Goal: Communication & Community: Answer question/provide support

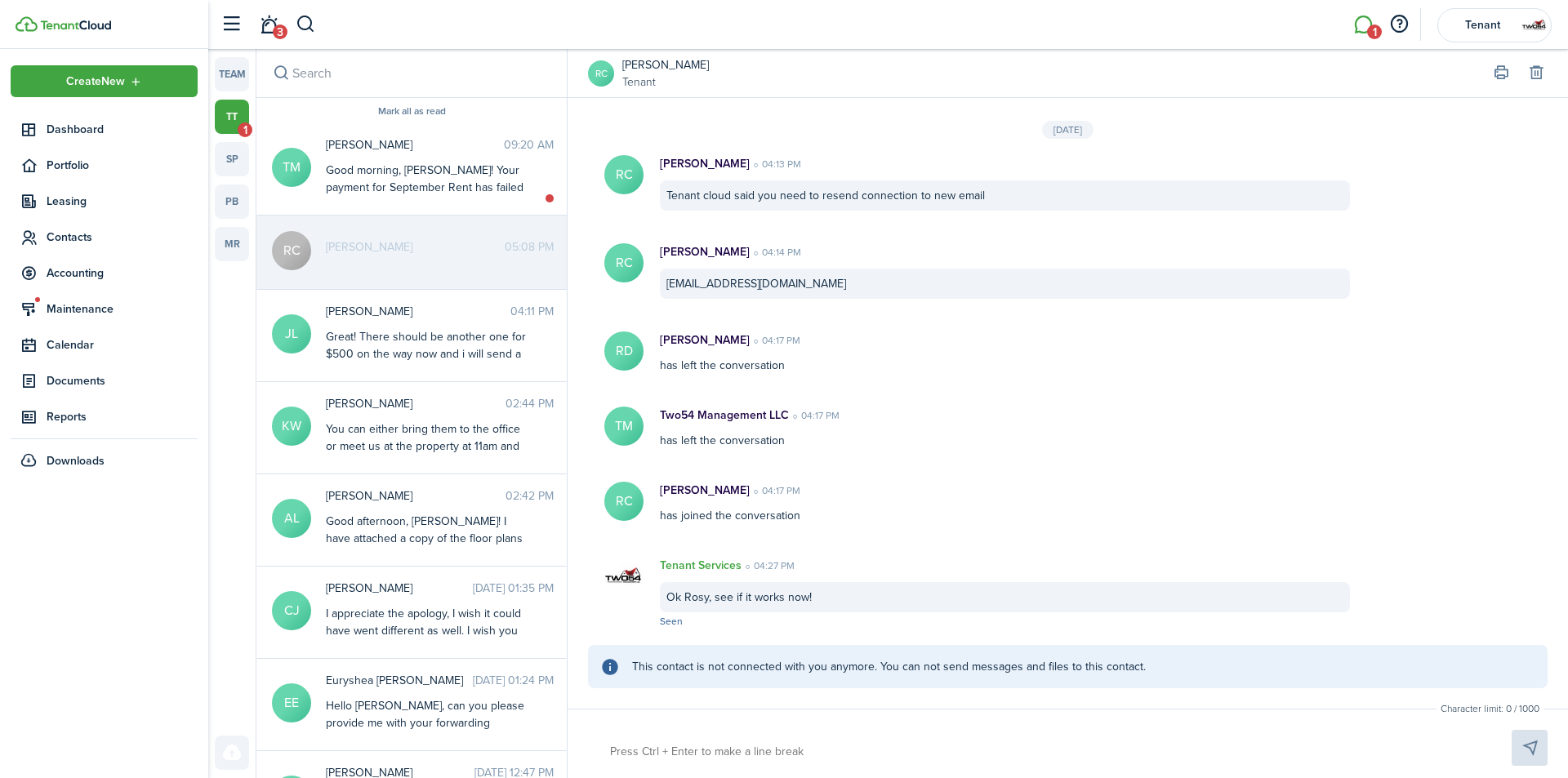
scroll to position [1238, 0]
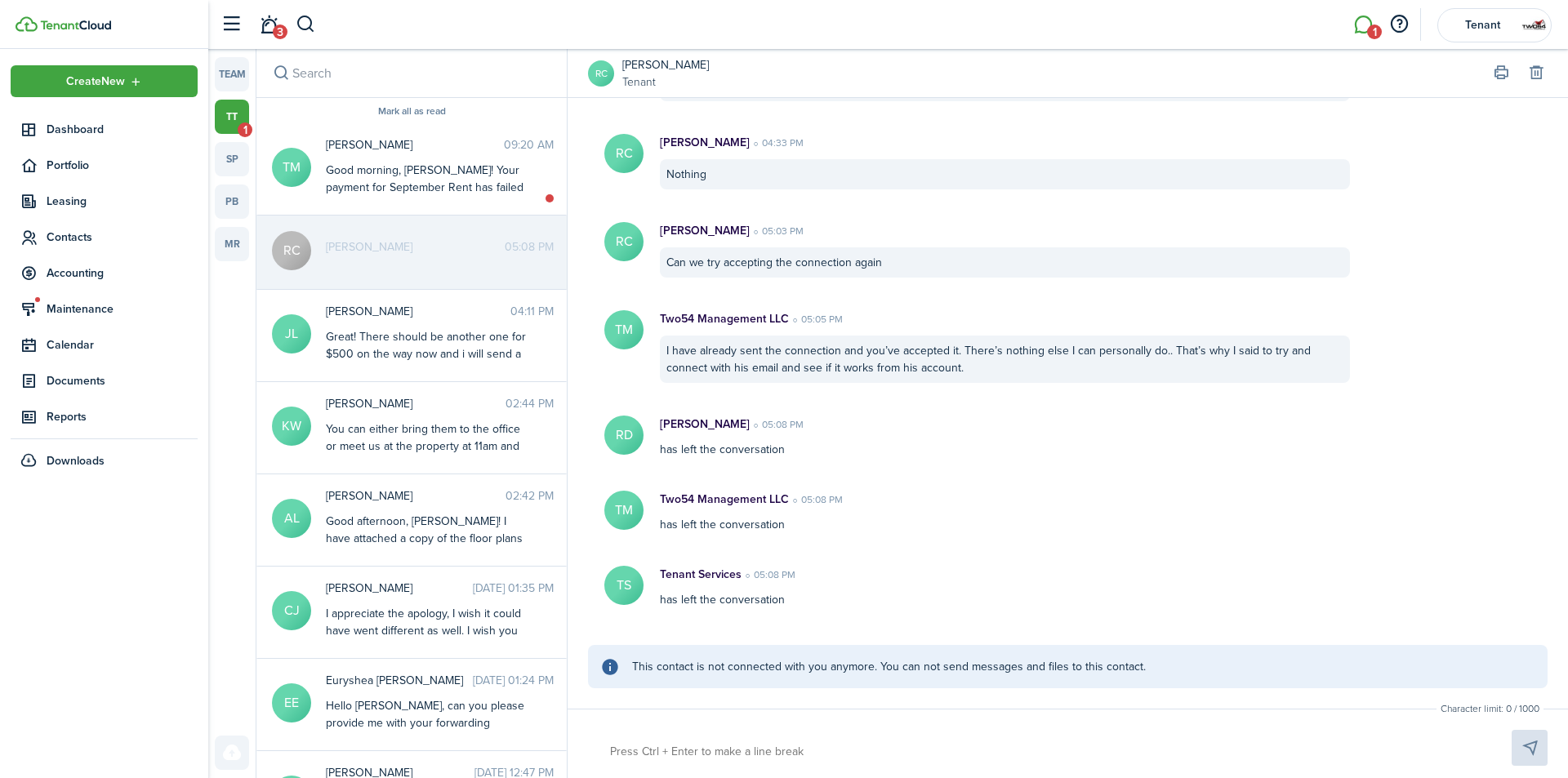
click at [484, 31] on header-wrapper "3 1 Tenant" at bounding box center [882, 24] width 1339 height 49
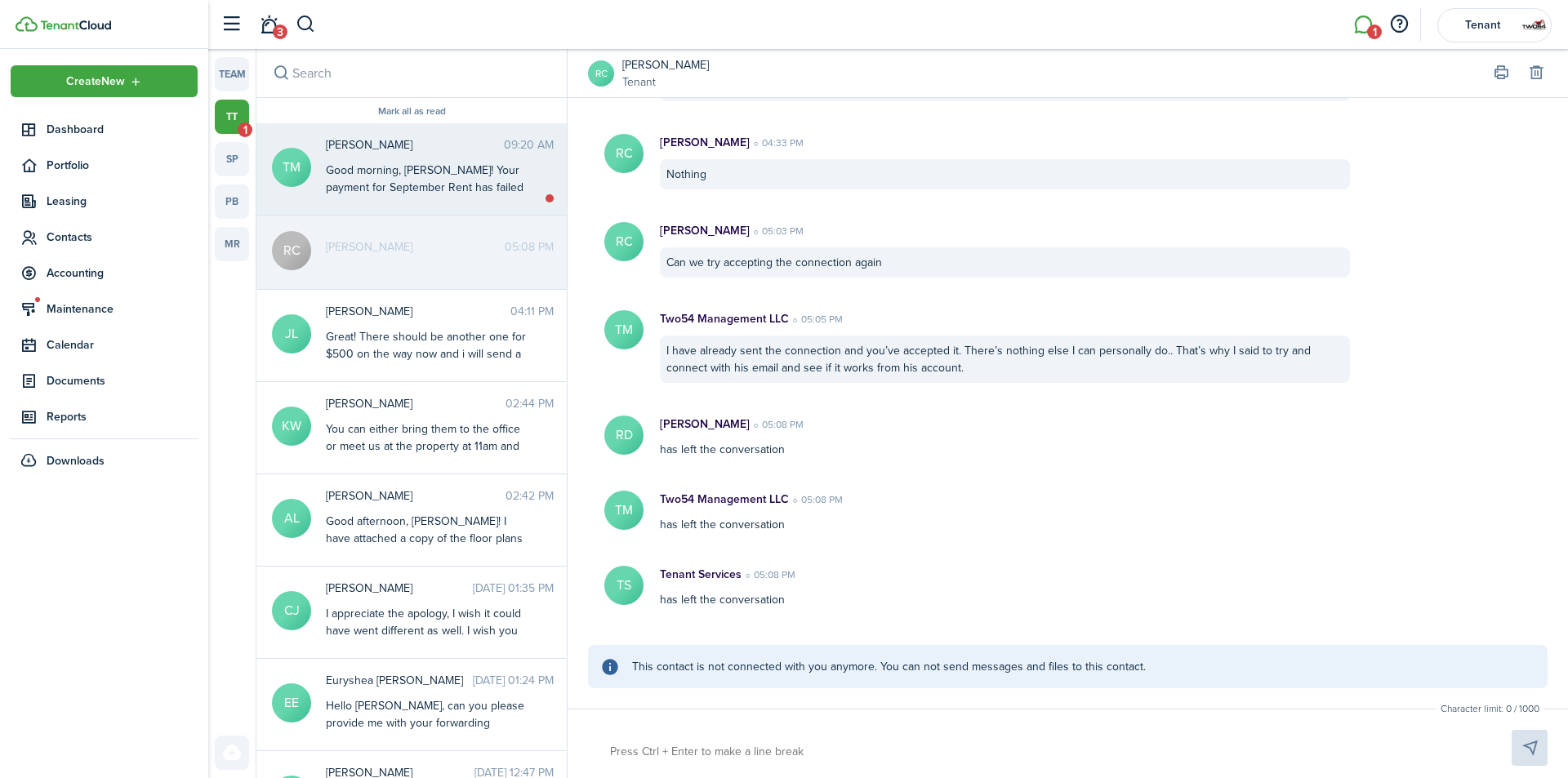
click at [451, 158] on div "[PERSON_NAME] 09:20 AM Good morning, [PERSON_NAME]! Your payment for September …" at bounding box center [440, 167] width 252 height 62
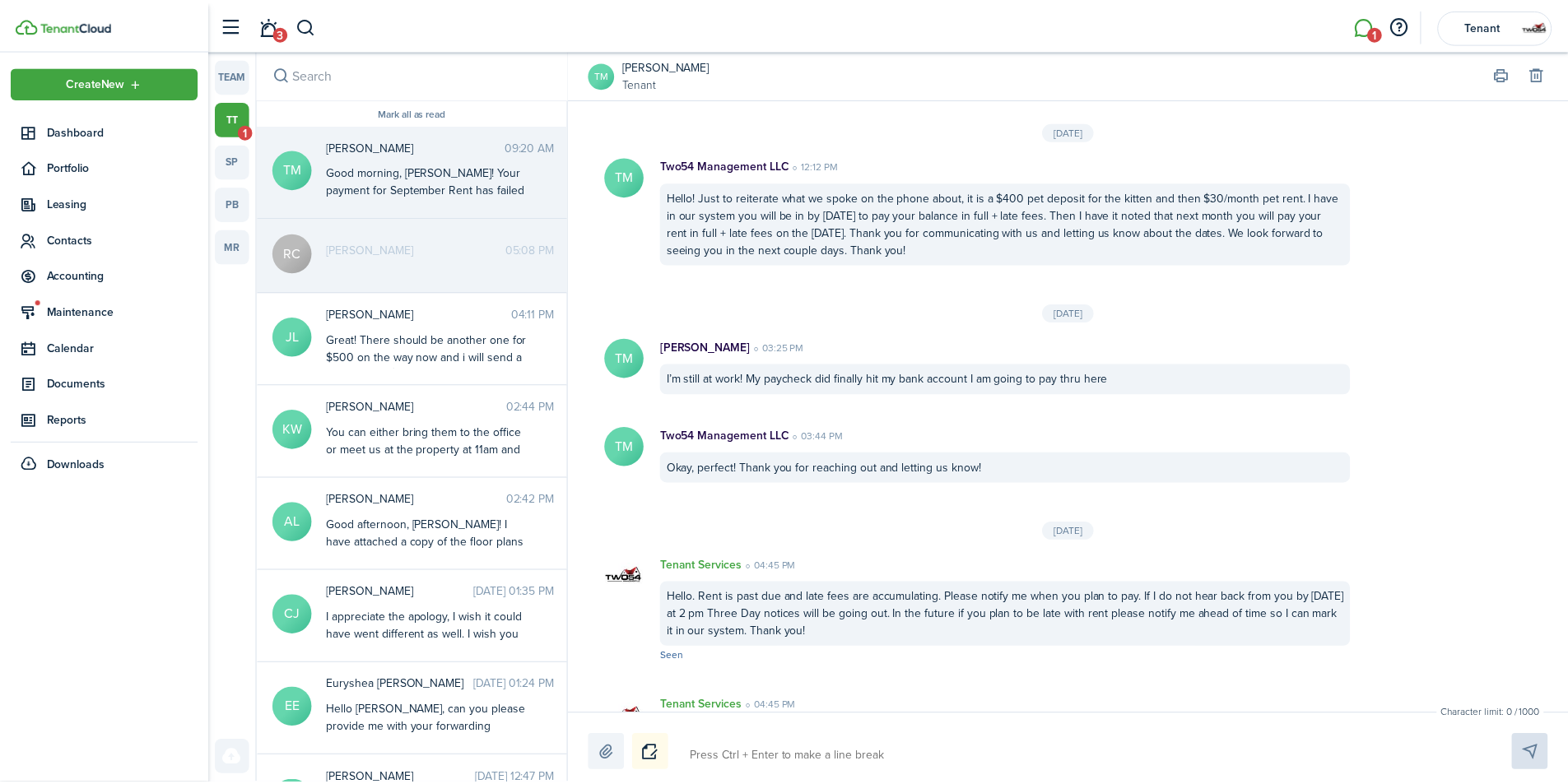
scroll to position [1947, 0]
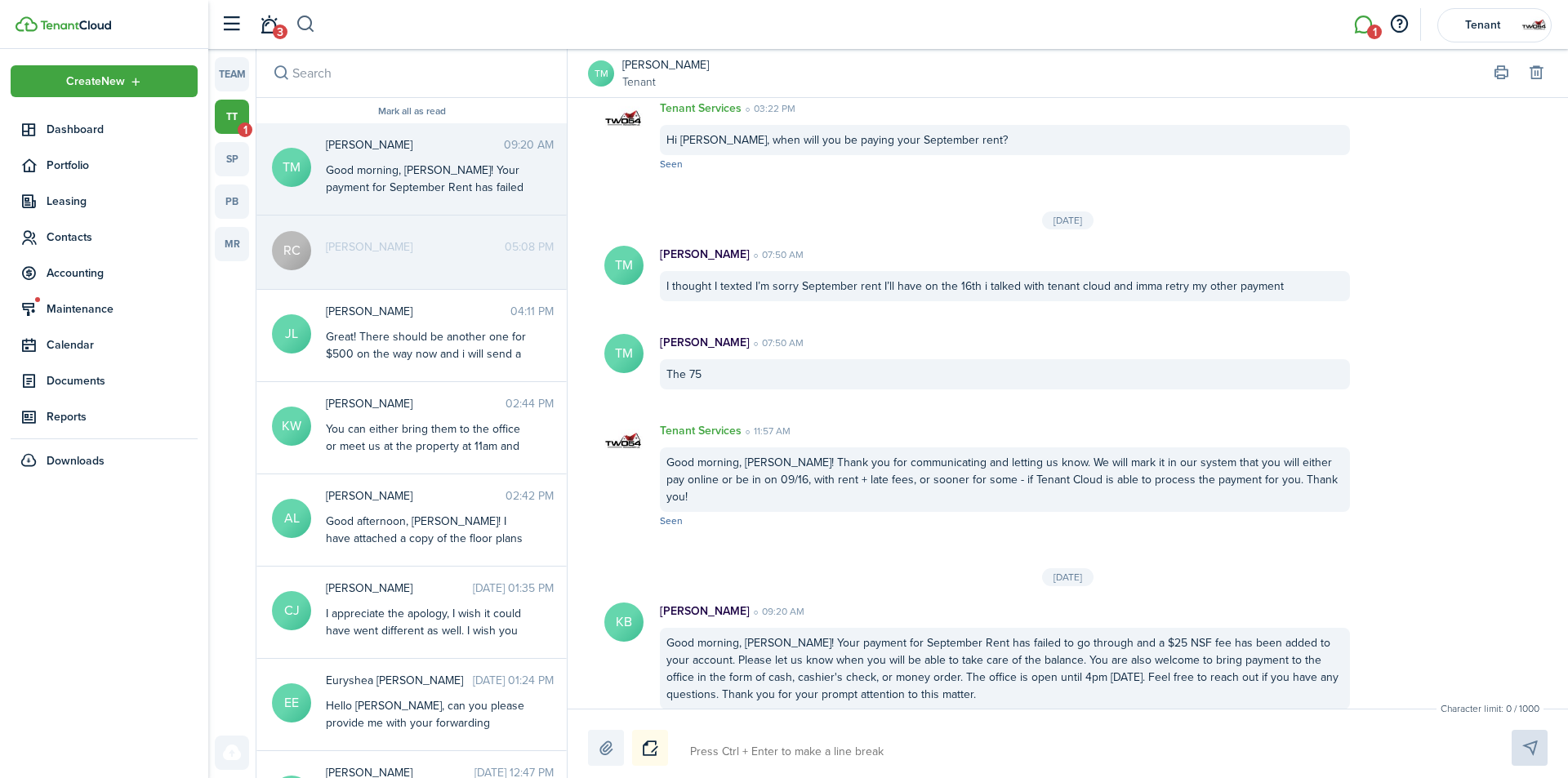
click at [306, 26] on button "button" at bounding box center [305, 24] width 21 height 28
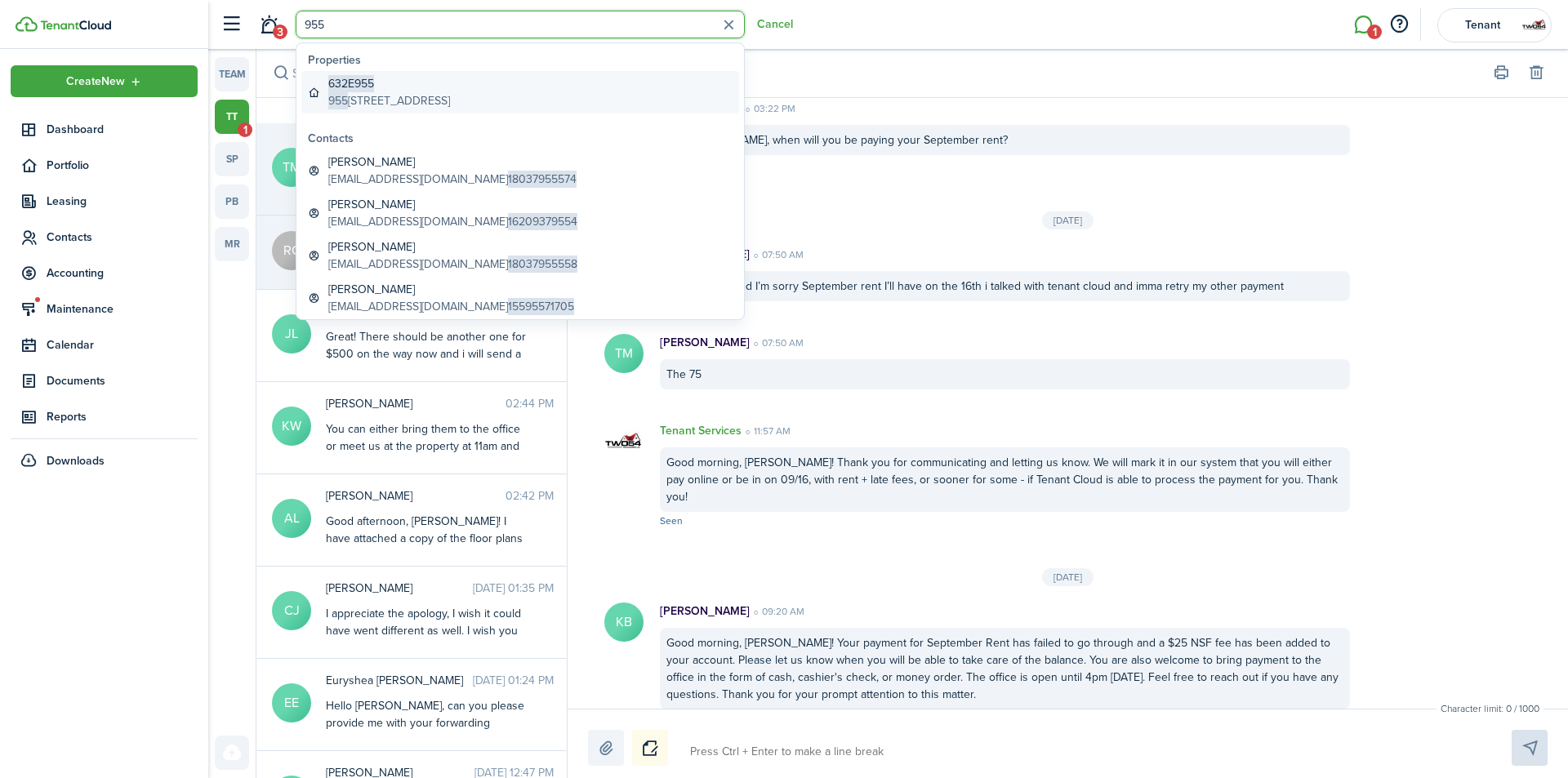
type input "955"
click at [355, 93] on global-search-item-description "[STREET_ADDRESS]" at bounding box center [389, 100] width 122 height 17
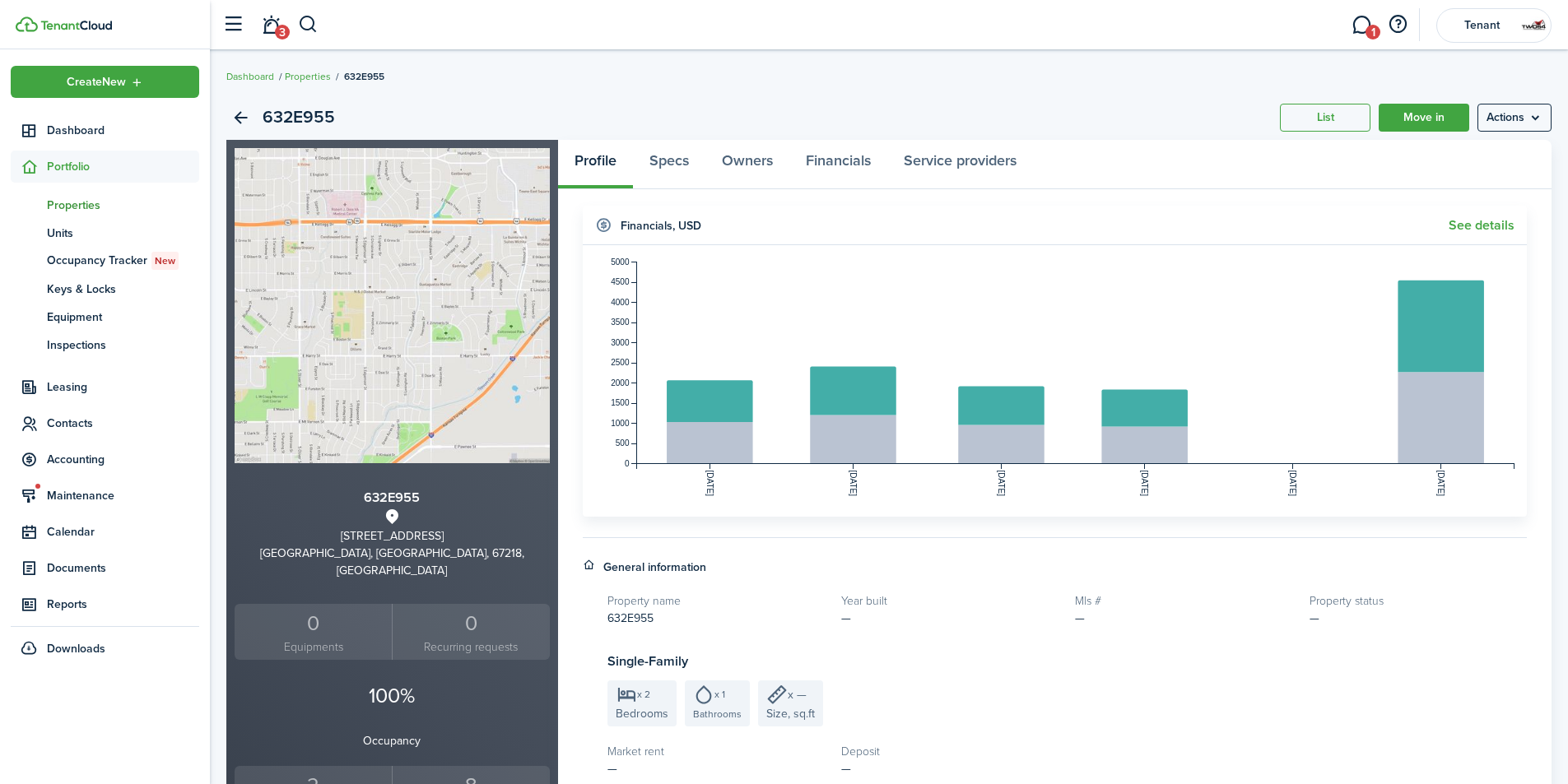
click at [305, 770] on div "2" at bounding box center [313, 786] width 149 height 31
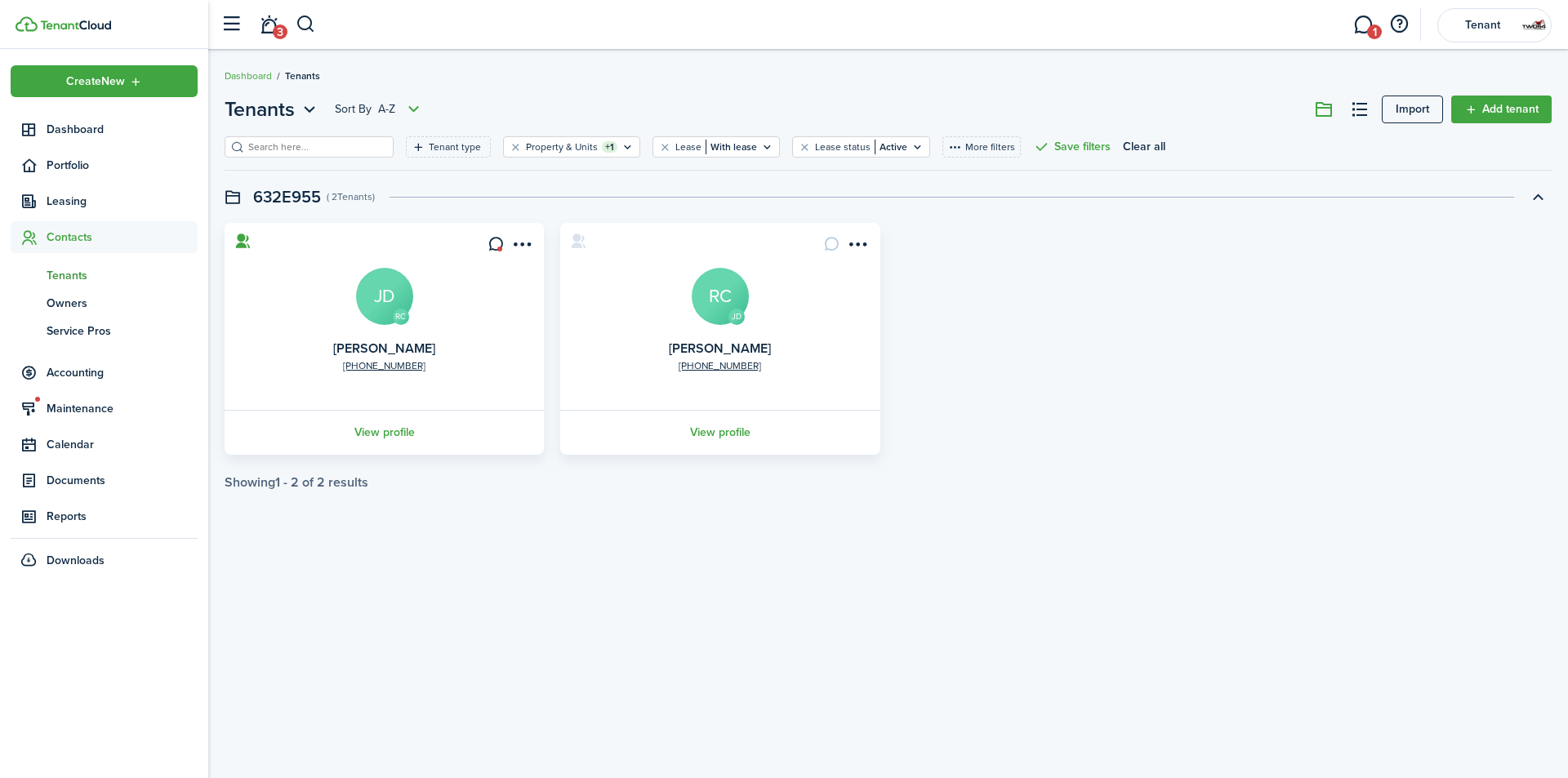
click at [392, 285] on avatar-text "JD" at bounding box center [384, 295] width 57 height 57
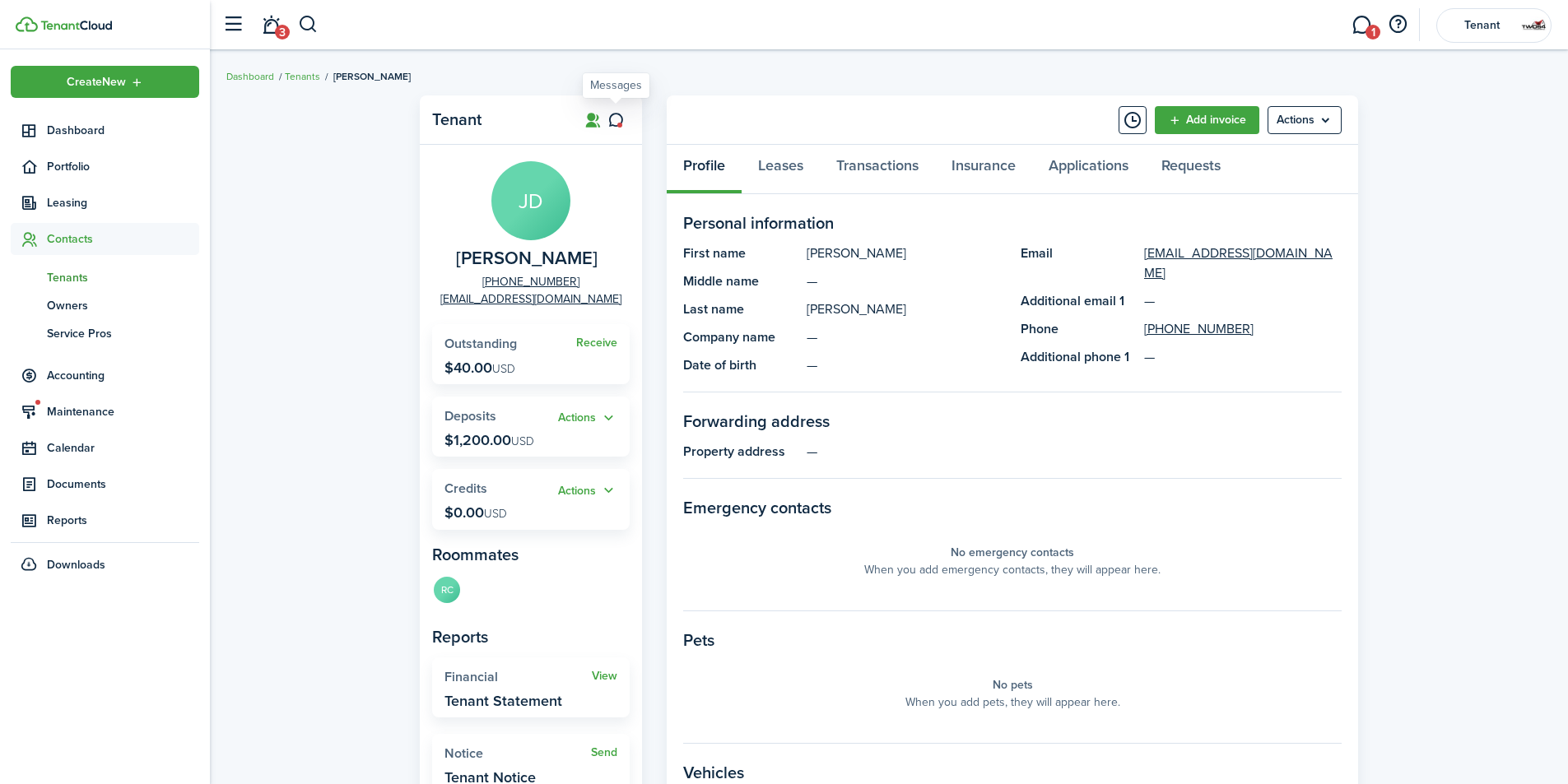
click at [619, 123] on link at bounding box center [615, 120] width 28 height 28
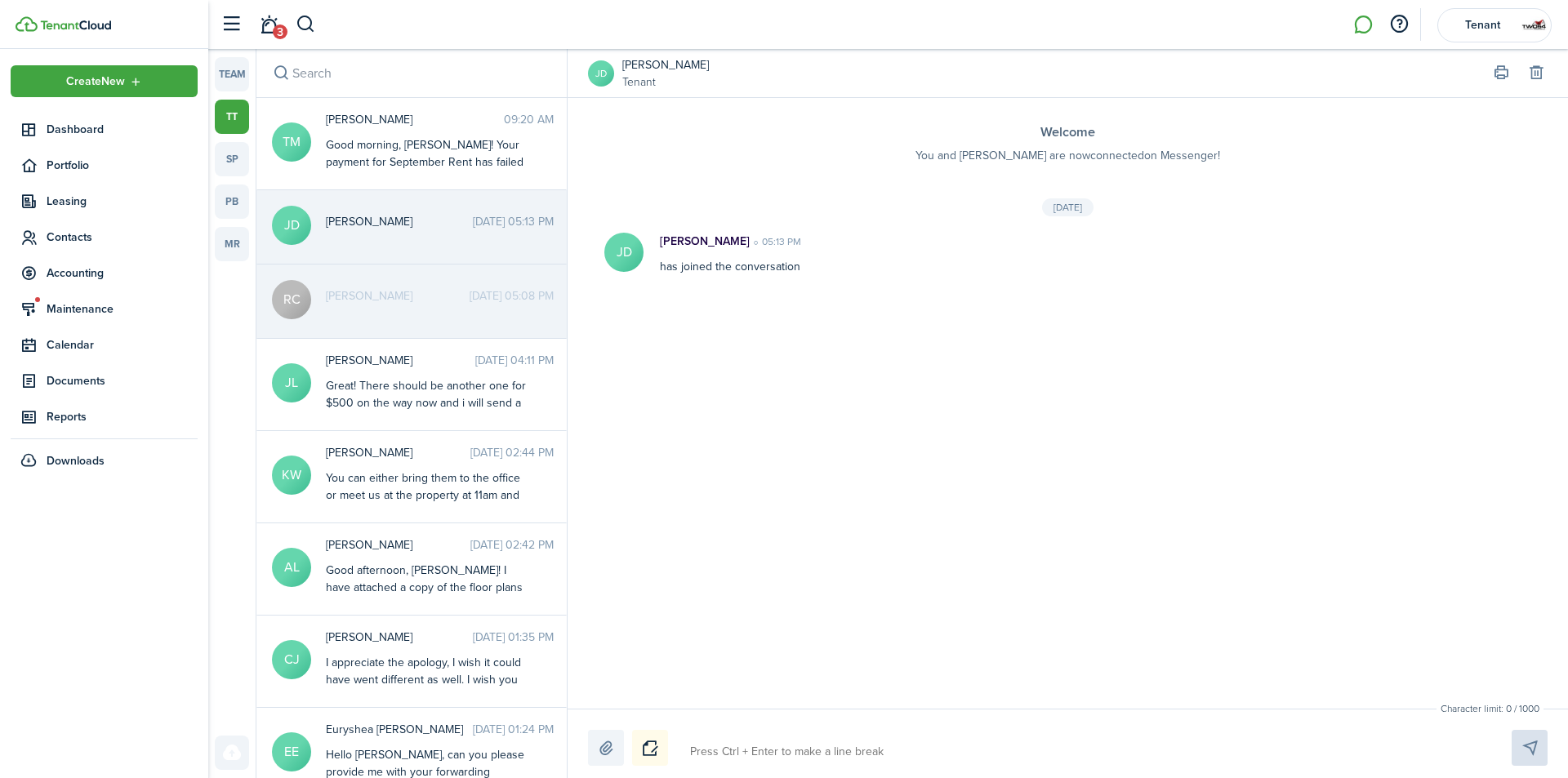
click at [664, 67] on link "[PERSON_NAME]" at bounding box center [666, 65] width 86 height 17
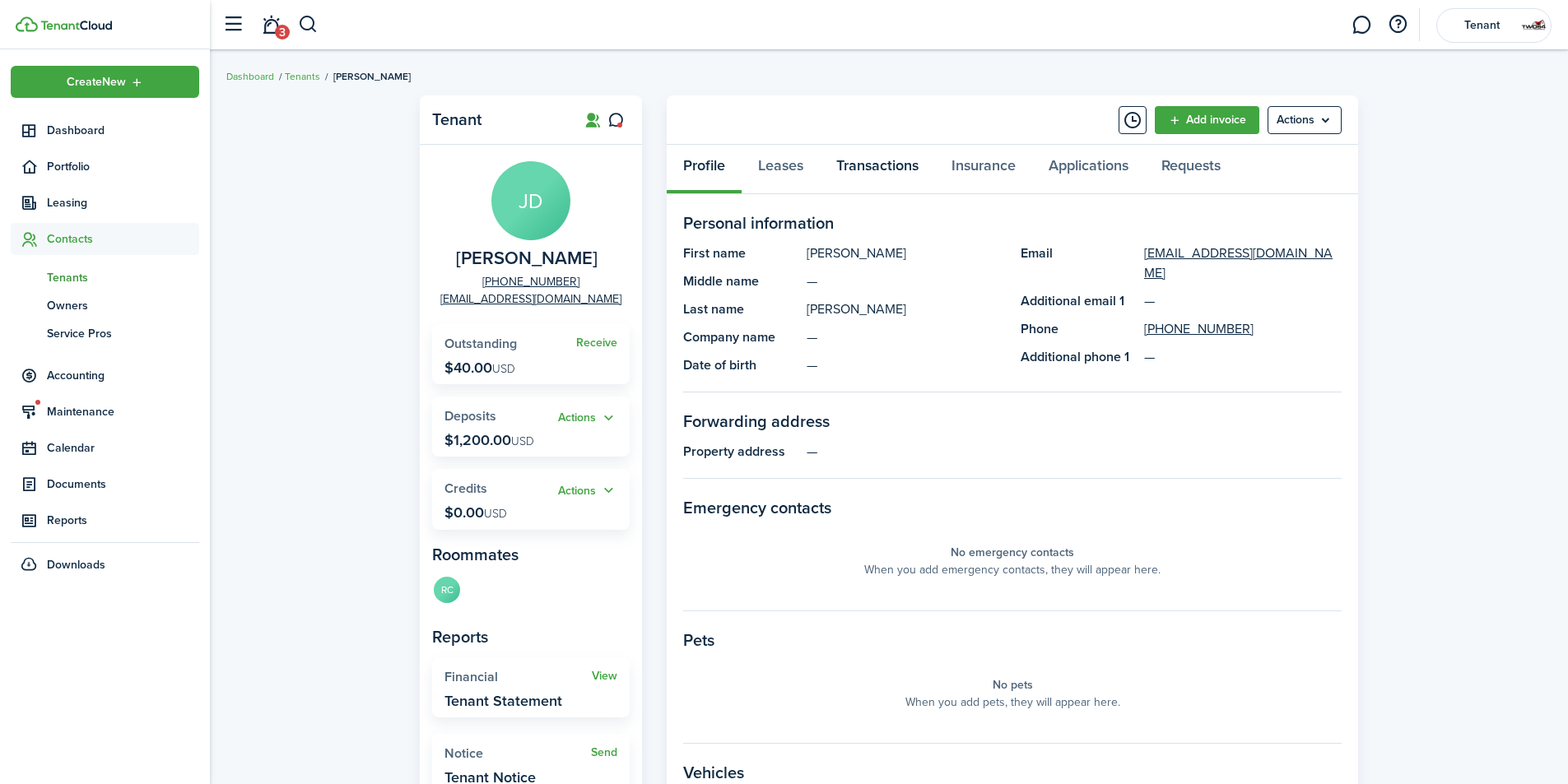
click at [867, 164] on link "Transactions" at bounding box center [877, 170] width 115 height 49
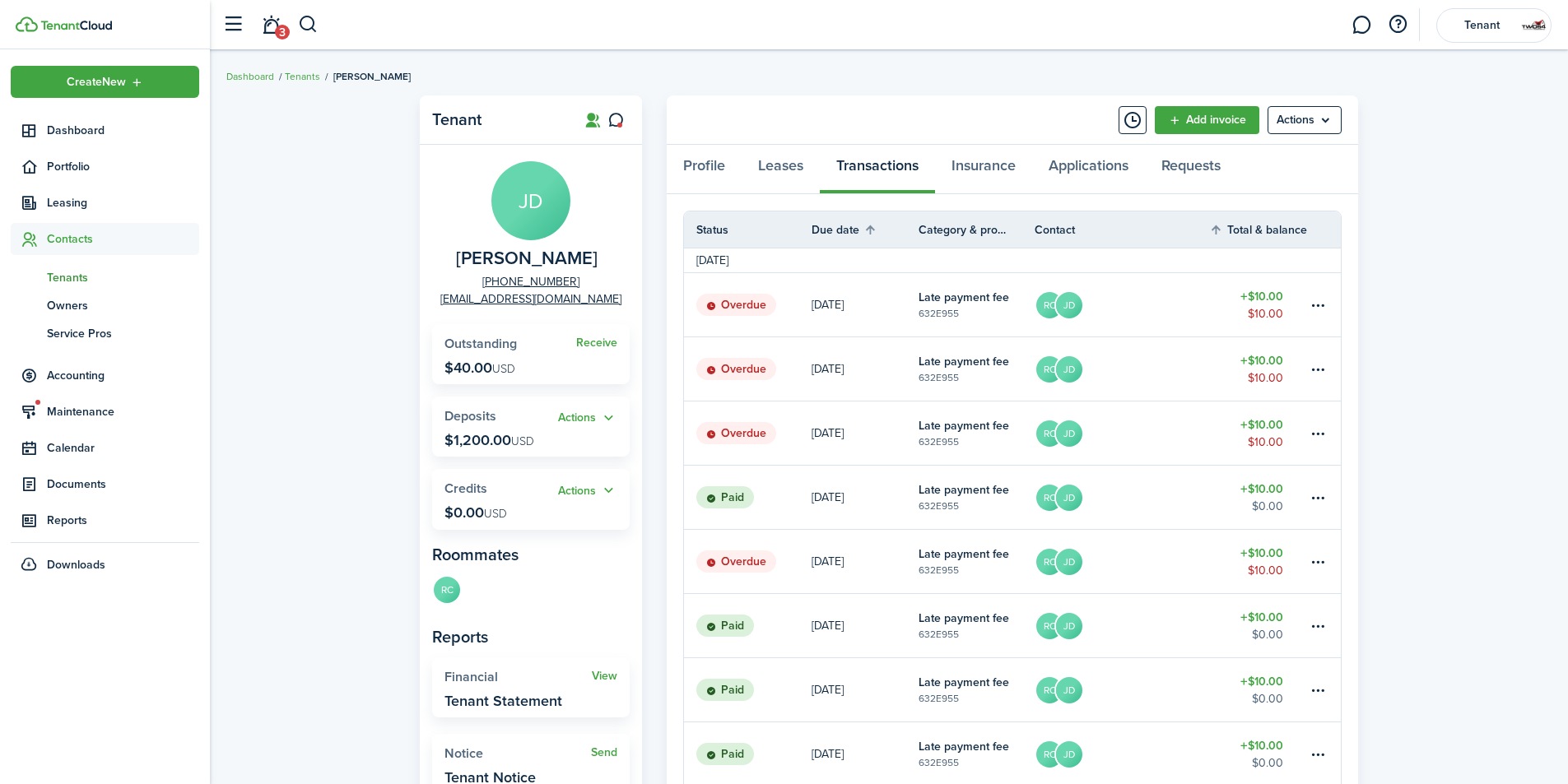
click at [1489, 489] on div "Tenant [PERSON_NAME] [PHONE_NUMBER] [EMAIL_ADDRESS][DOMAIN_NAME] Receive Outsta…" at bounding box center [888, 594] width 1357 height 1015
click at [314, 34] on button "button" at bounding box center [308, 24] width 21 height 28
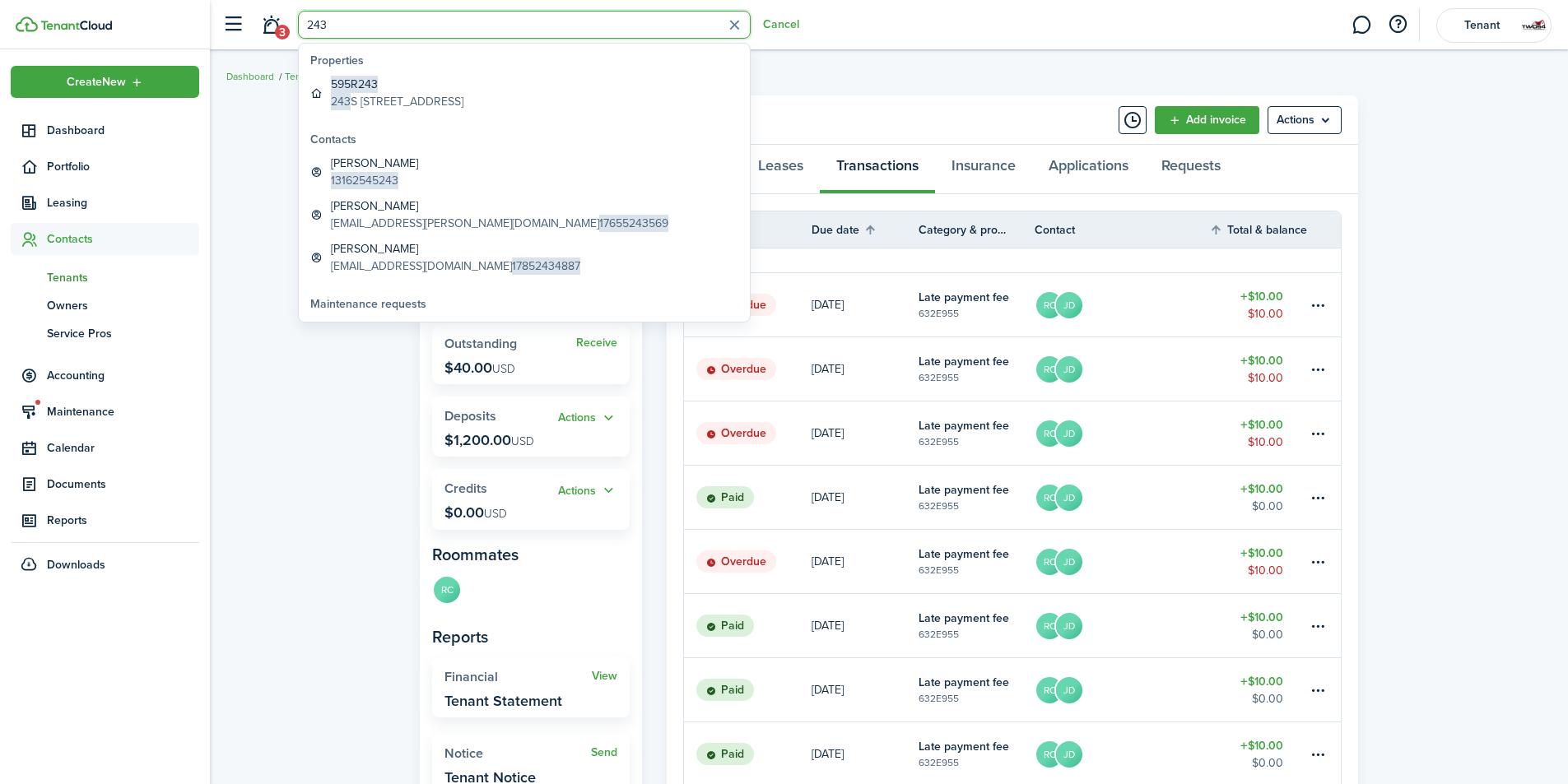
type input "243"
click at [358, 93] on global-search-item-description "[STREET_ADDRESS]" at bounding box center [397, 101] width 132 height 17
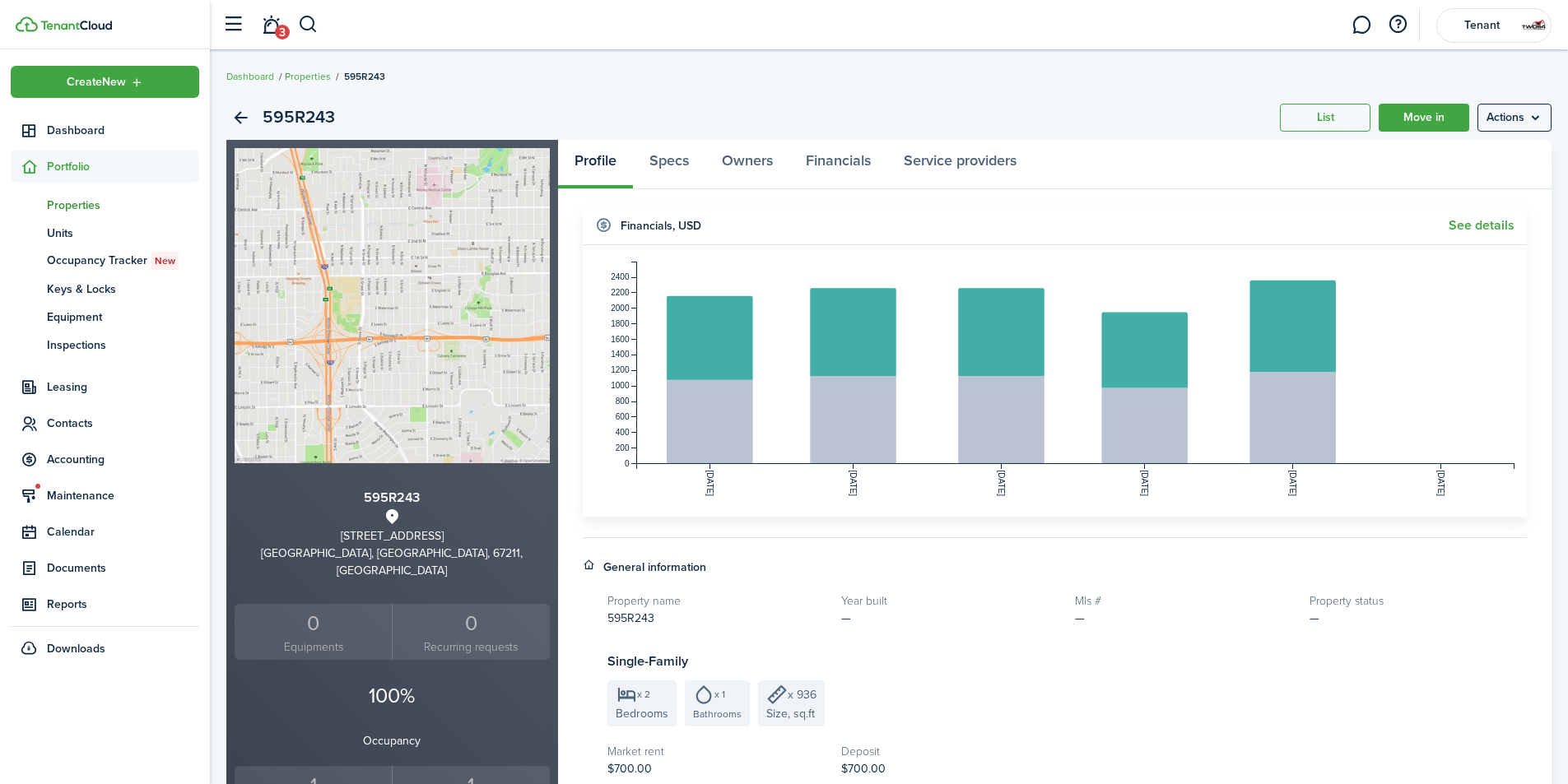
click at [317, 779] on div "1" at bounding box center [313, 786] width 149 height 31
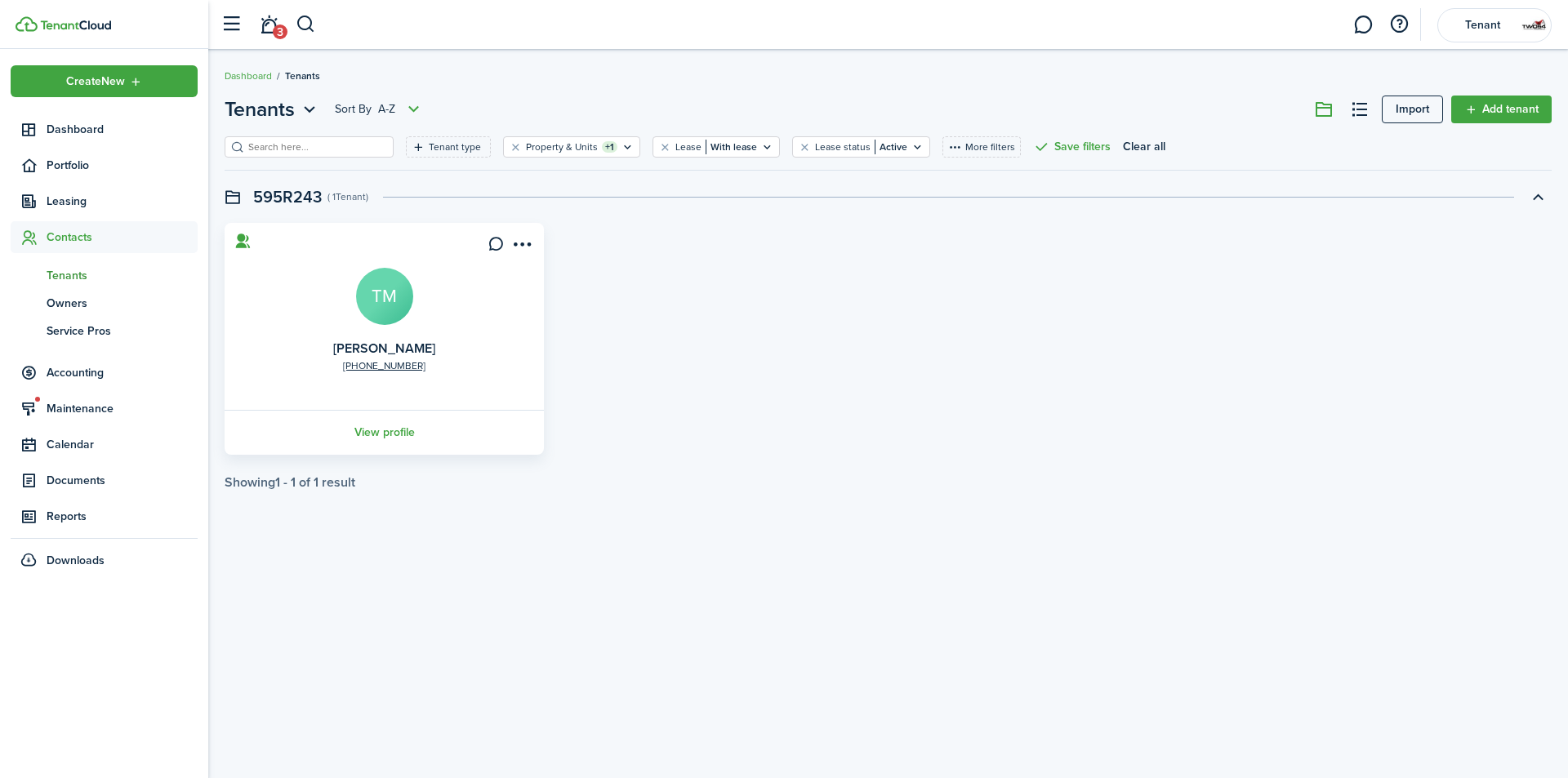
click at [374, 303] on avatar-text "TM" at bounding box center [384, 295] width 57 height 57
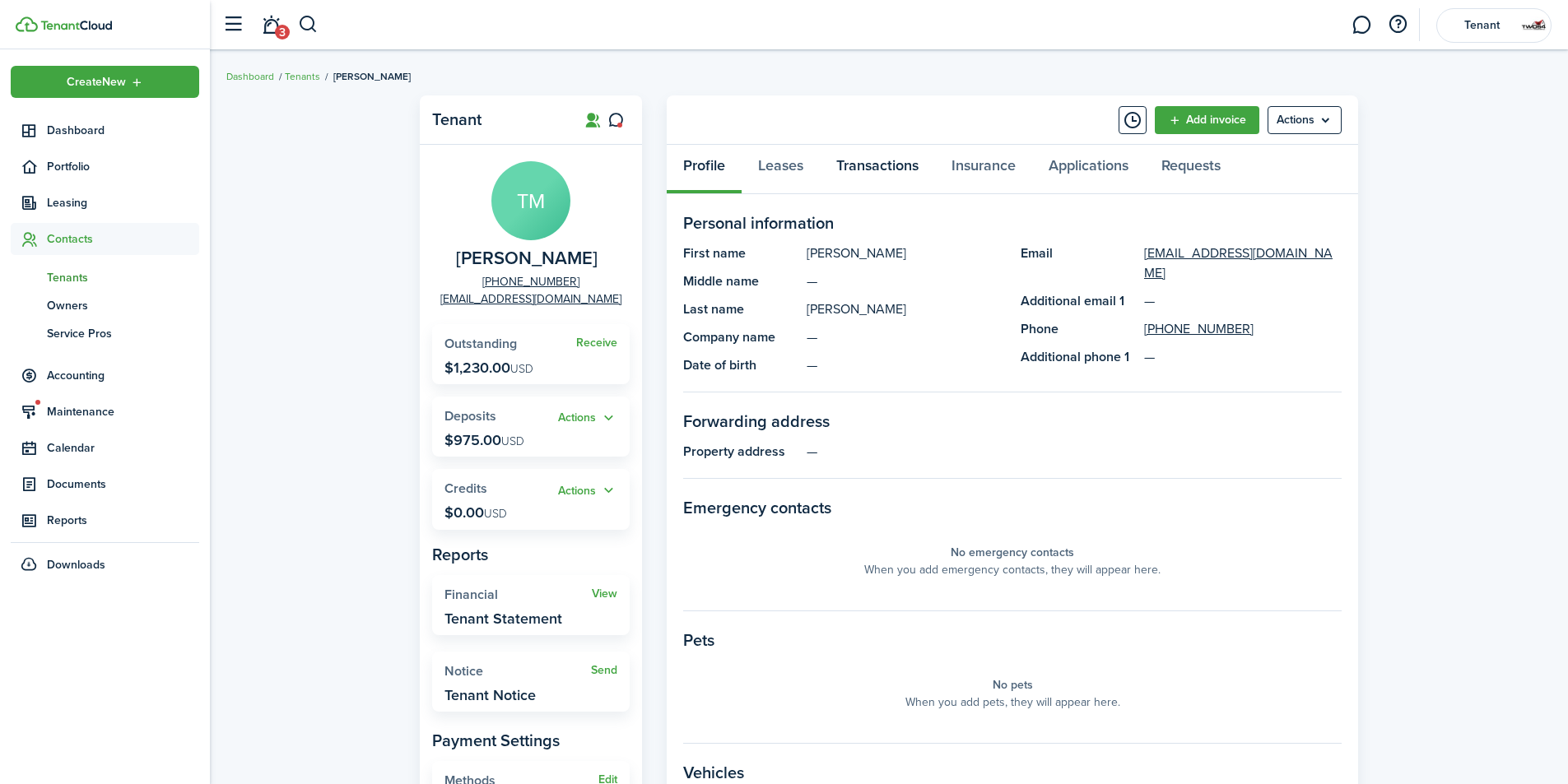
click at [863, 169] on link "Transactions" at bounding box center [877, 170] width 115 height 49
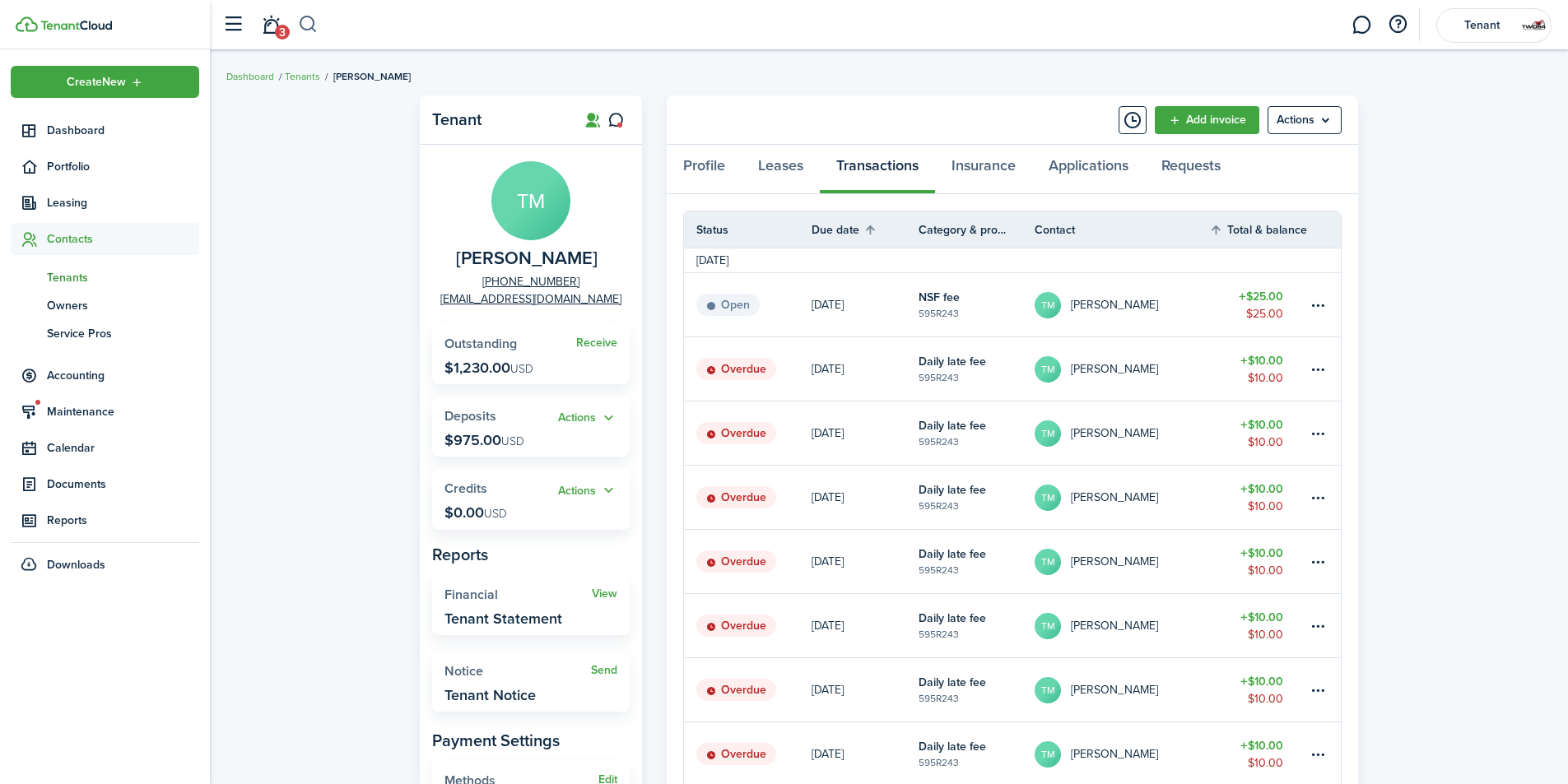
click at [309, 23] on button "button" at bounding box center [308, 24] width 21 height 28
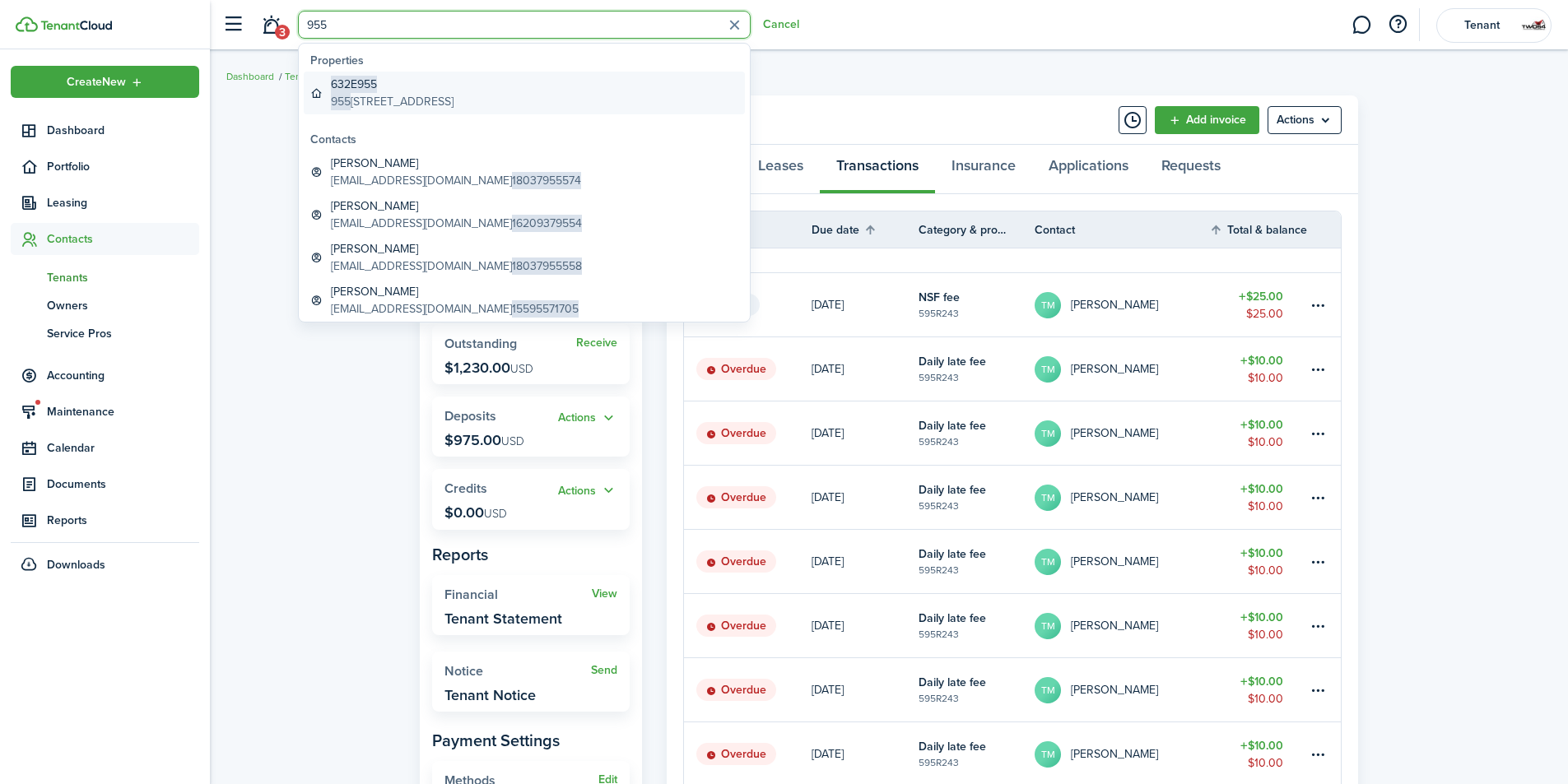
type input "955"
click at [347, 91] on span "632E955" at bounding box center [354, 83] width 46 height 17
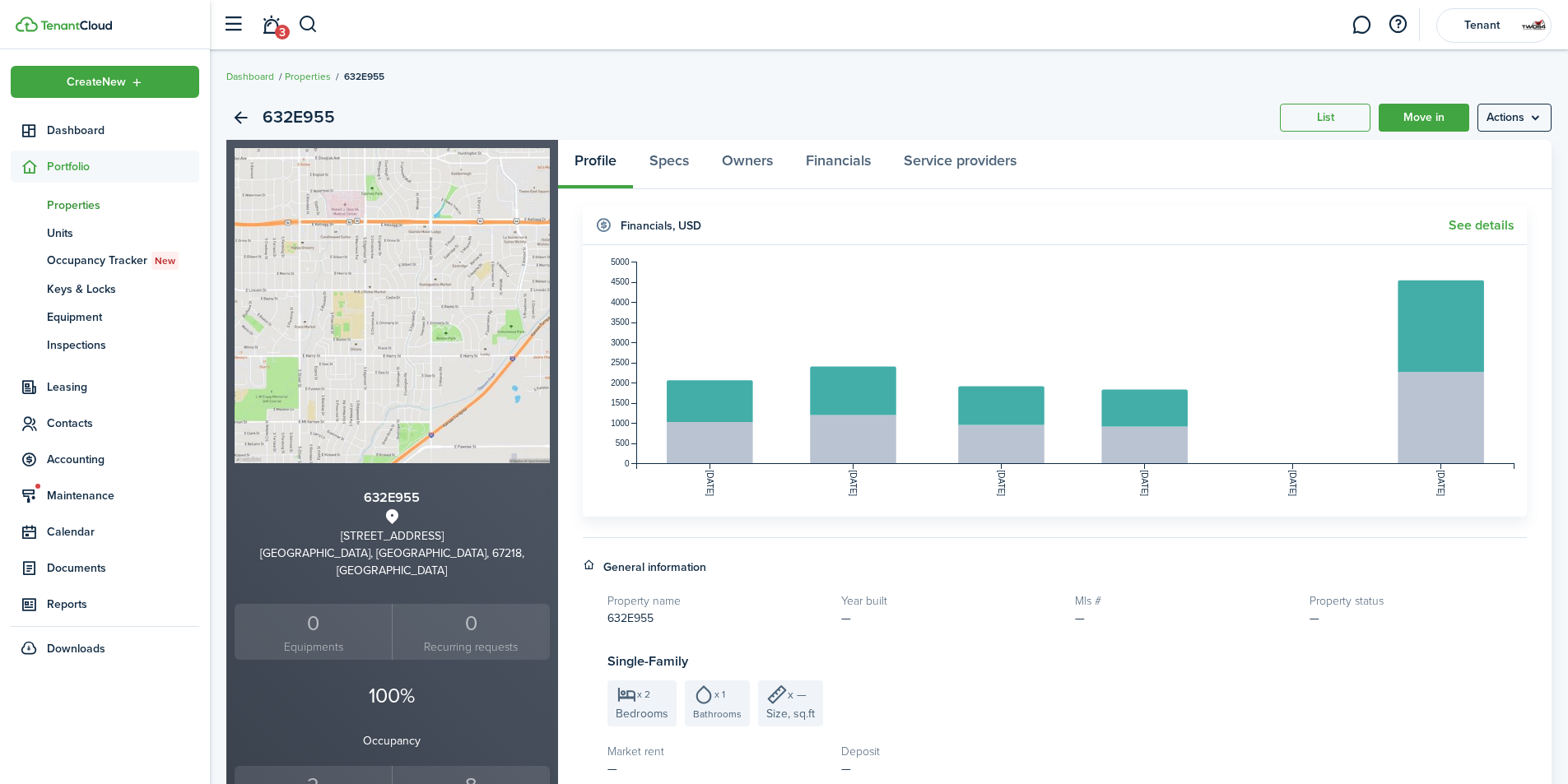
click at [313, 770] on div "2" at bounding box center [313, 786] width 149 height 31
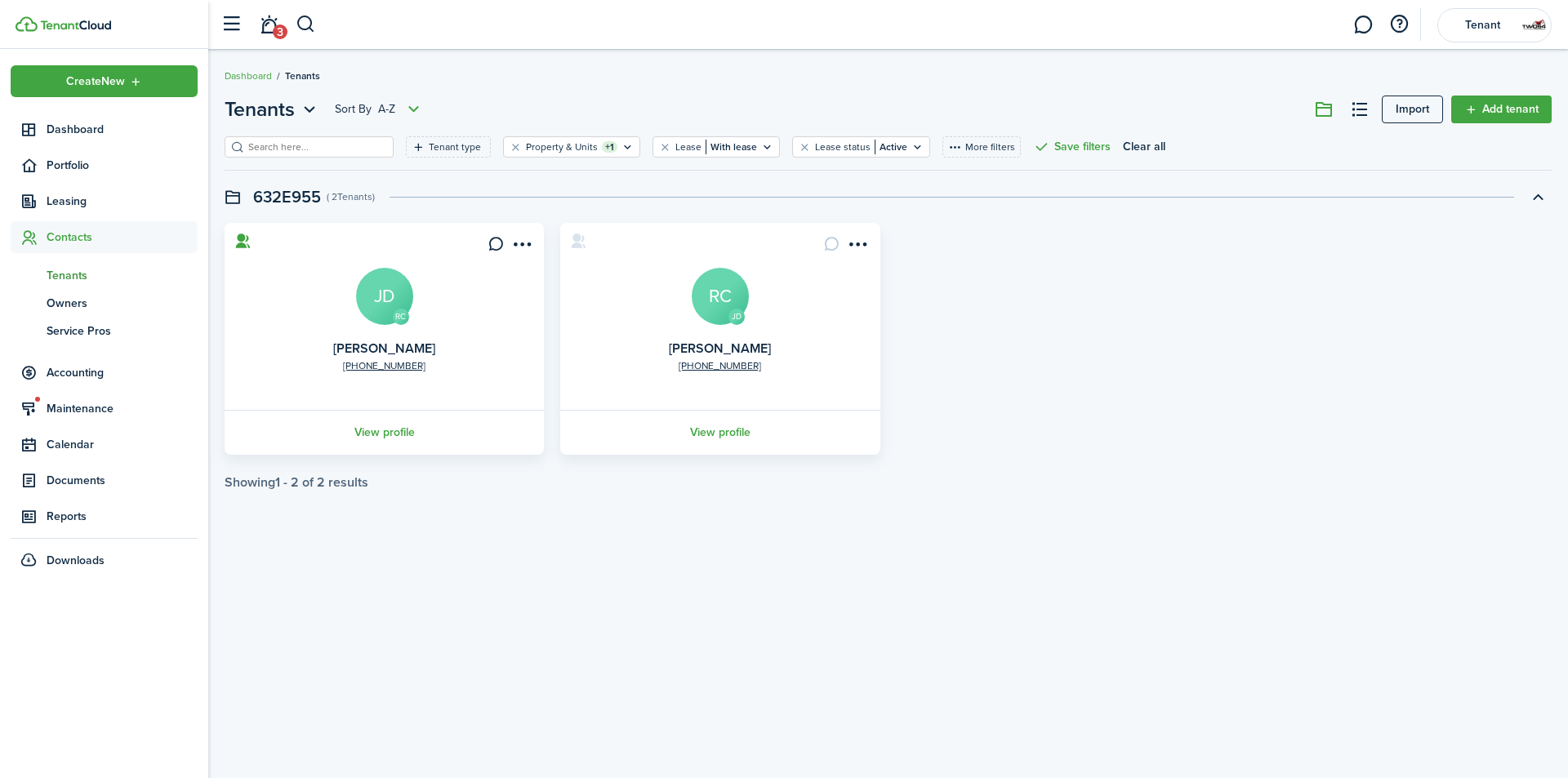
click at [392, 312] on avatar-text "JD" at bounding box center [384, 295] width 57 height 57
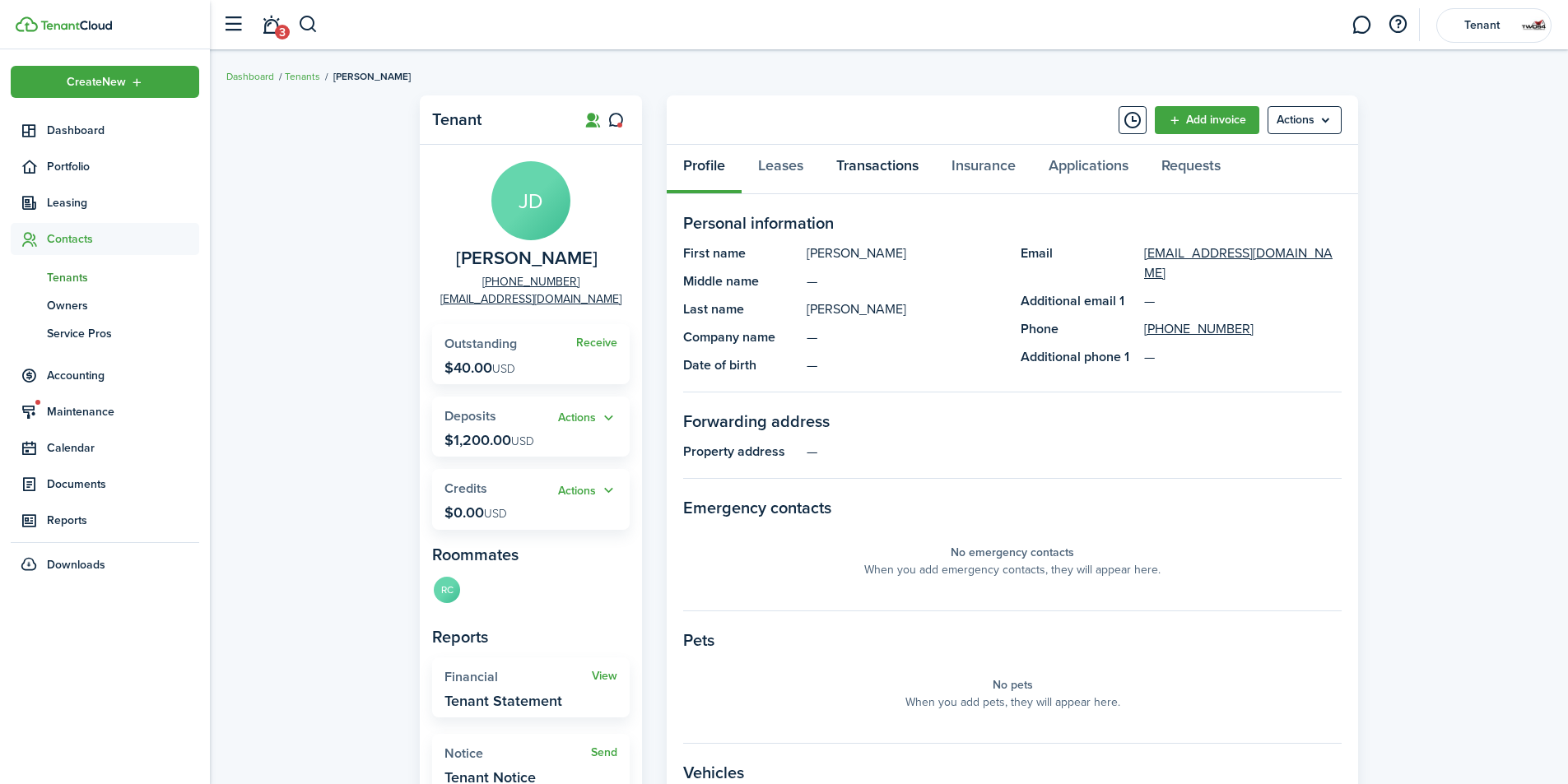
click at [909, 171] on link "Transactions" at bounding box center [877, 170] width 115 height 49
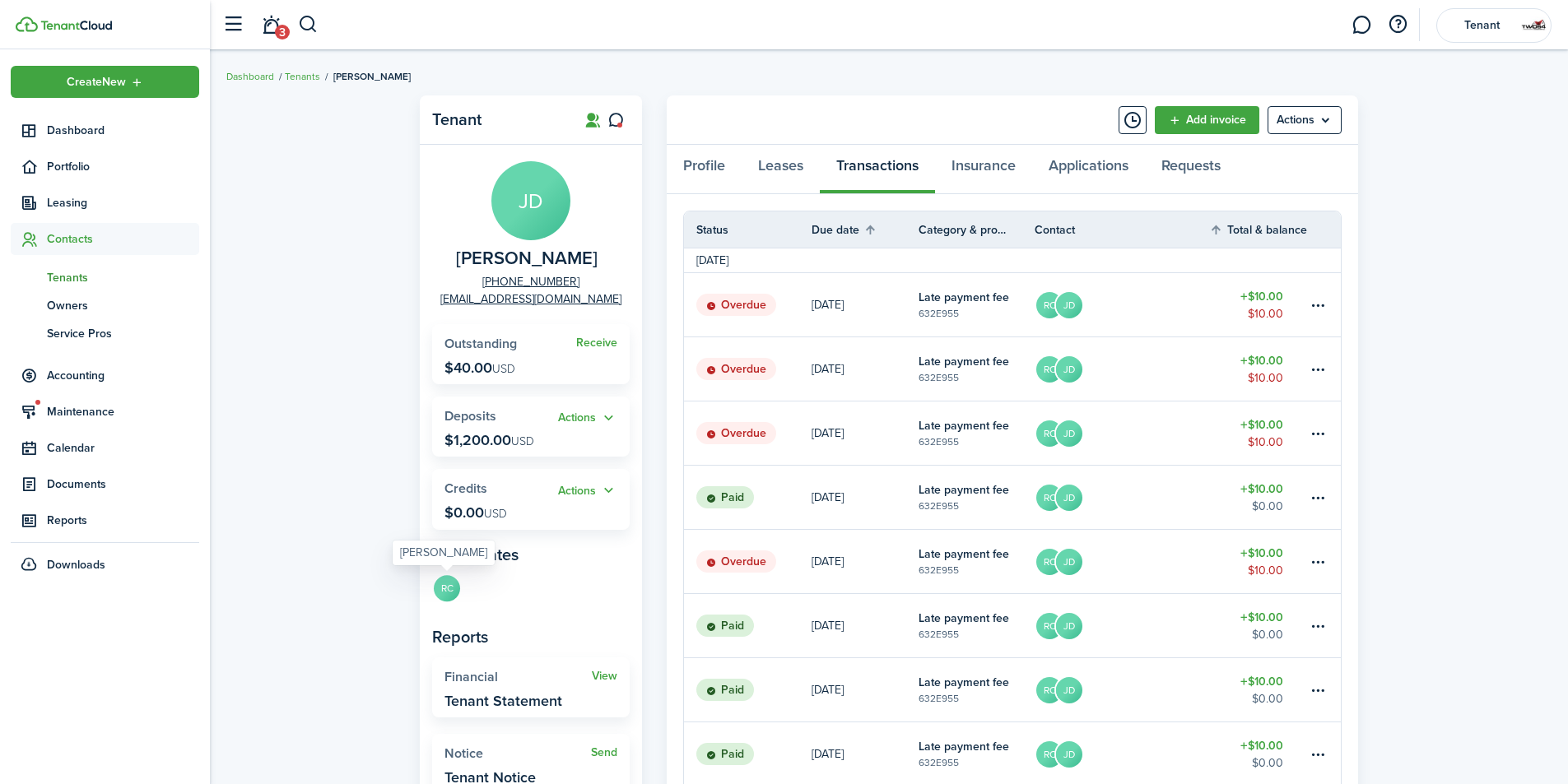
click at [450, 582] on avatar-text "RC" at bounding box center [446, 588] width 26 height 26
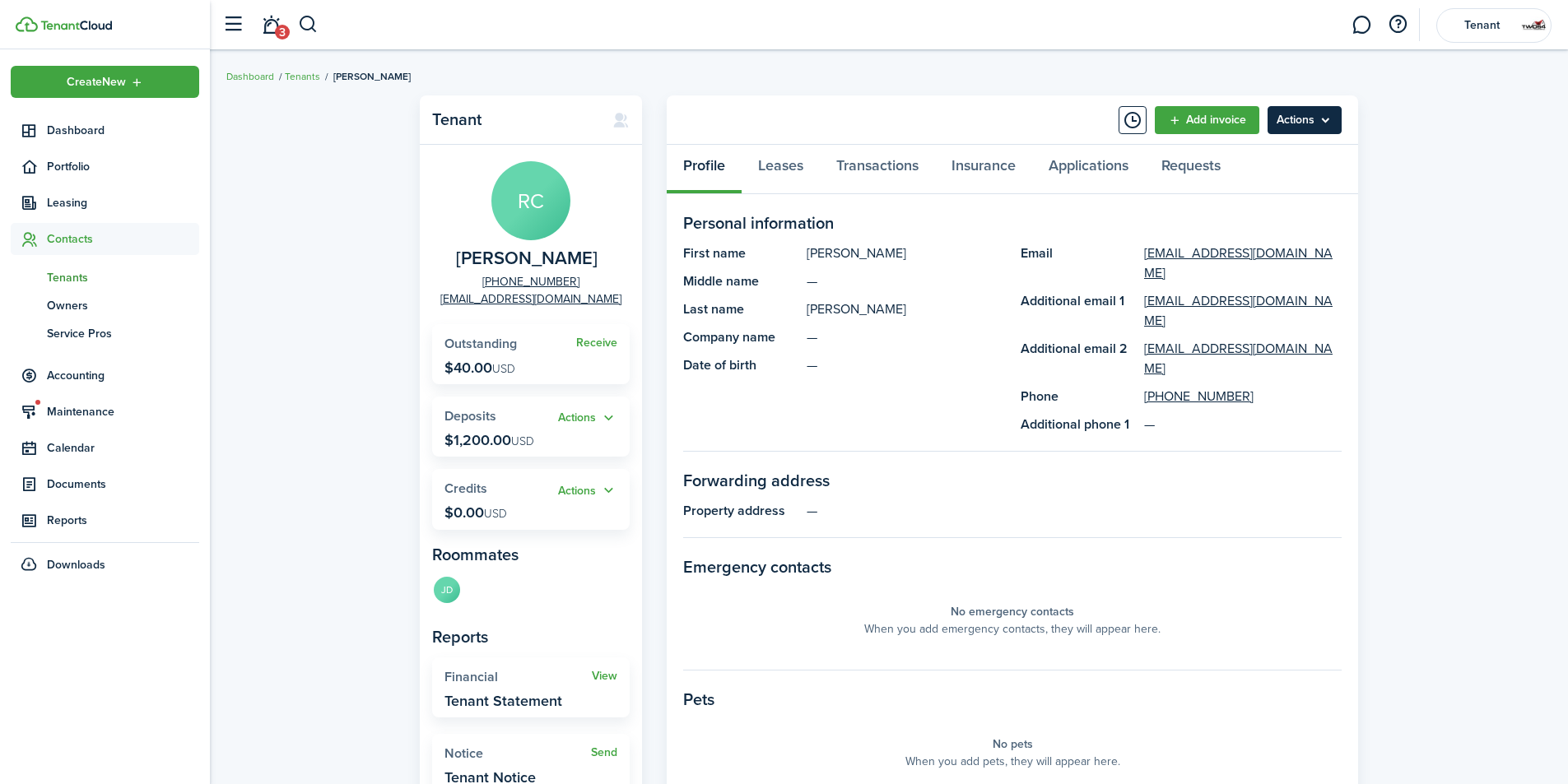
click at [1311, 131] on menu-btn "Actions" at bounding box center [1305, 120] width 74 height 28
click at [1291, 104] on panel-main-header "Add invoice Actions" at bounding box center [1013, 120] width 691 height 49
drag, startPoint x: 450, startPoint y: 92, endPoint x: 433, endPoint y: 93, distance: 17.0
click at [447, 93] on div "Tenant RC [PERSON_NAME] [PHONE_NUMBER] [EMAIL_ADDRESS][DOMAIN_NAME] Receive Out…" at bounding box center [888, 598] width 1357 height 1022
click at [277, 34] on span "3" at bounding box center [282, 32] width 15 height 15
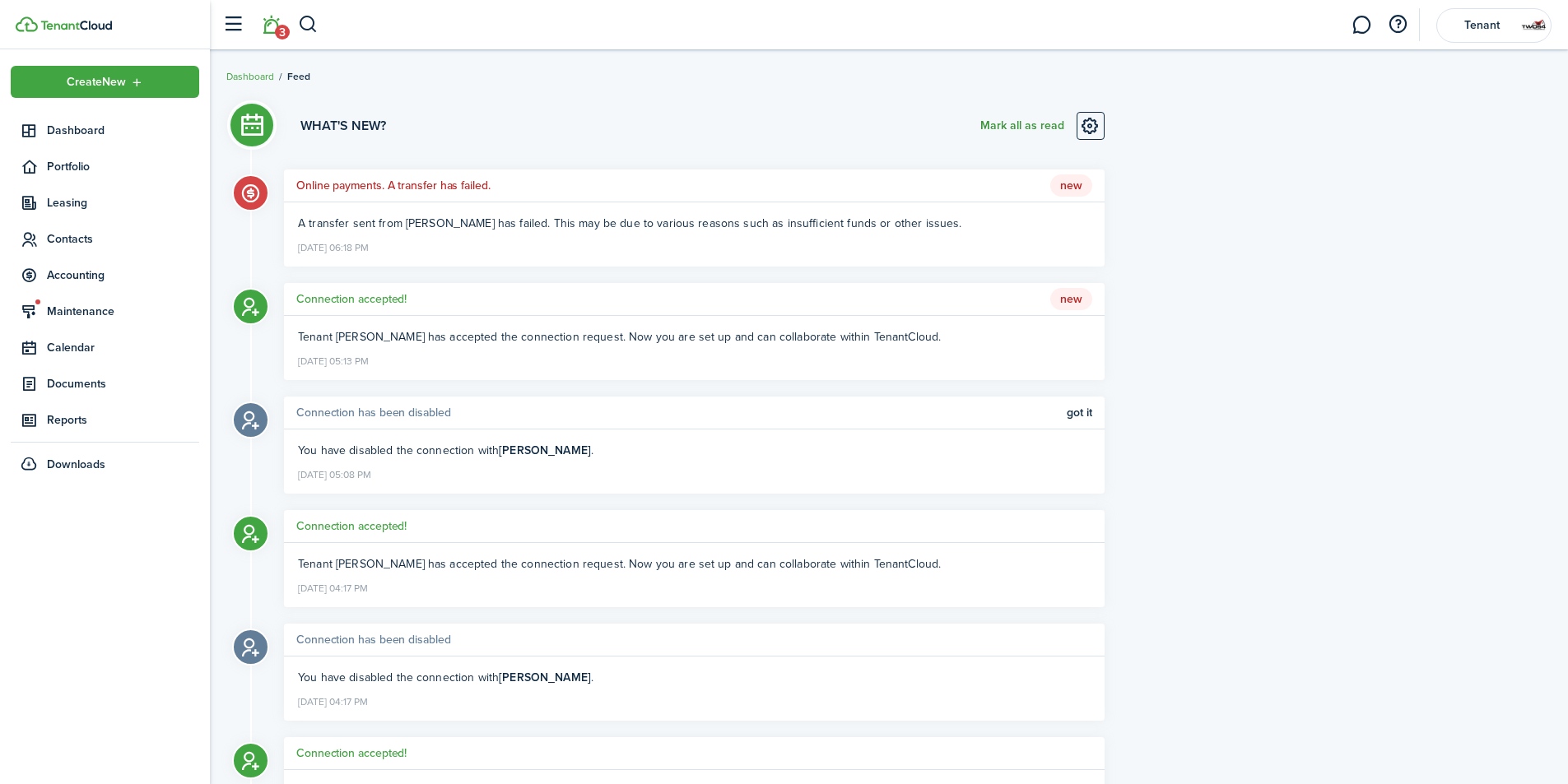
click at [1021, 136] on button "Mark all as read" at bounding box center [1022, 125] width 84 height 28
click at [103, 126] on span "Dashboard" at bounding box center [123, 130] width 152 height 17
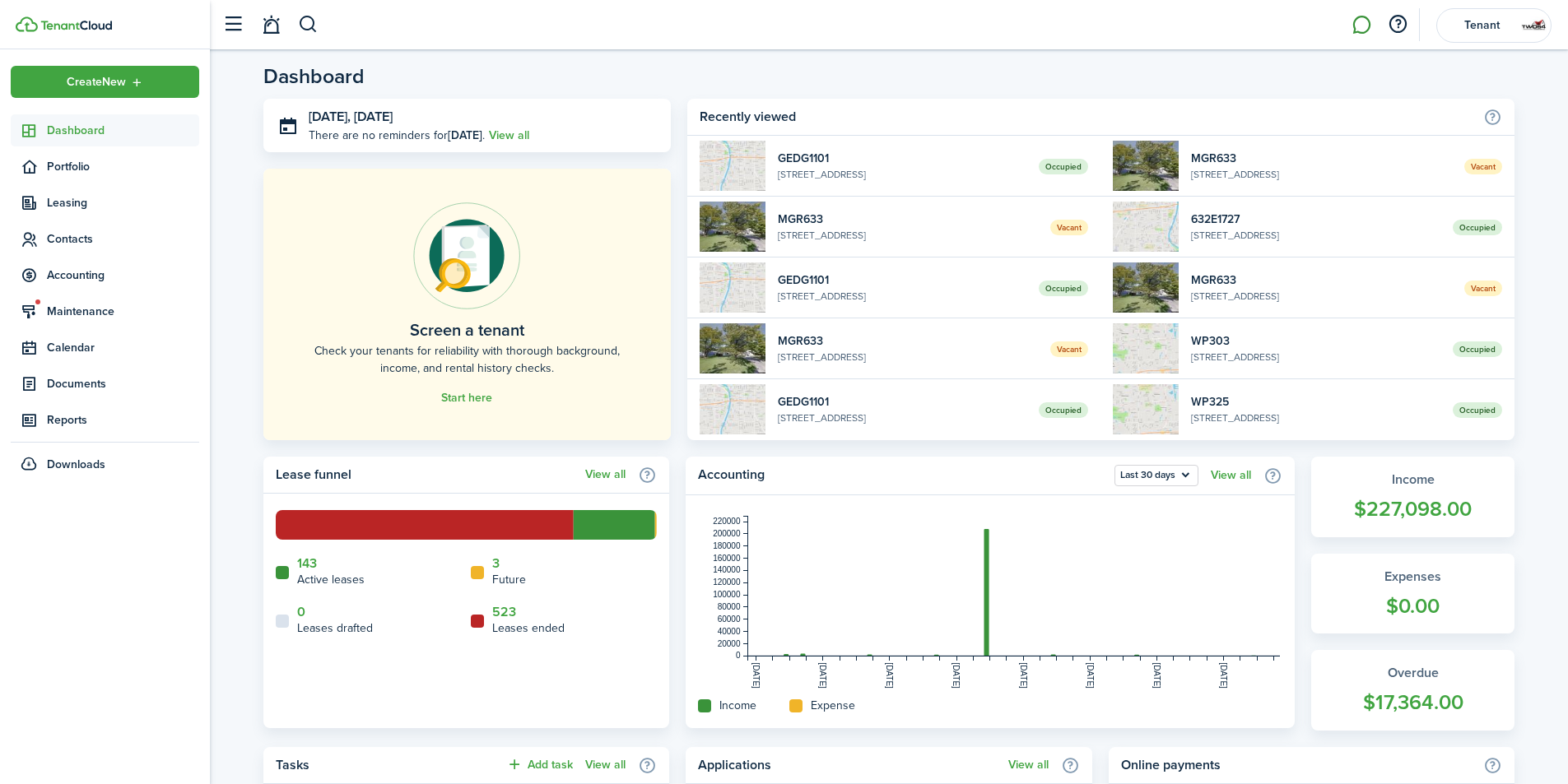
click at [1358, 18] on link at bounding box center [1361, 25] width 31 height 42
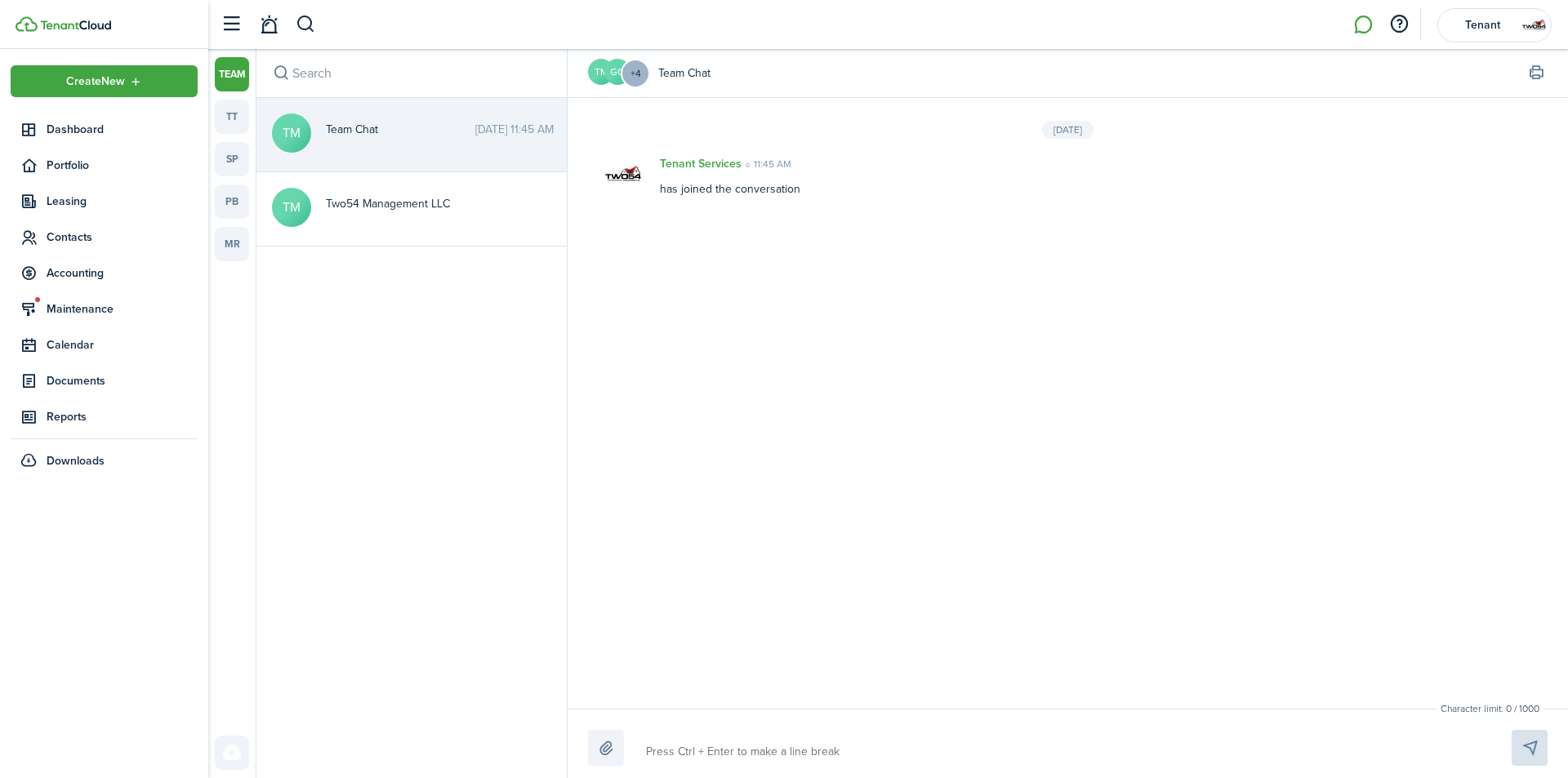
click at [214, 122] on messenger-channel-list-host "team tt sp pb mr" at bounding box center [231, 413] width 48 height 729
click at [238, 122] on link "tt" at bounding box center [232, 117] width 34 height 34
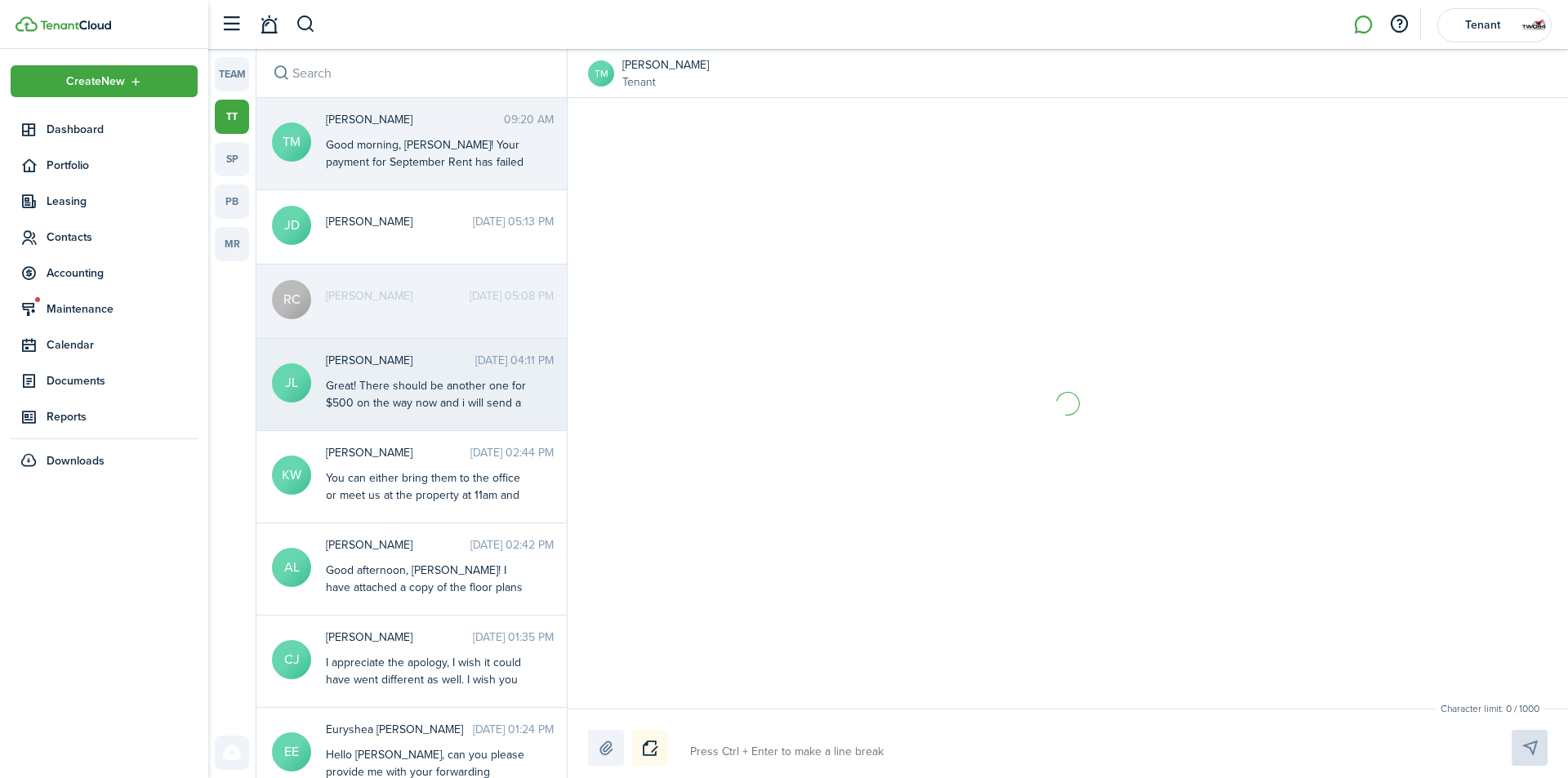
scroll to position [1932, 0]
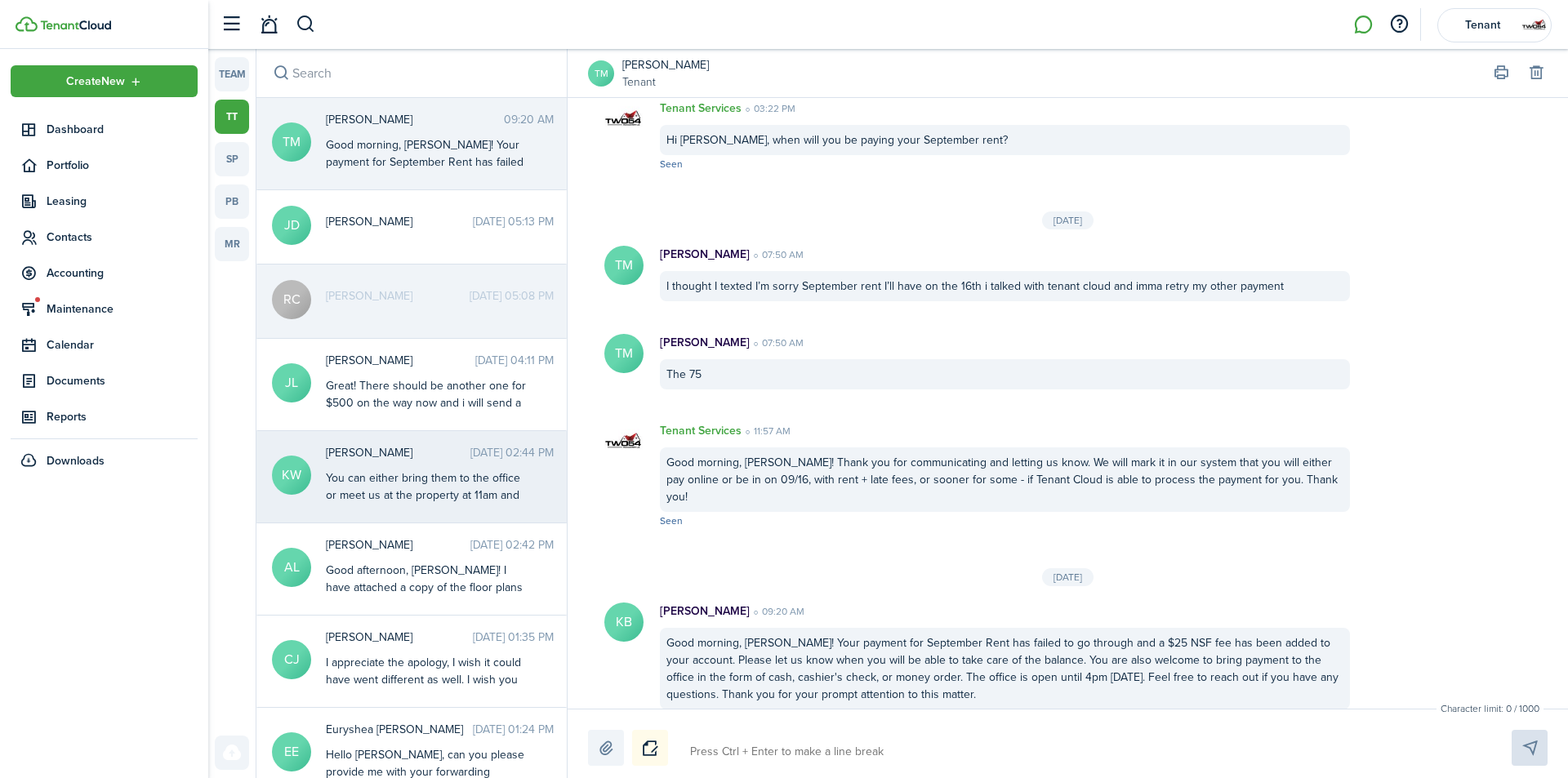
click at [457, 482] on div "You can either bring them to the office or meet us at the property at 11am and …" at bounding box center [428, 503] width 204 height 68
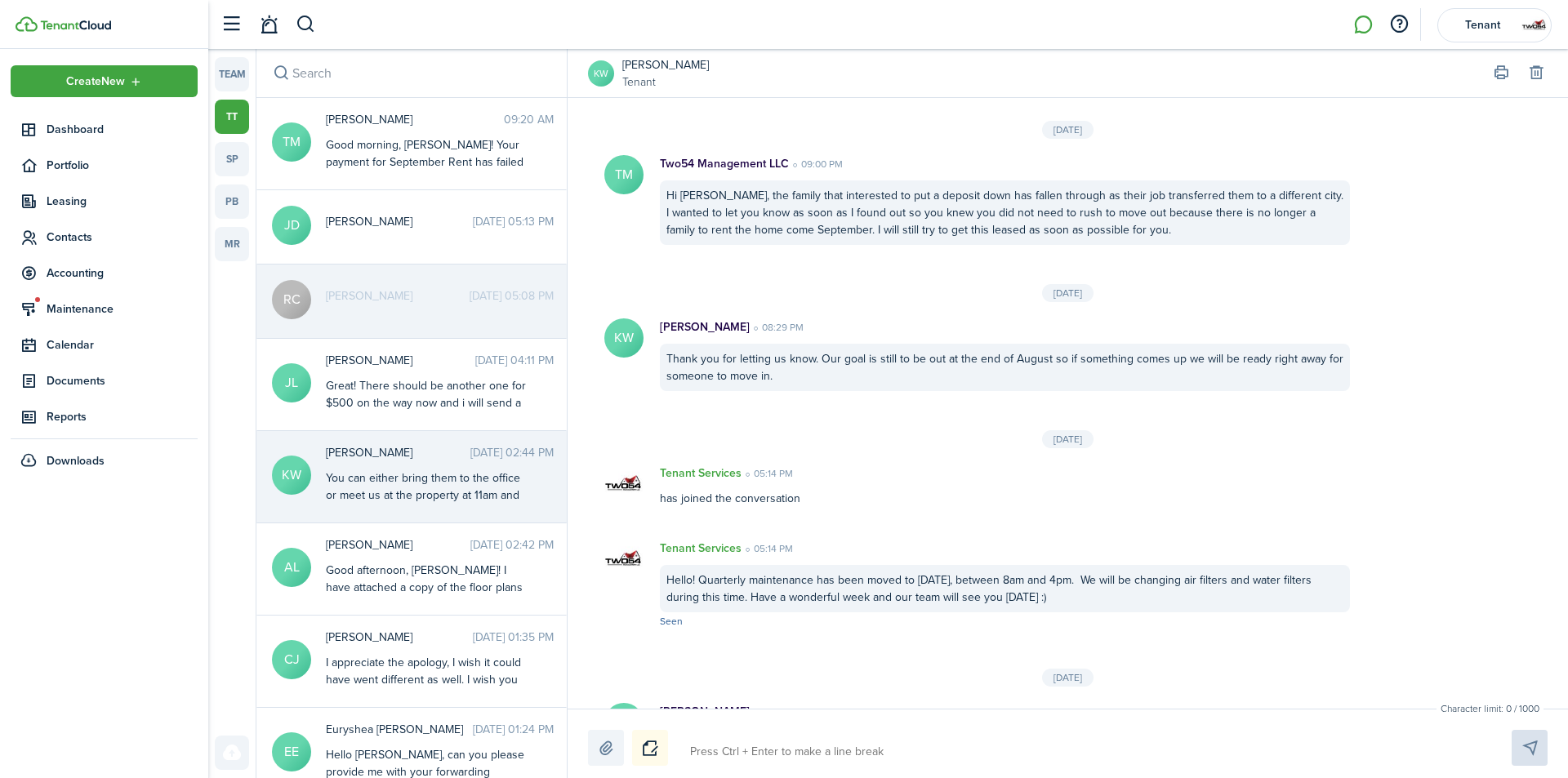
scroll to position [1895, 0]
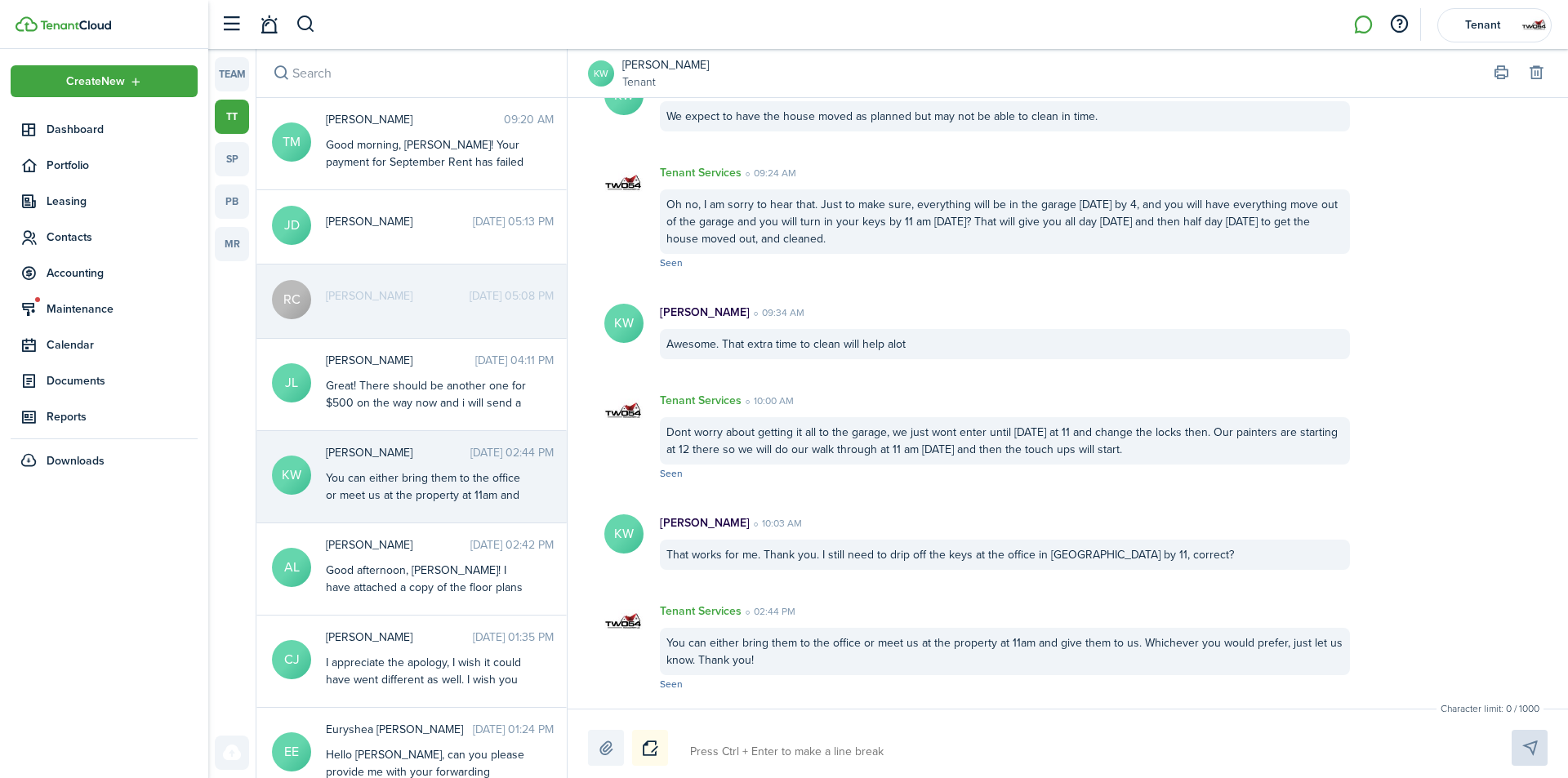
click at [776, 766] on div "Character limit: 0 / 1000 Drop your file here" at bounding box center [1067, 743] width 1001 height 69
type textarea "D"
type textarea "Do"
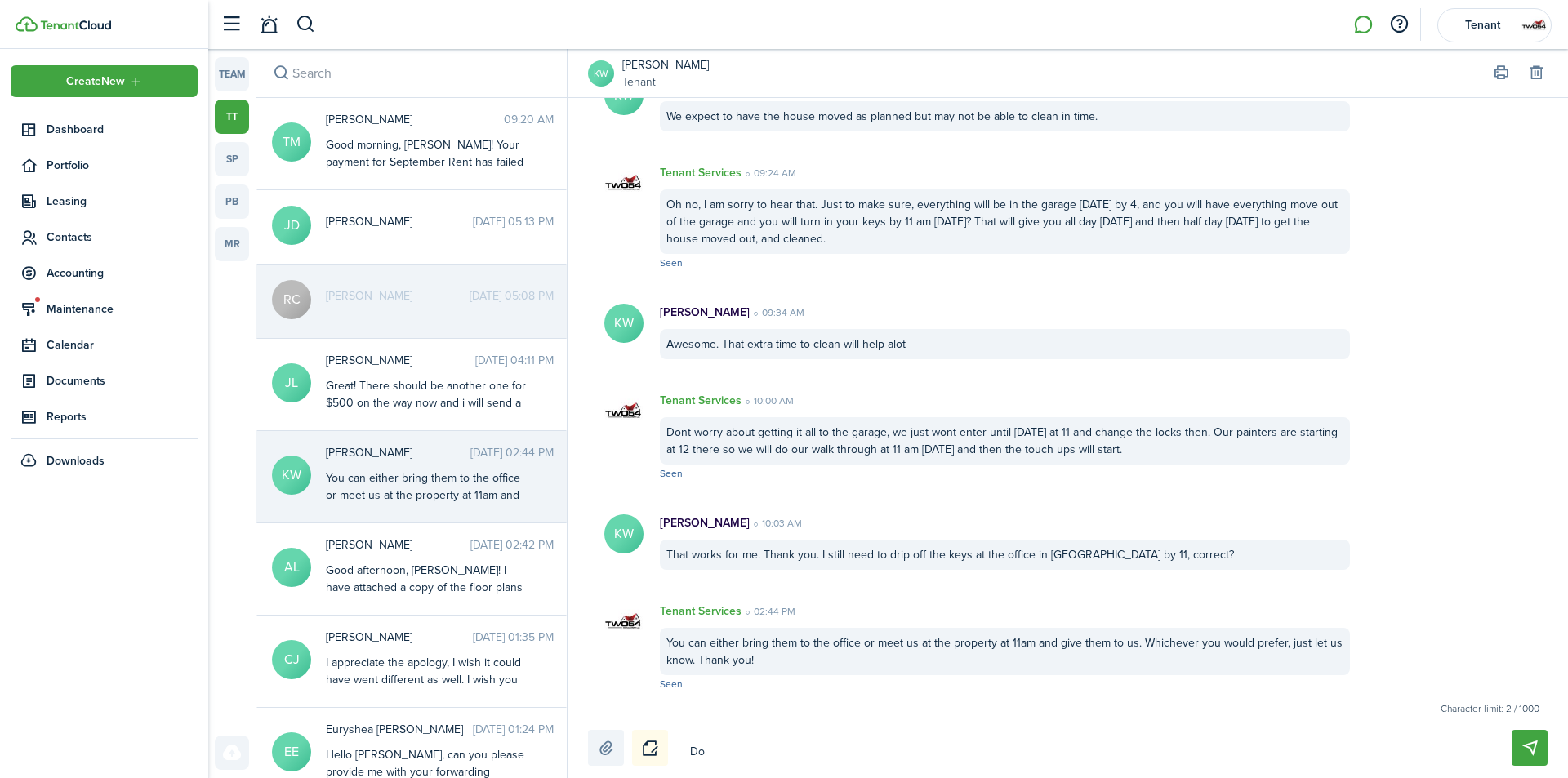
type textarea "Do"
type textarea "Do y"
type textarea "Do yo"
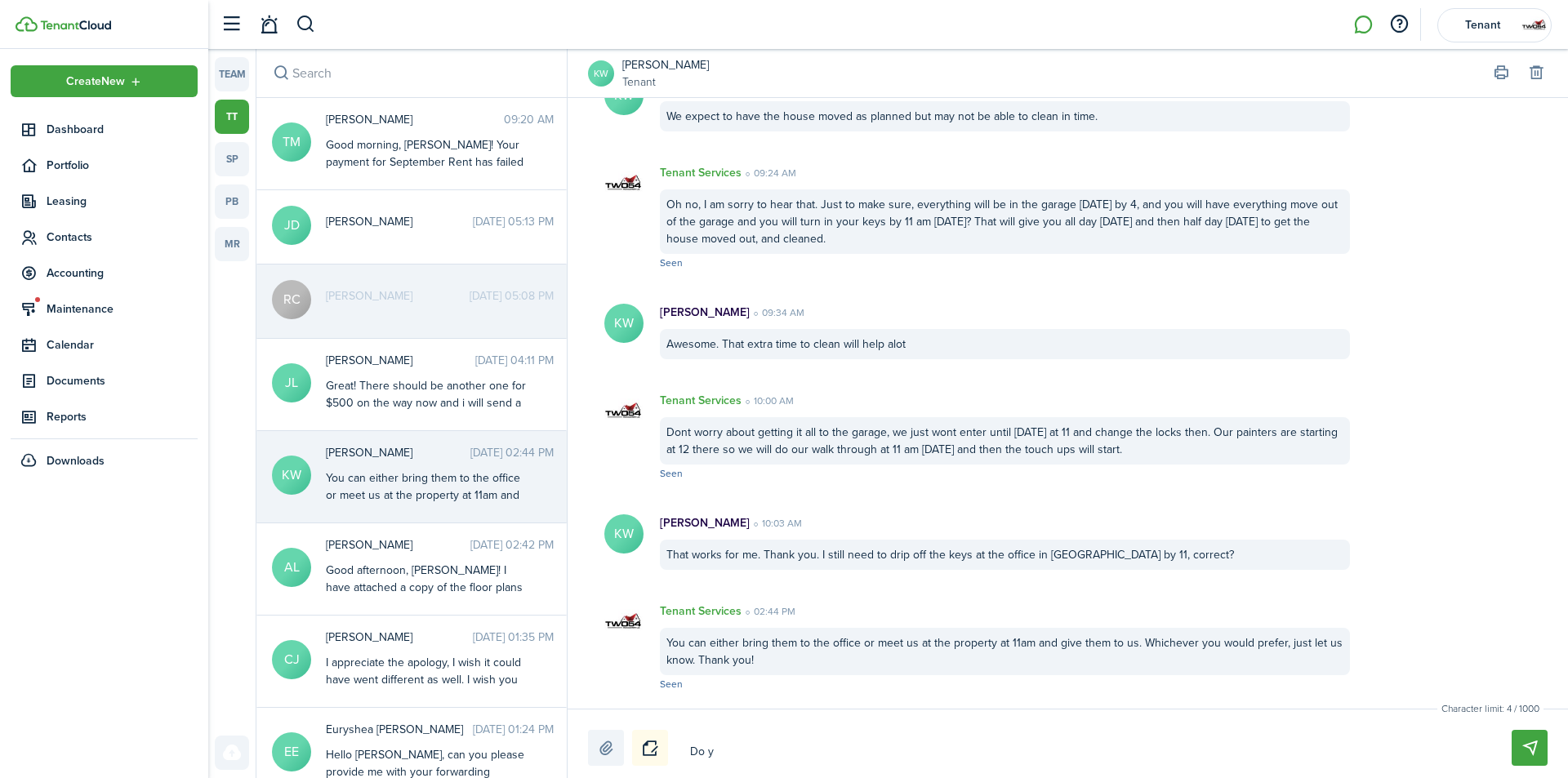
type textarea "Do yo"
type textarea "Do you"
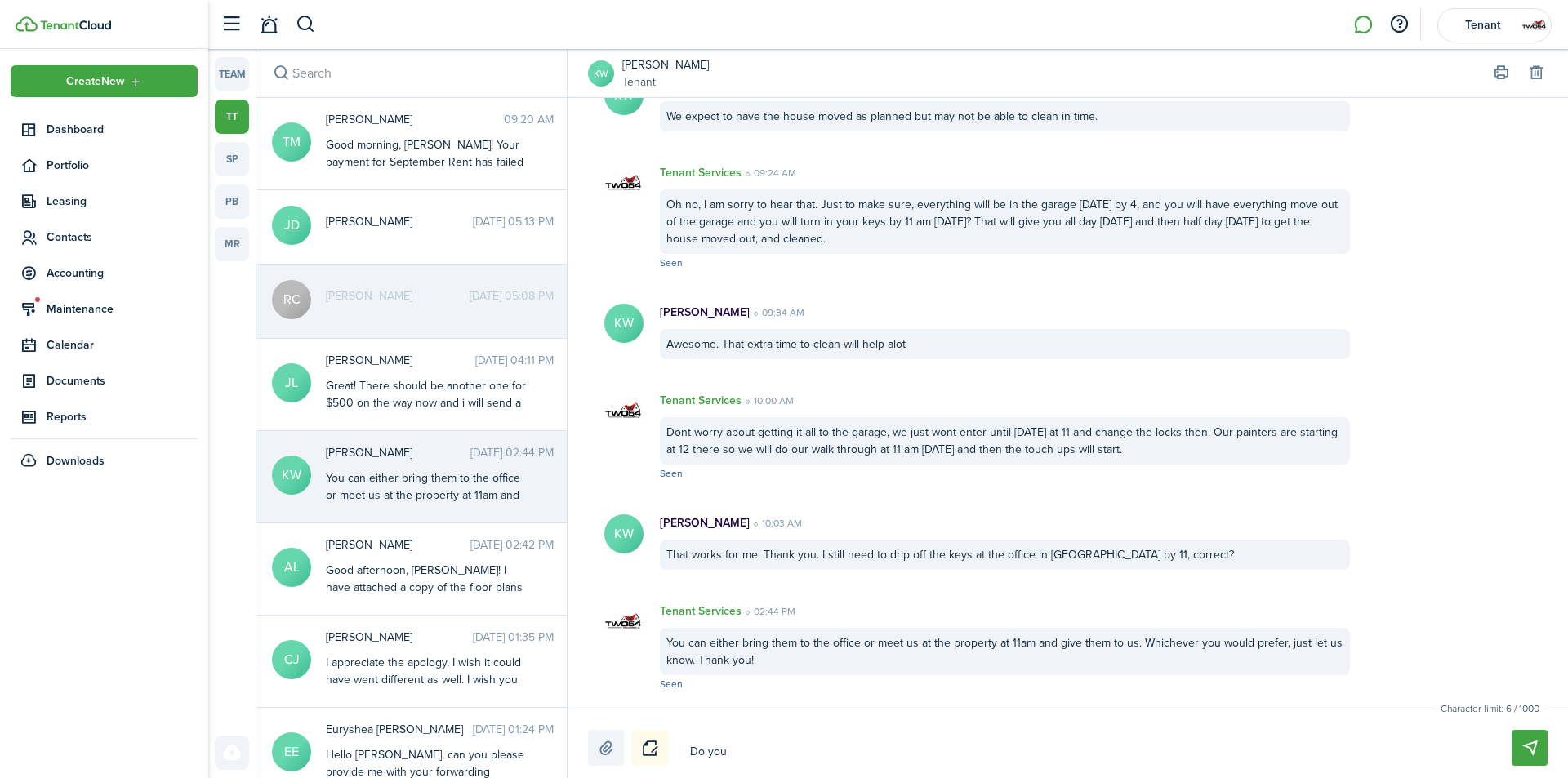
type textarea "Do you p"
type textarea "Do you pl"
type textarea "Do you pla"
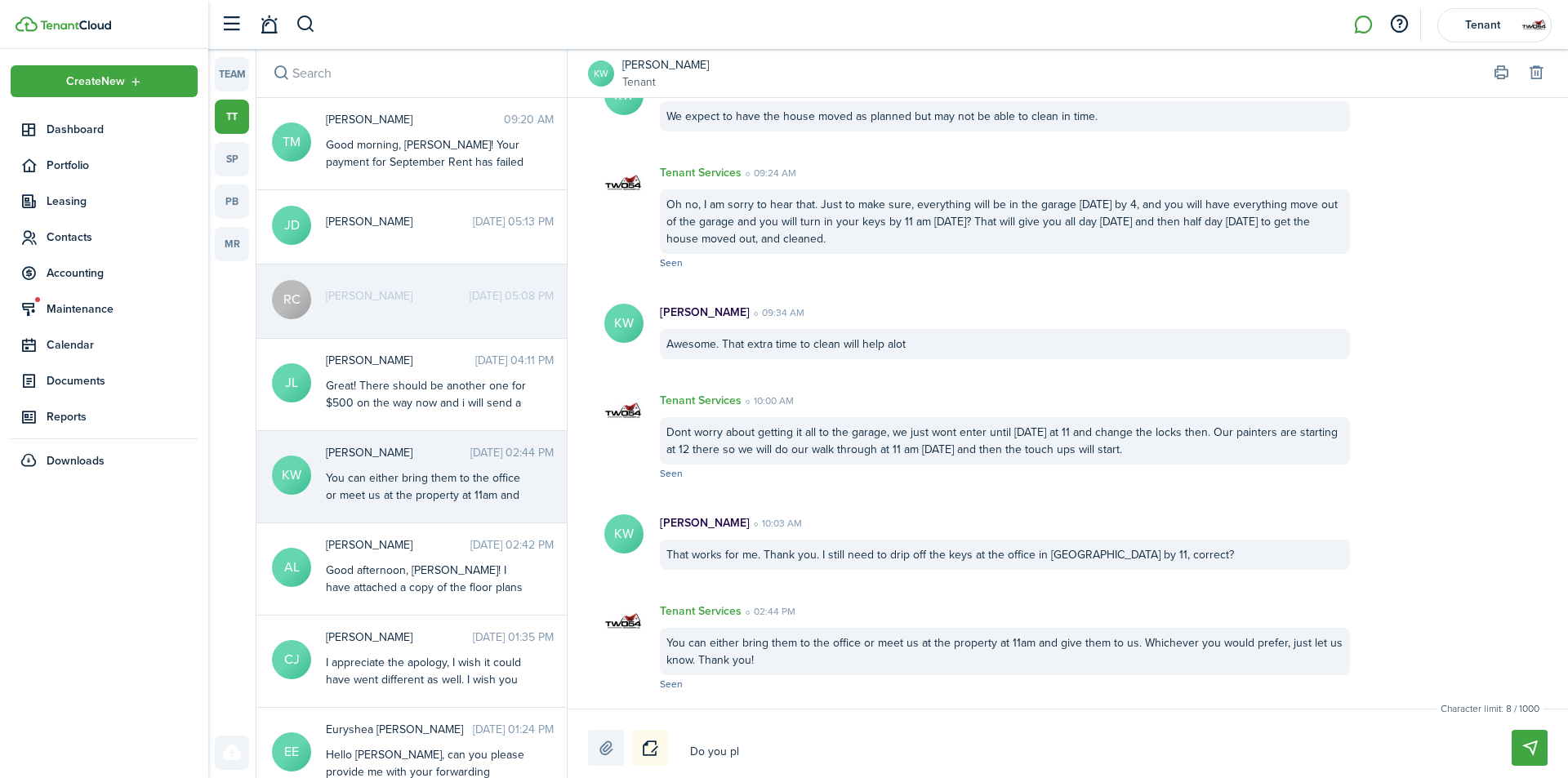
type textarea "Do you pla"
type textarea "Do you plan"
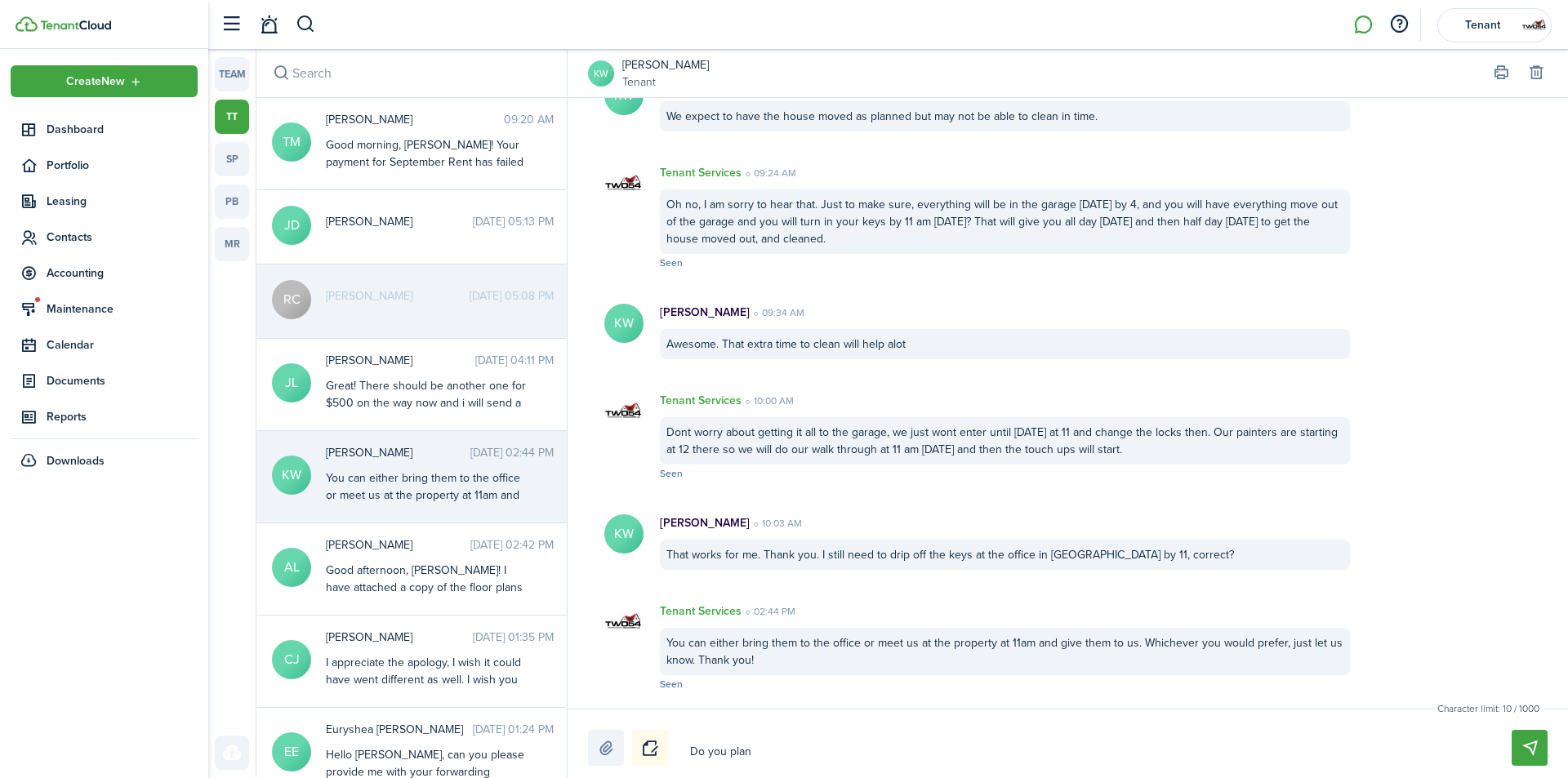
type textarea "Do you plan t"
type textarea "Do you plan to"
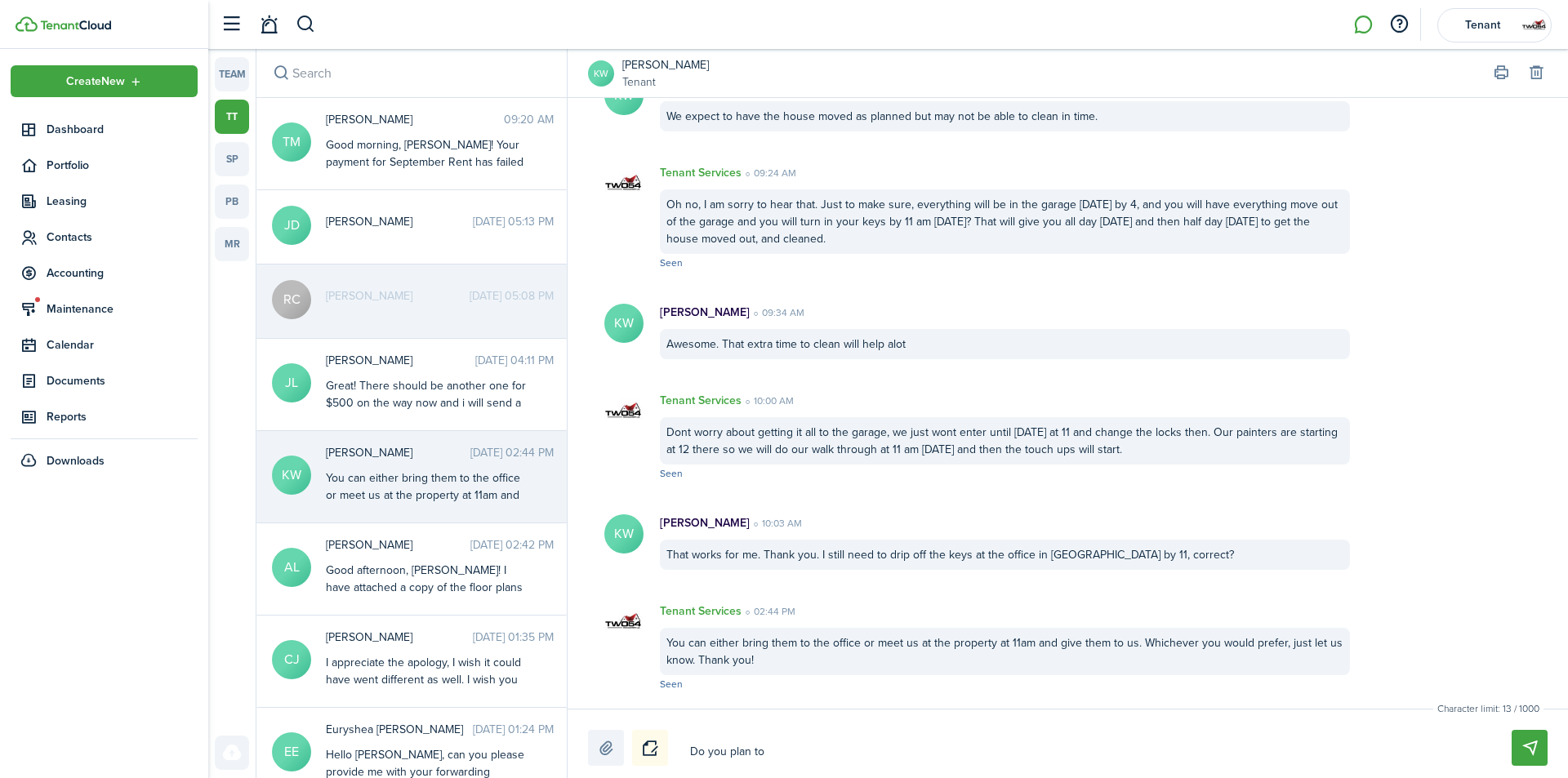
type textarea "Do you plan to"
type textarea "Do you plan to m"
type textarea "Do you plan to me"
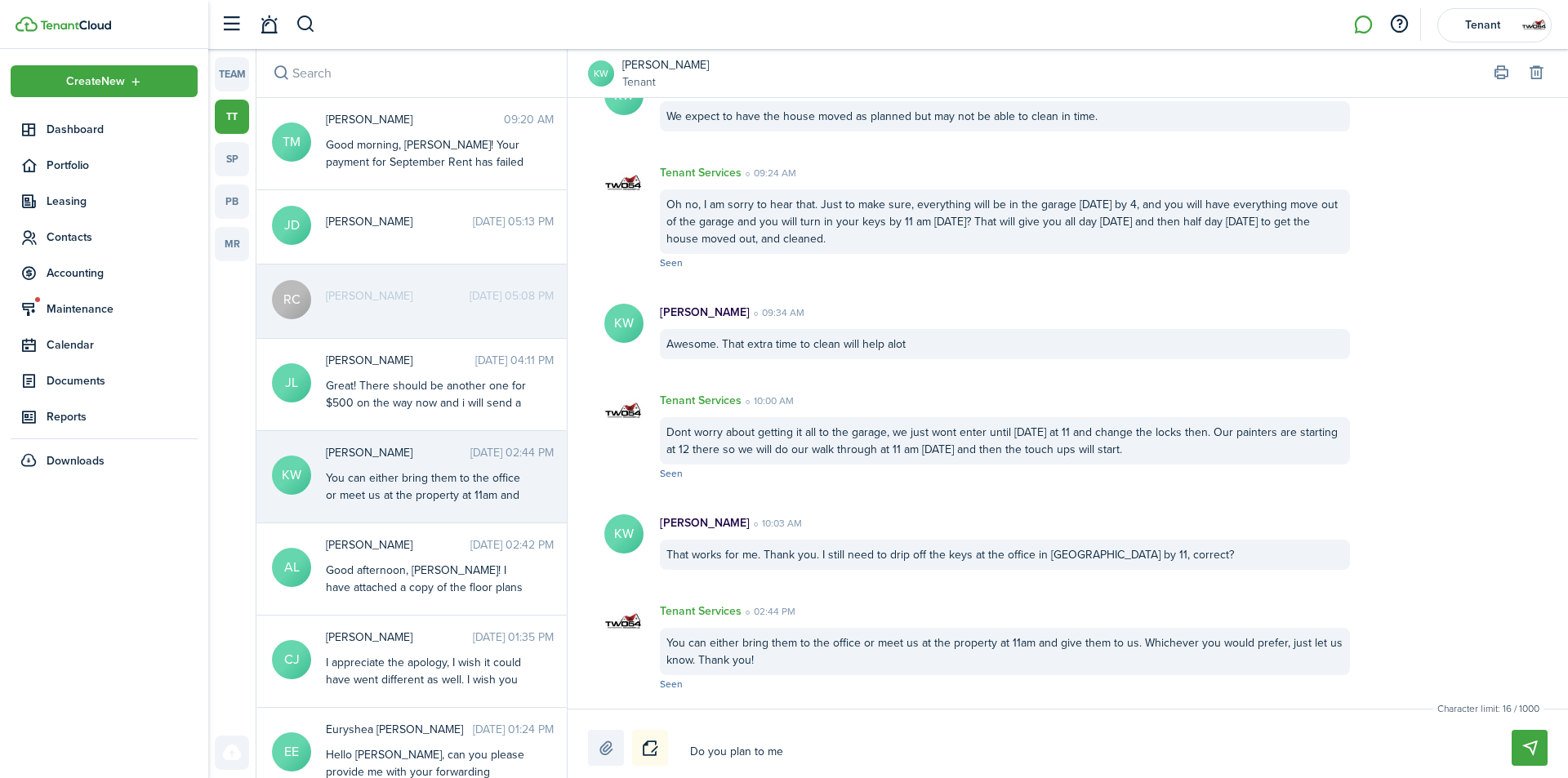
type textarea "Do you plan to mee"
type textarea "Do you plan to meet"
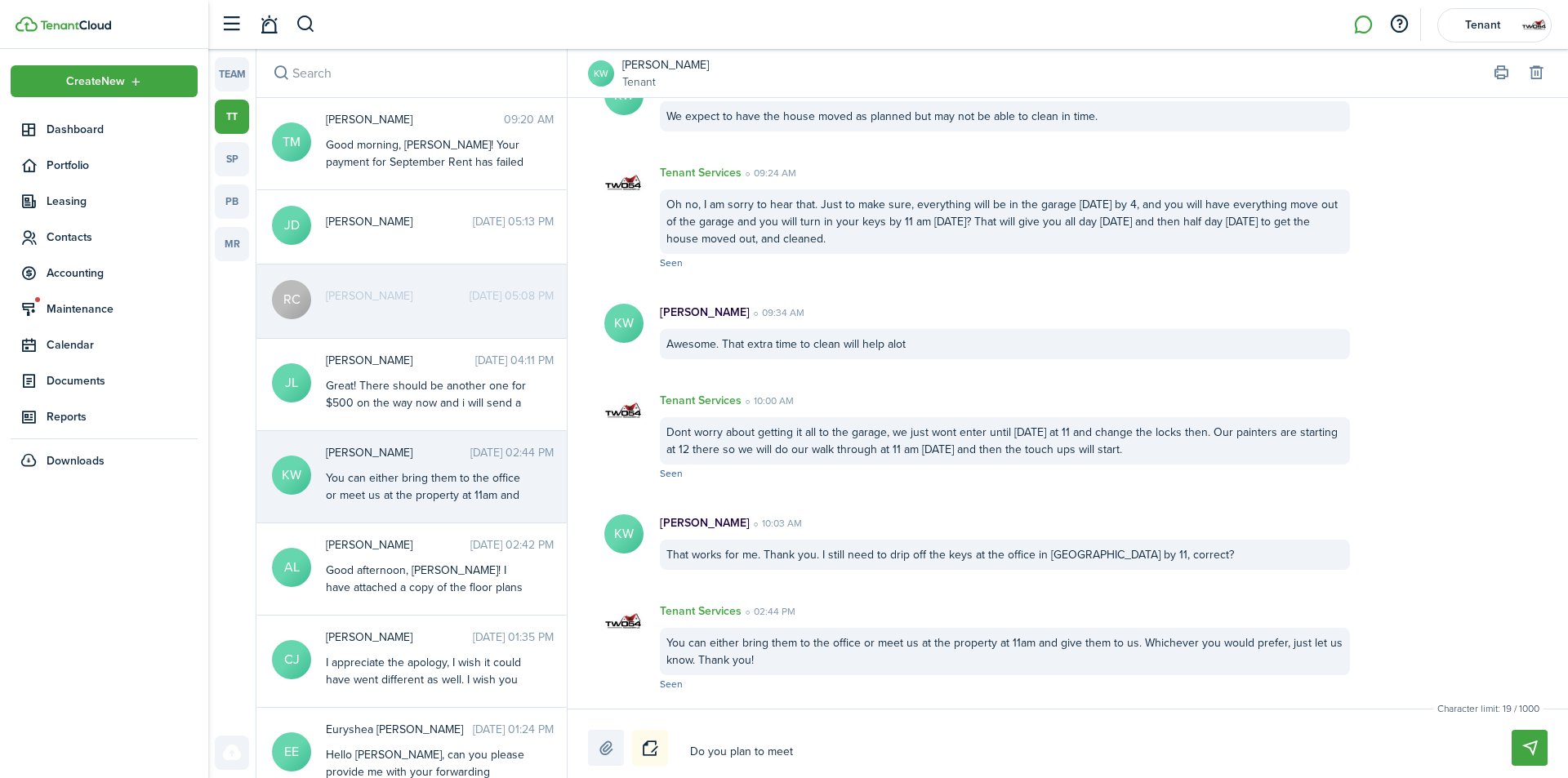
type textarea "Do you plan to meet"
type textarea "Do you plan to meet u"
type textarea "Do you plan to meet us"
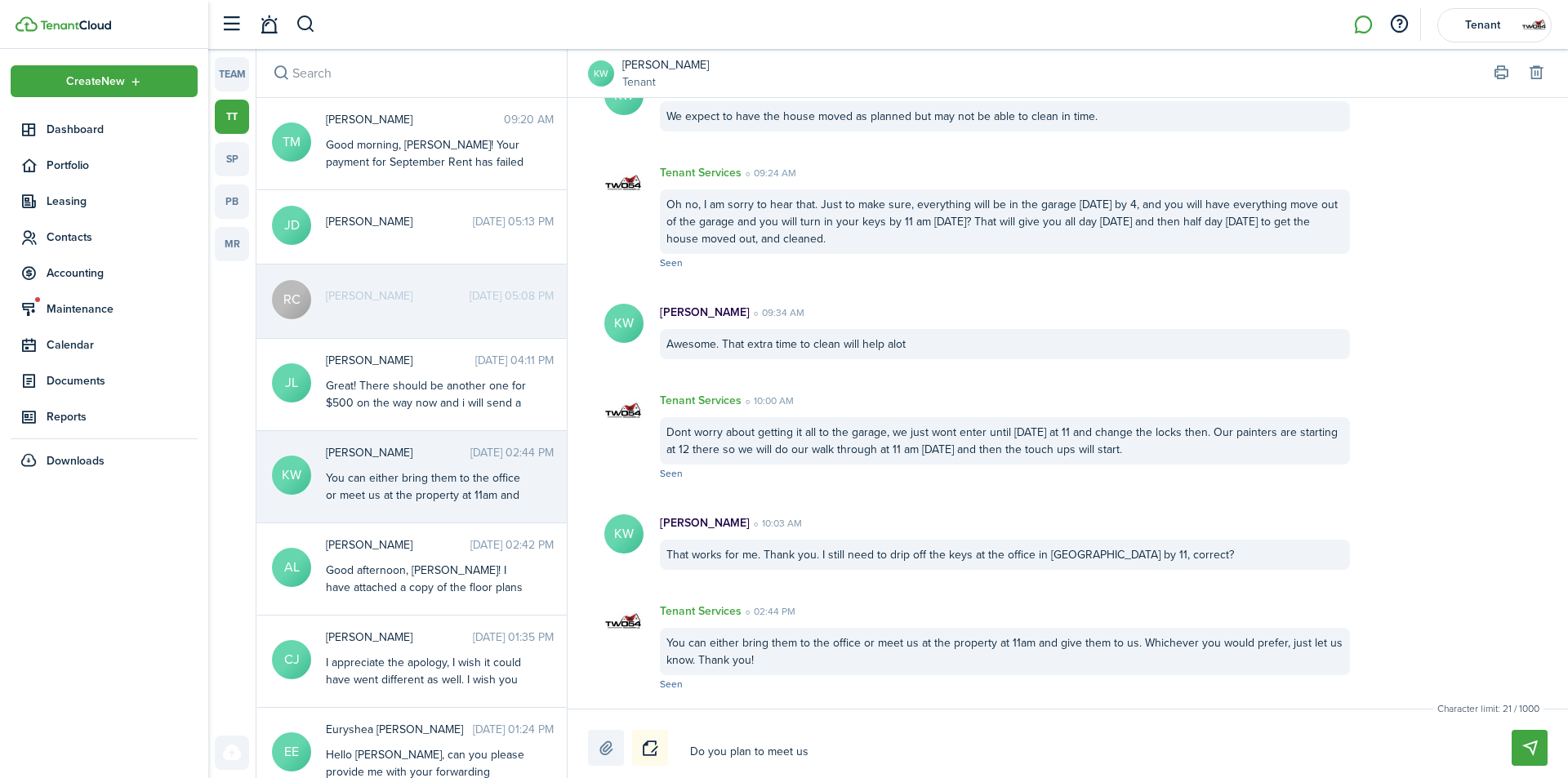
type textarea "Do you plan to meet us"
type textarea "Do you plan to meet us a"
type textarea "Do you plan to meet us at"
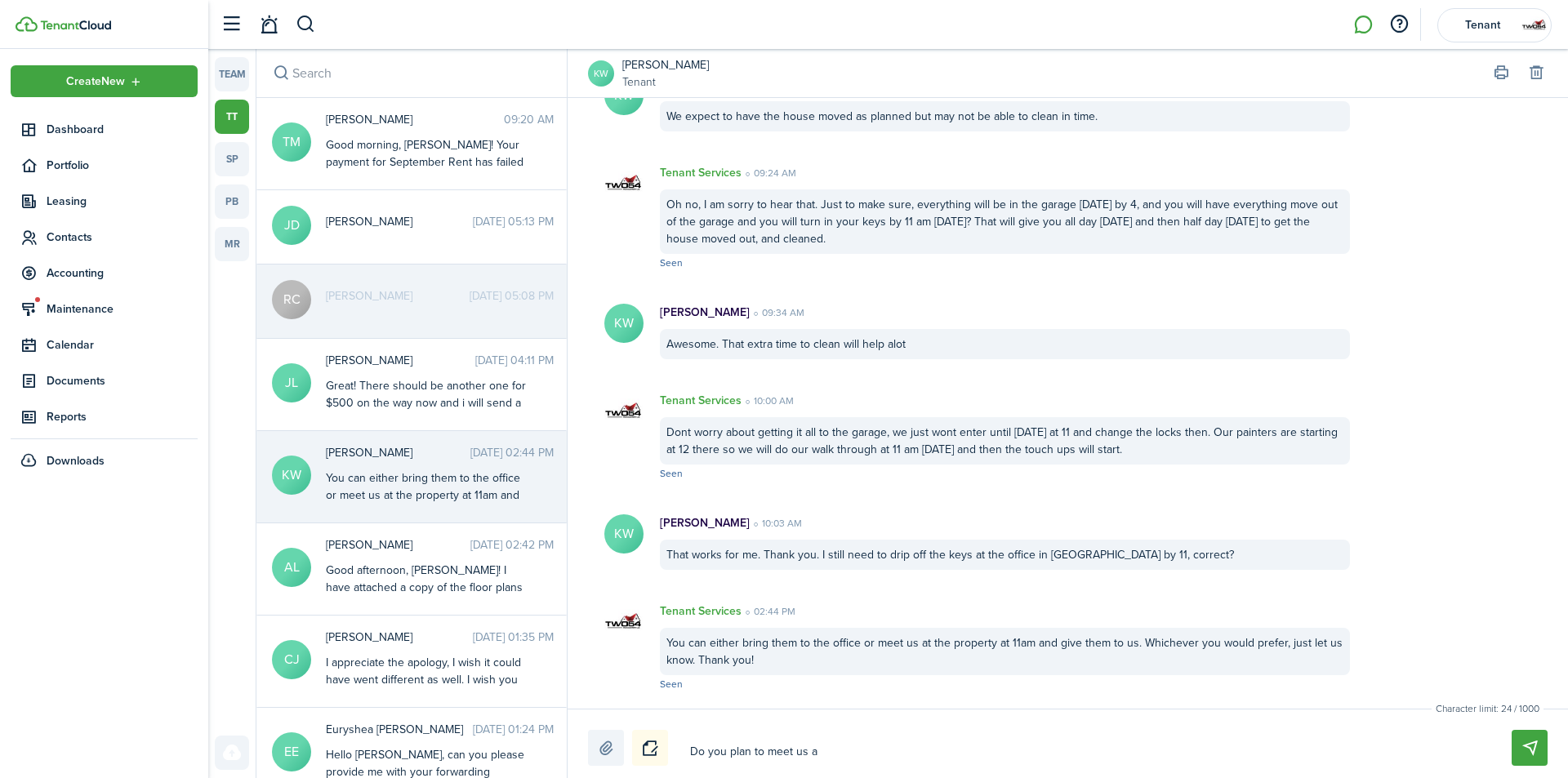
type textarea "Do you plan to meet us at"
type textarea "Do you plan to meet us at t"
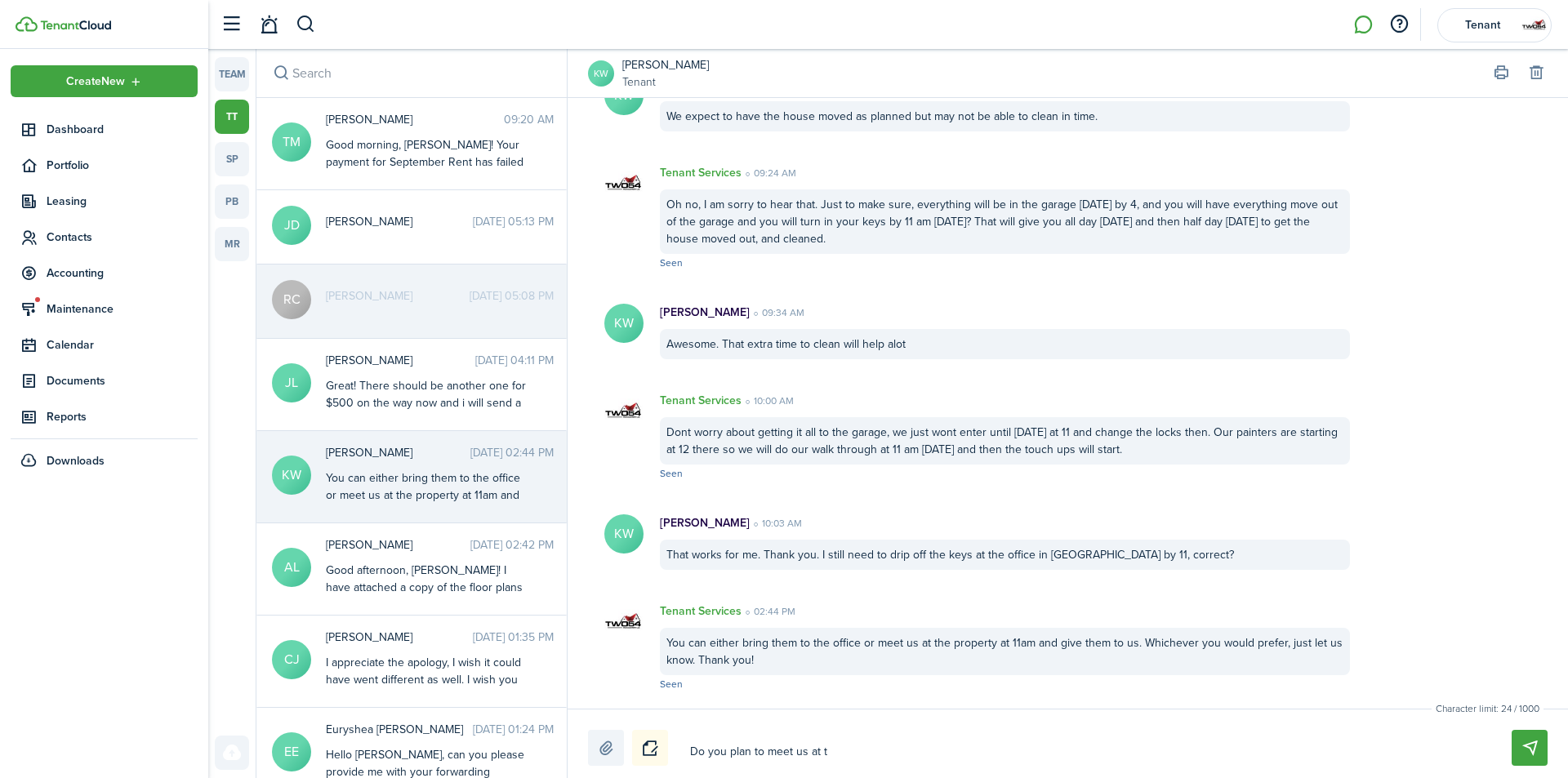
type textarea "Do you plan to meet us at th"
type textarea "Do you plan to meet us at the"
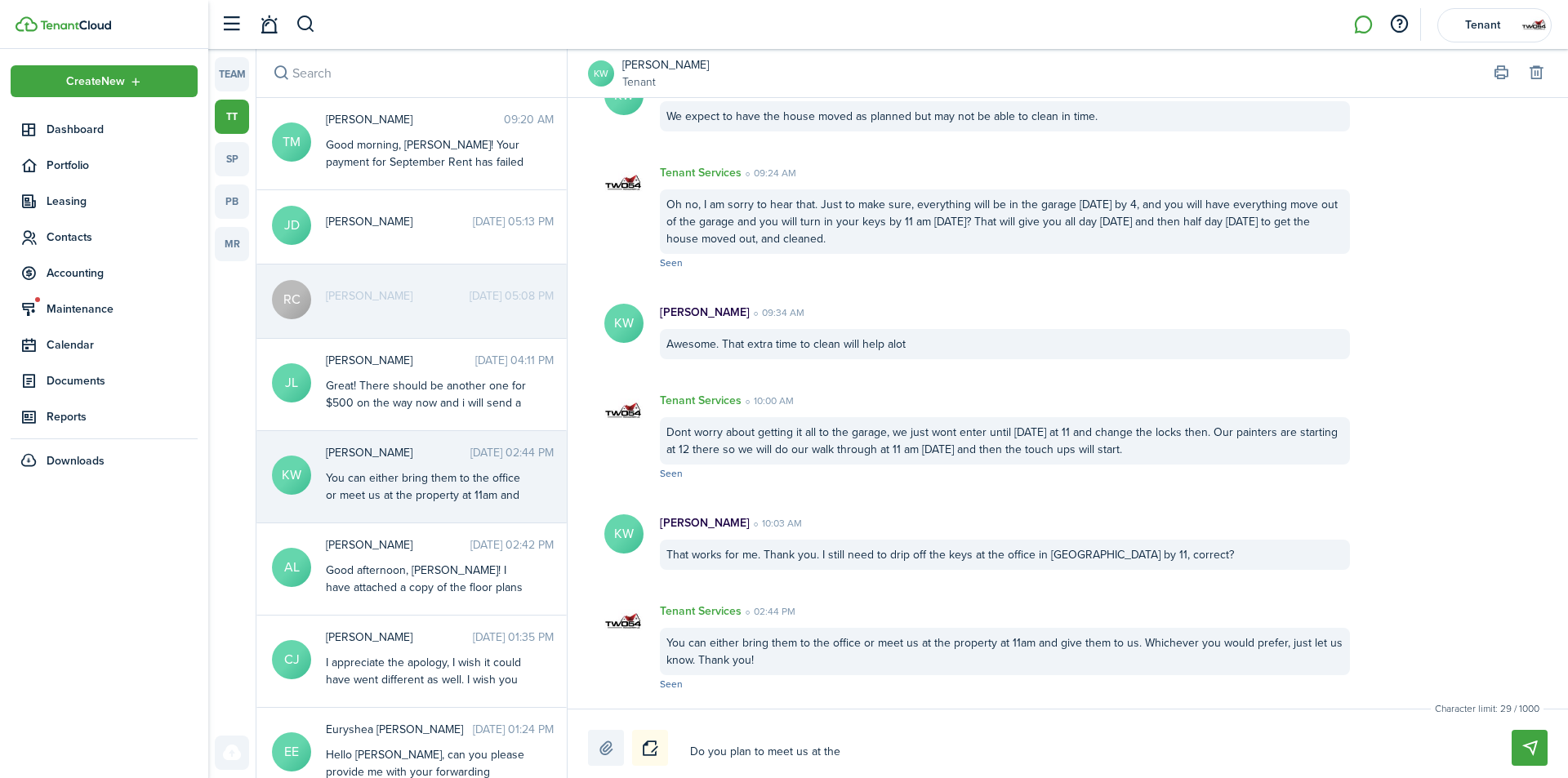
type textarea "Do you plan to meet us at the"
type textarea "Do you plan to meet us at the o"
type textarea "Do you plan to meet us at the of"
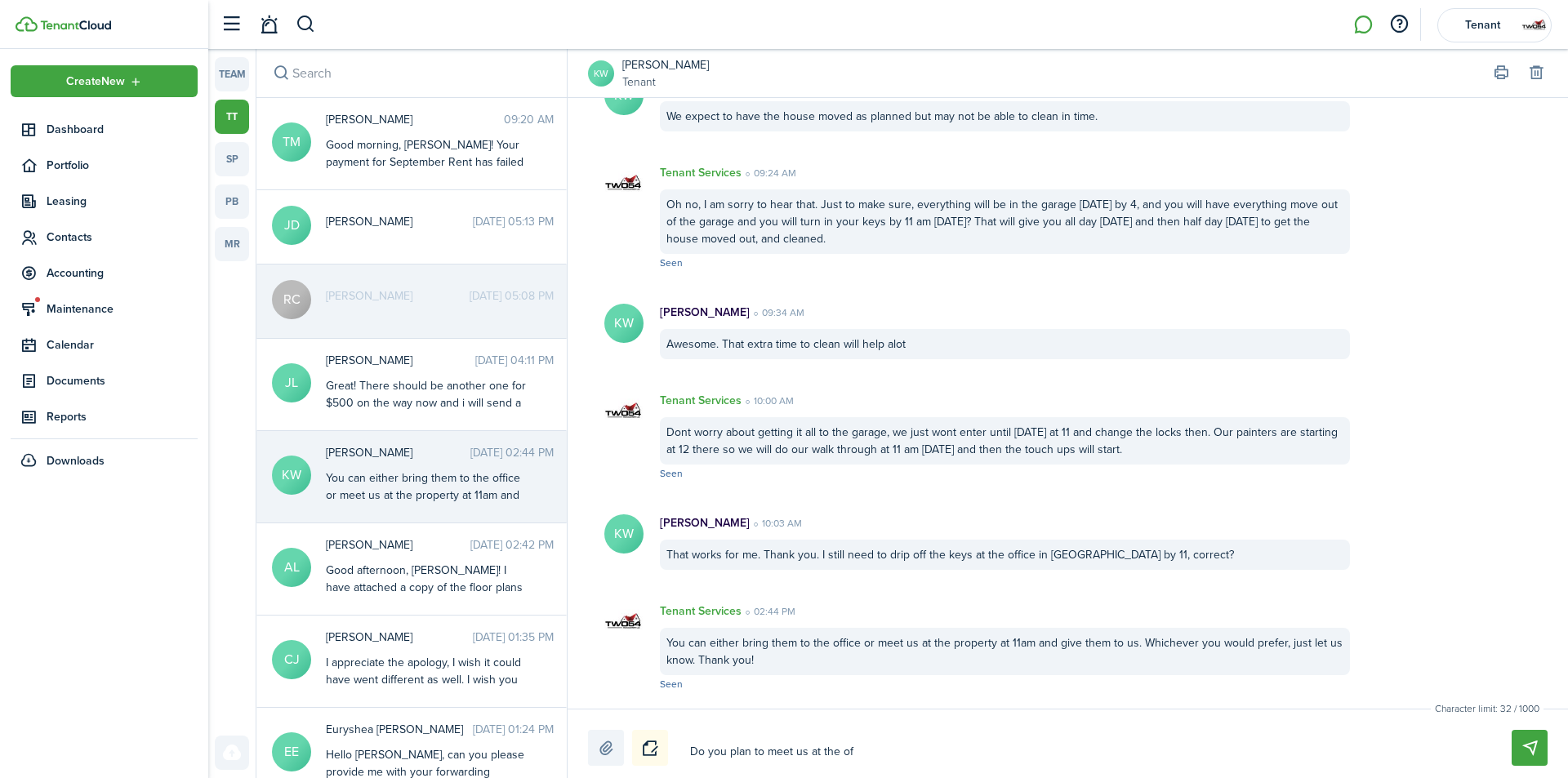
type textarea "Do you plan to meet us at the off"
type textarea "Do you plan to meet us at the offi"
type textarea "Do you plan to meet us at the offic"
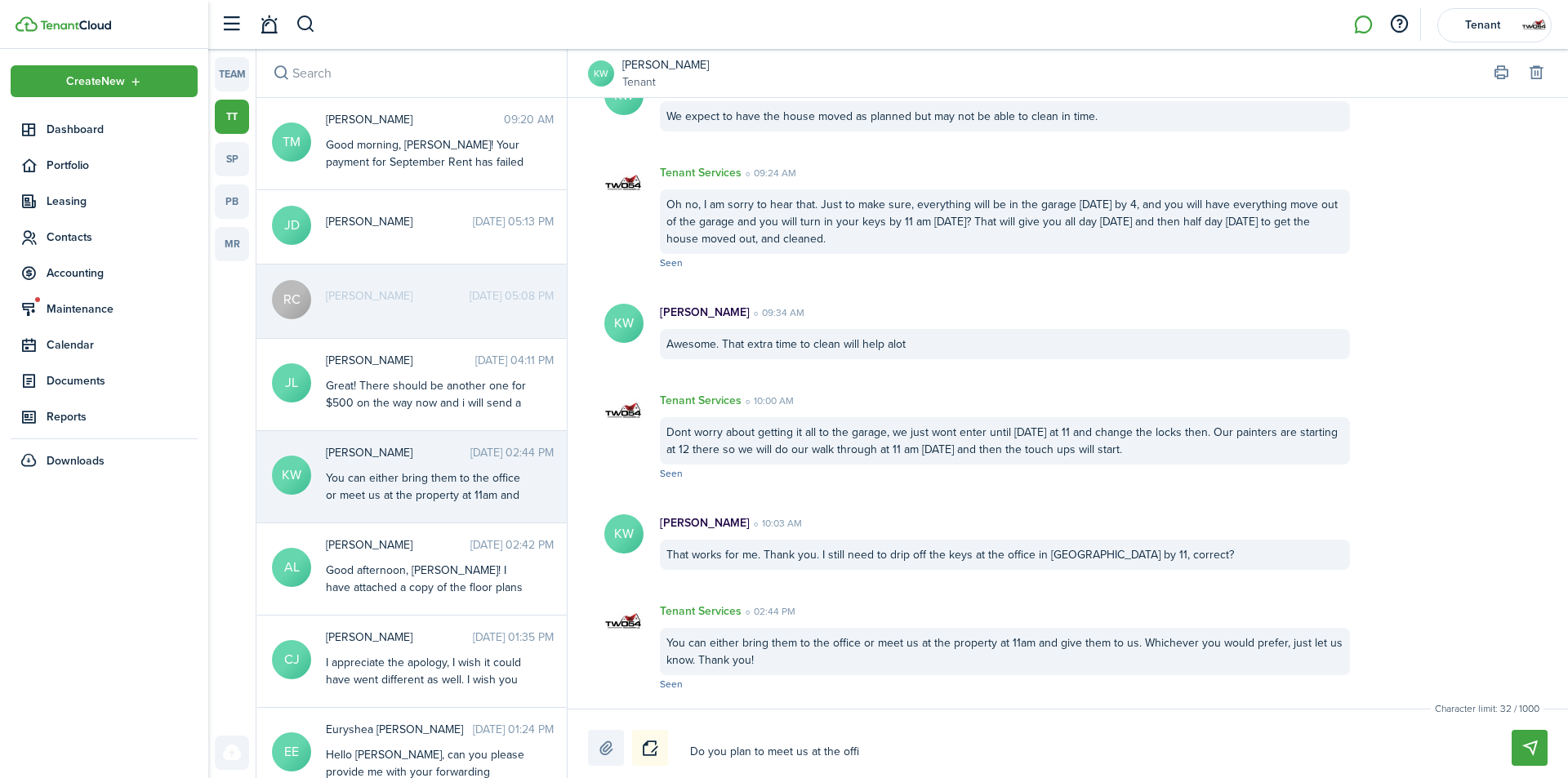
type textarea "Do you plan to meet us at the offic"
type textarea "Do you plan to meet us at the office"
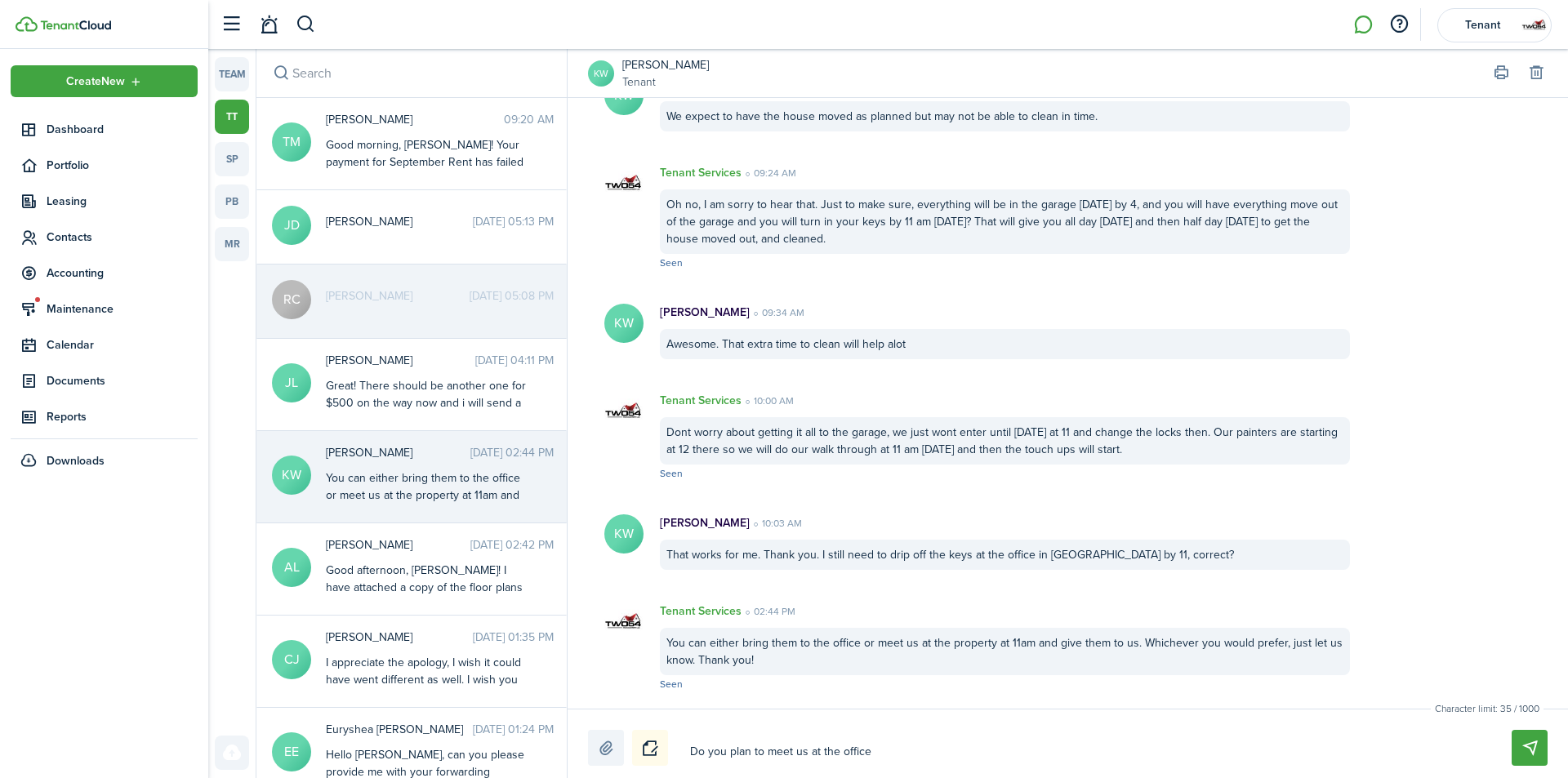
type textarea "Do you plan to meet us at the office o"
type textarea "Do you plan to meet us at the office or"
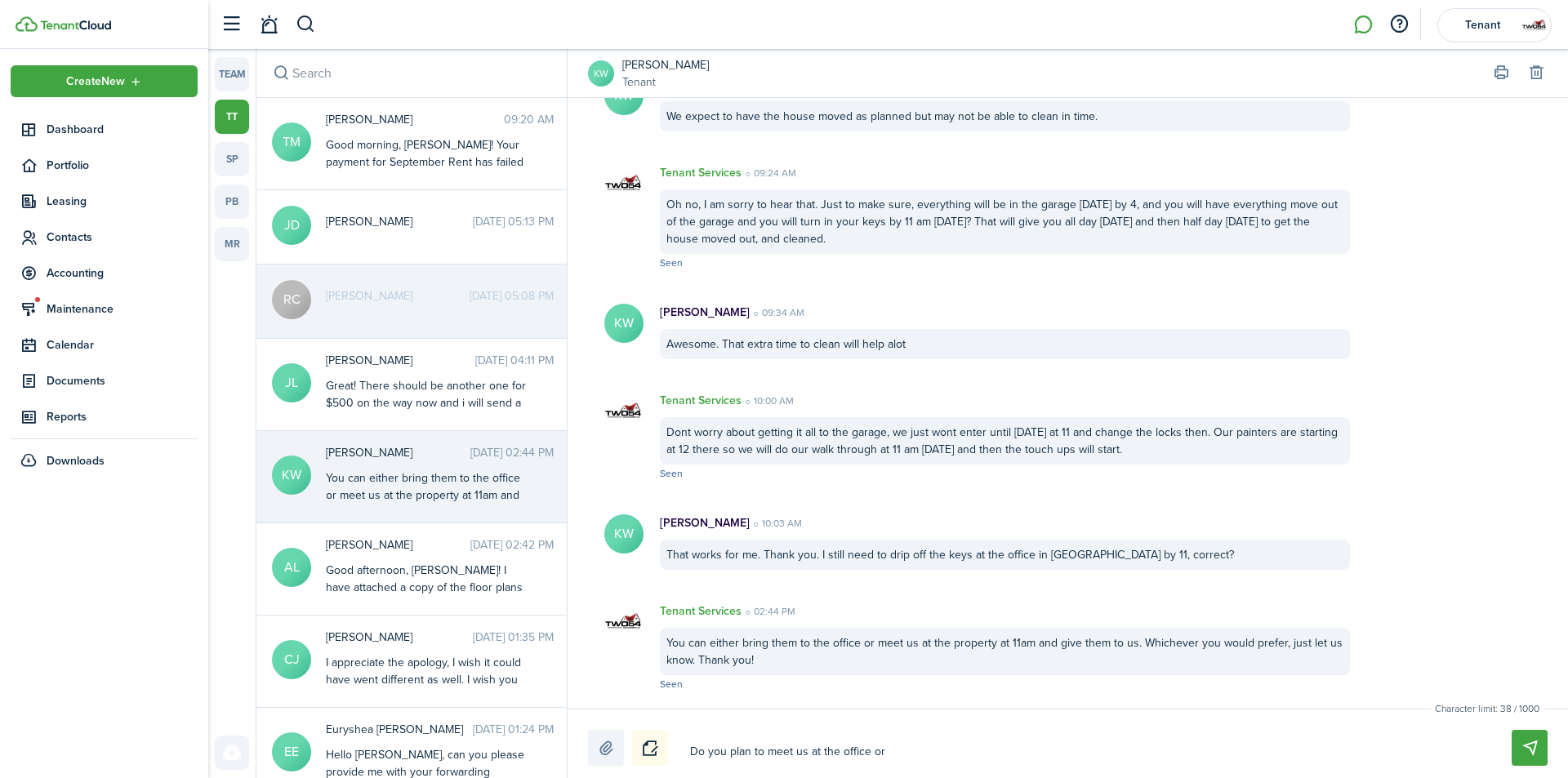
type textarea "Do you plan to meet us at the office or"
type textarea "Do you plan to meet us at the office or t"
type textarea "Do you plan to meet us at the office or th"
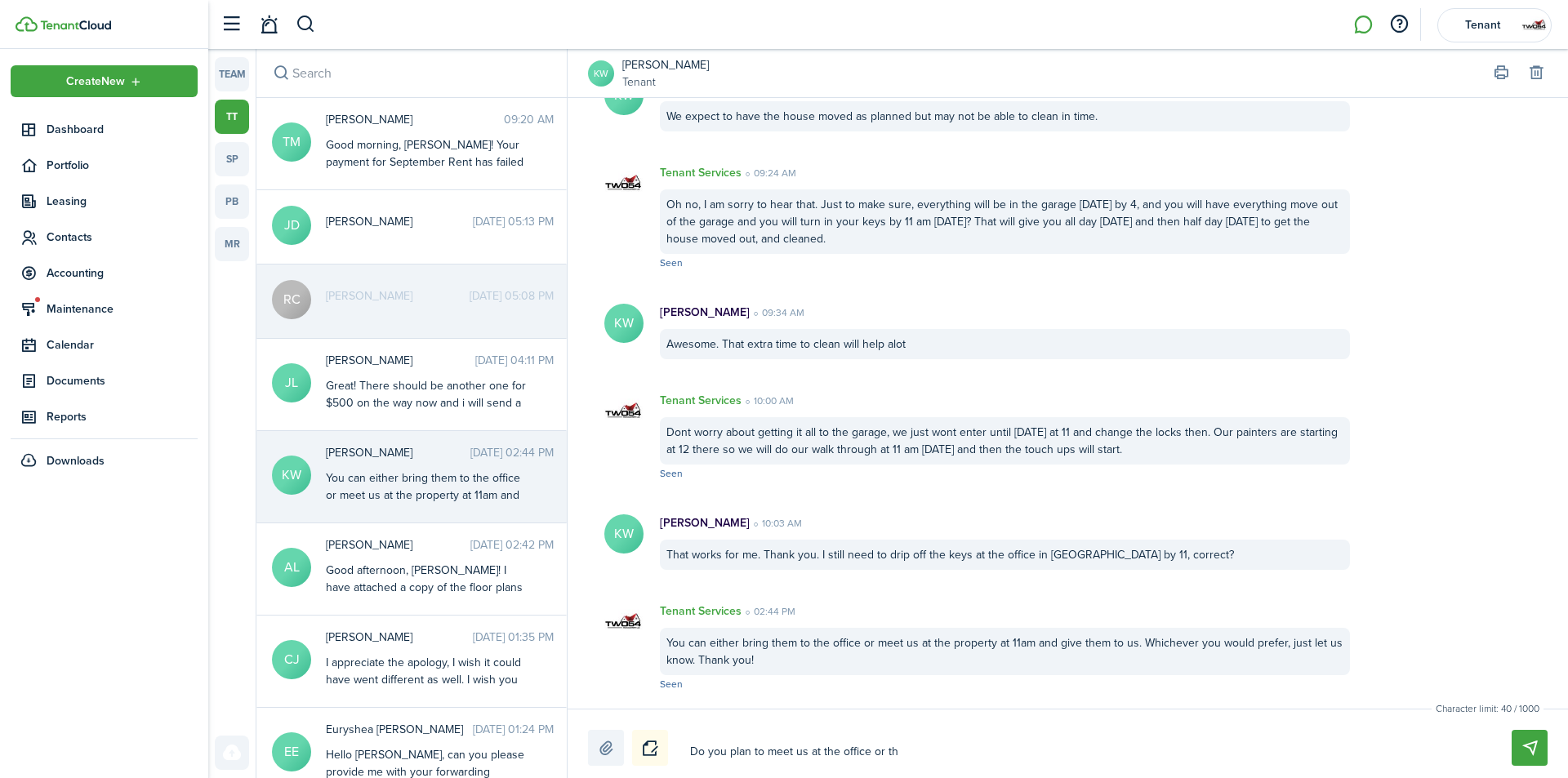
type textarea "Do you plan to meet us at the office or the"
type textarea "Do you plan to meet us at the office or the p"
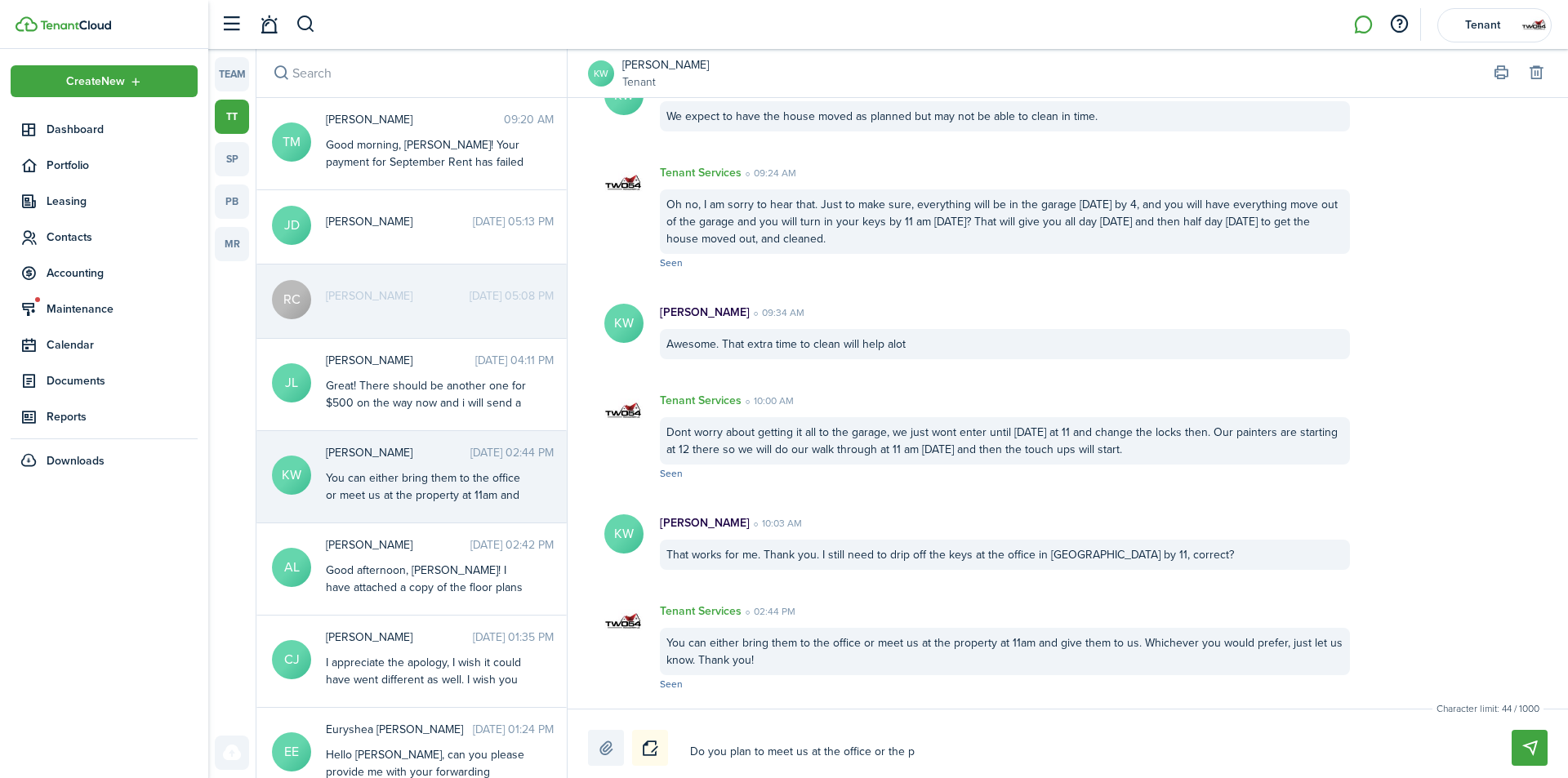
type textarea "Do you plan to meet us at the office or the p"
type textarea "Do you plan to meet us at the office or the pr"
type textarea "Do you plan to meet us at the office or the pro"
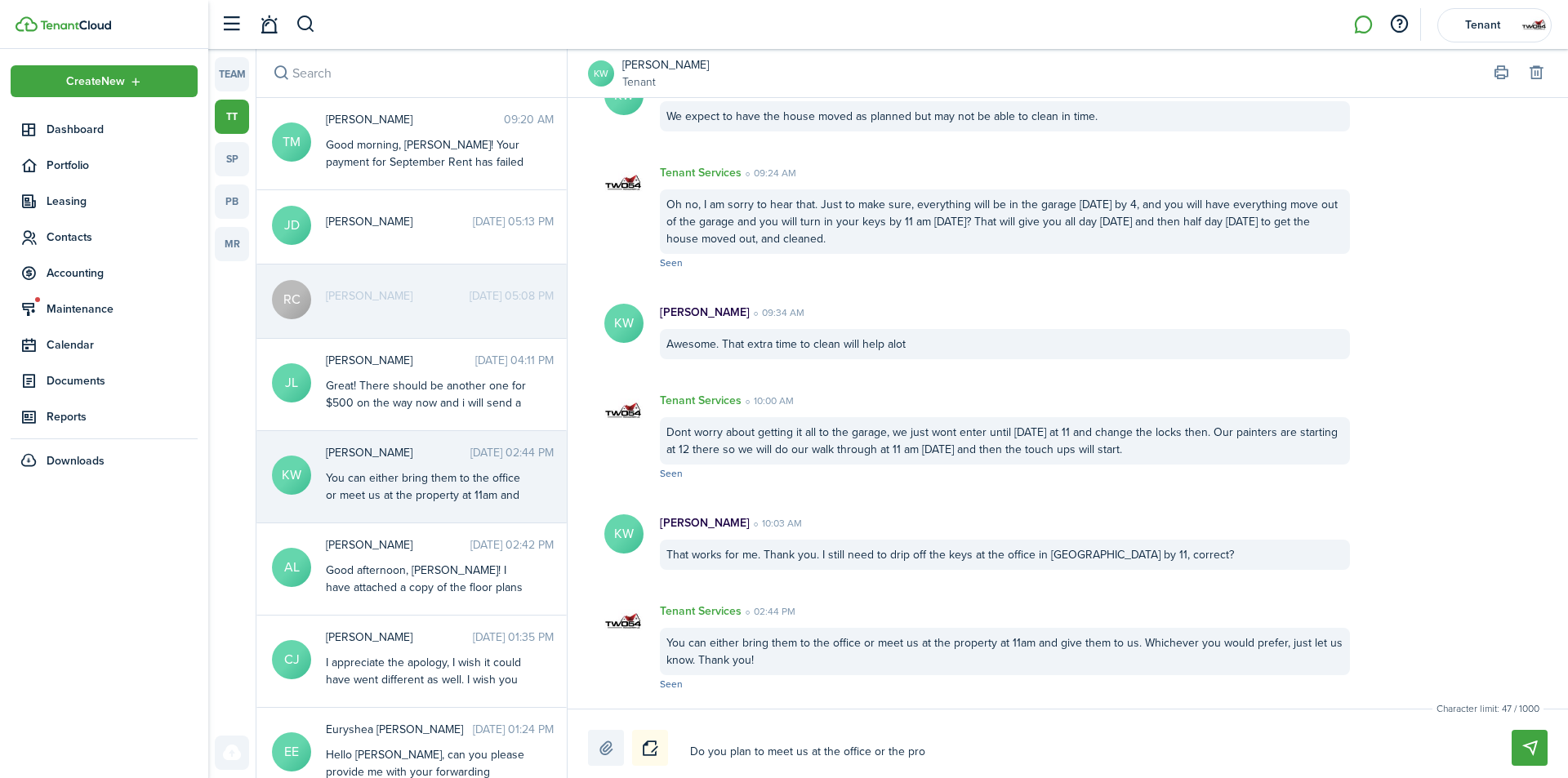
type textarea "Do you plan to meet us at the office or the prop"
type textarea "Do you plan to meet us at the office or the prope"
type textarea "Do you plan to meet us at the office or the proper"
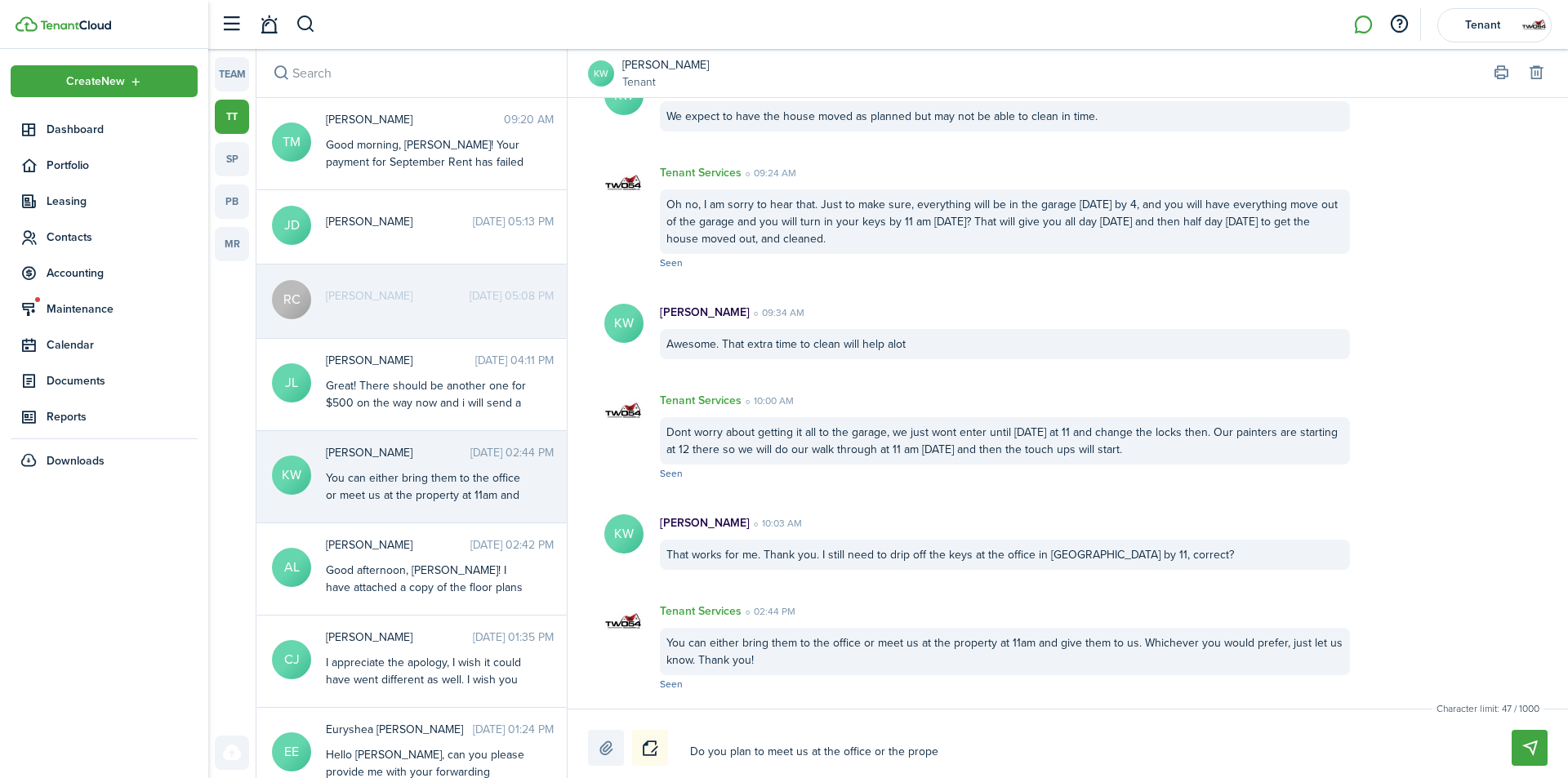
type textarea "Do you plan to meet us at the office or the proper"
type textarea "Do you plan to meet us at the office or the propert"
type textarea "Do you plan to meet us at the office or the property"
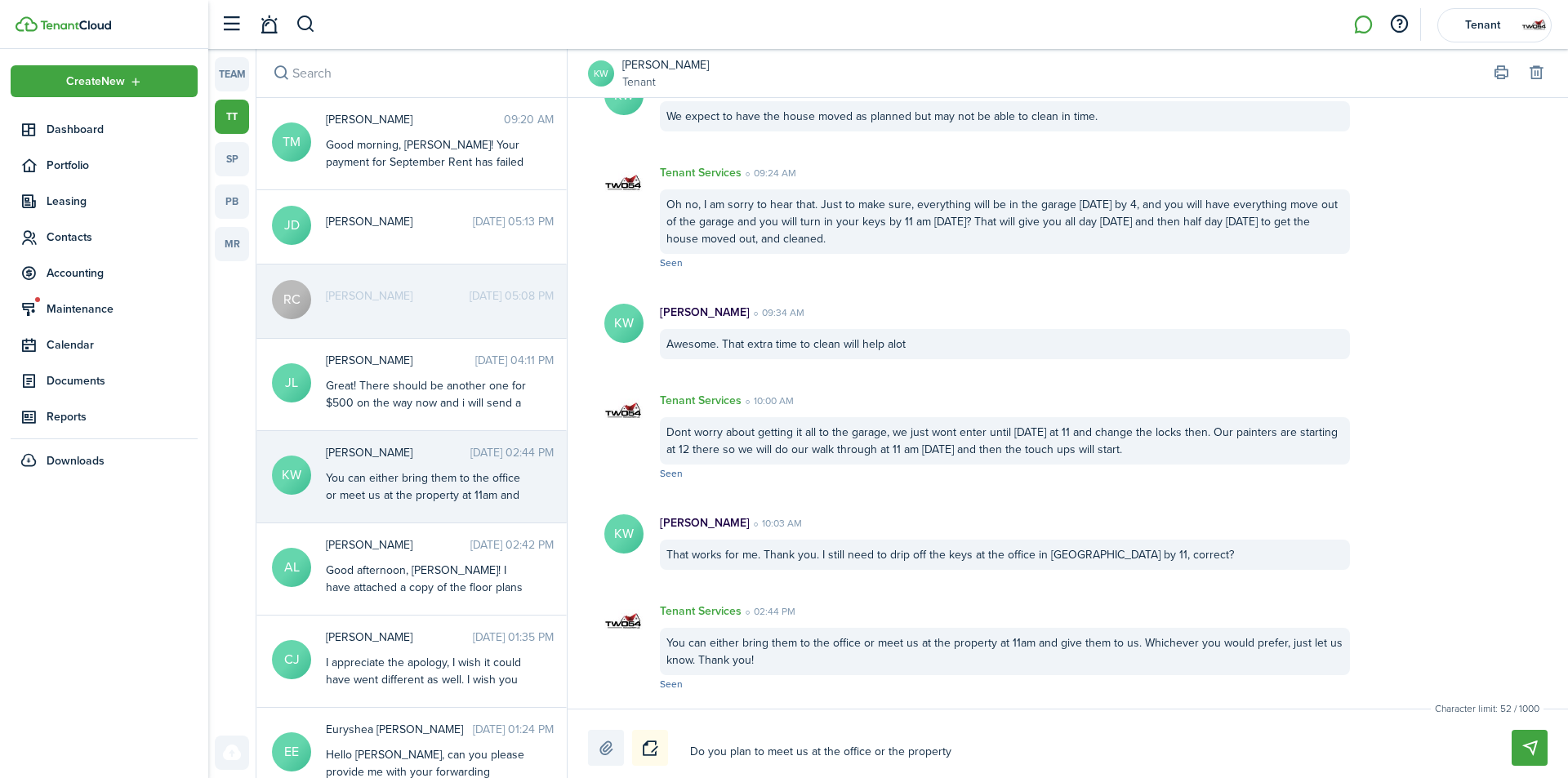
type textarea "Do you plan to meet us at the office or the property?"
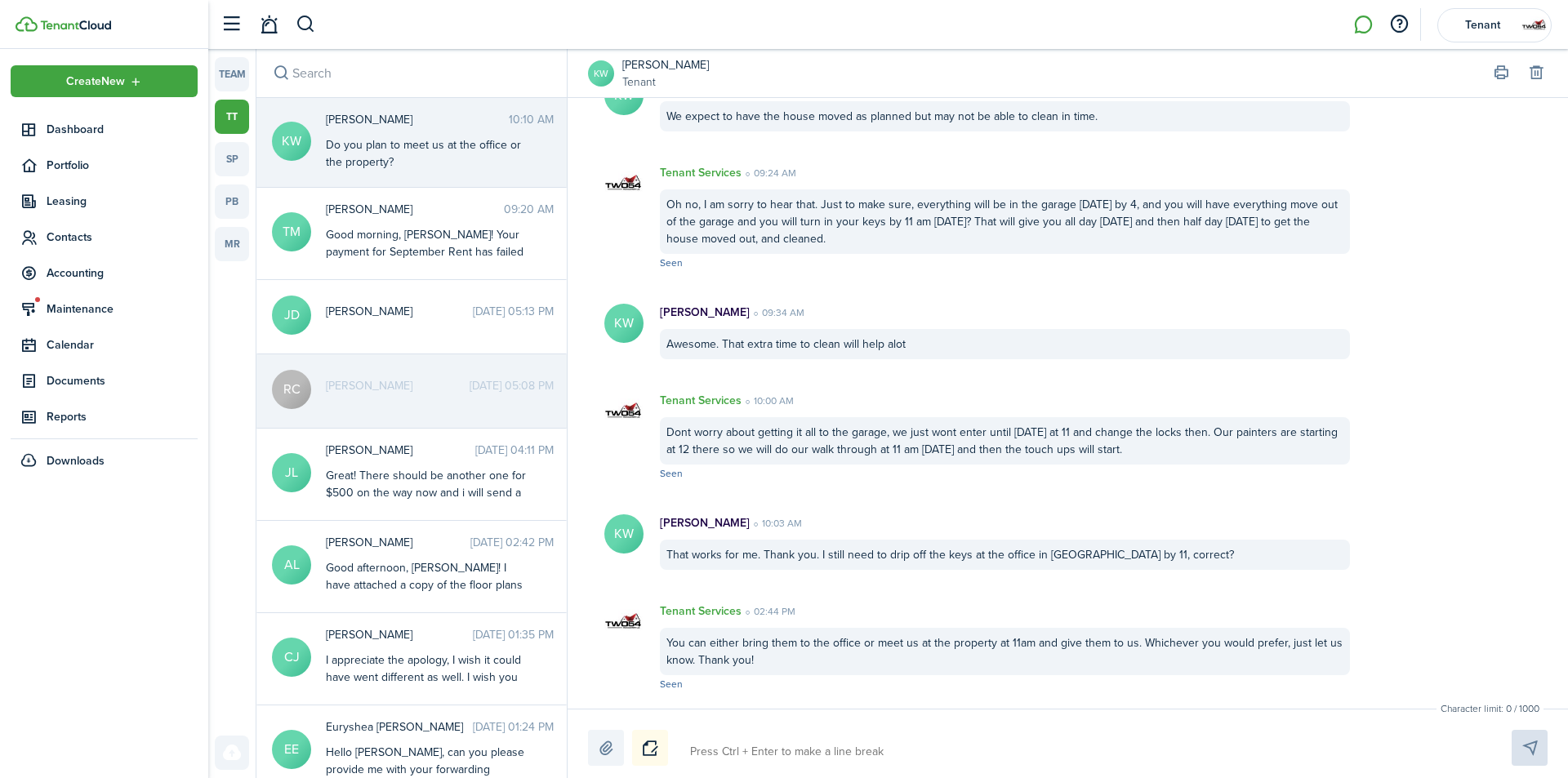
scroll to position [2041, 0]
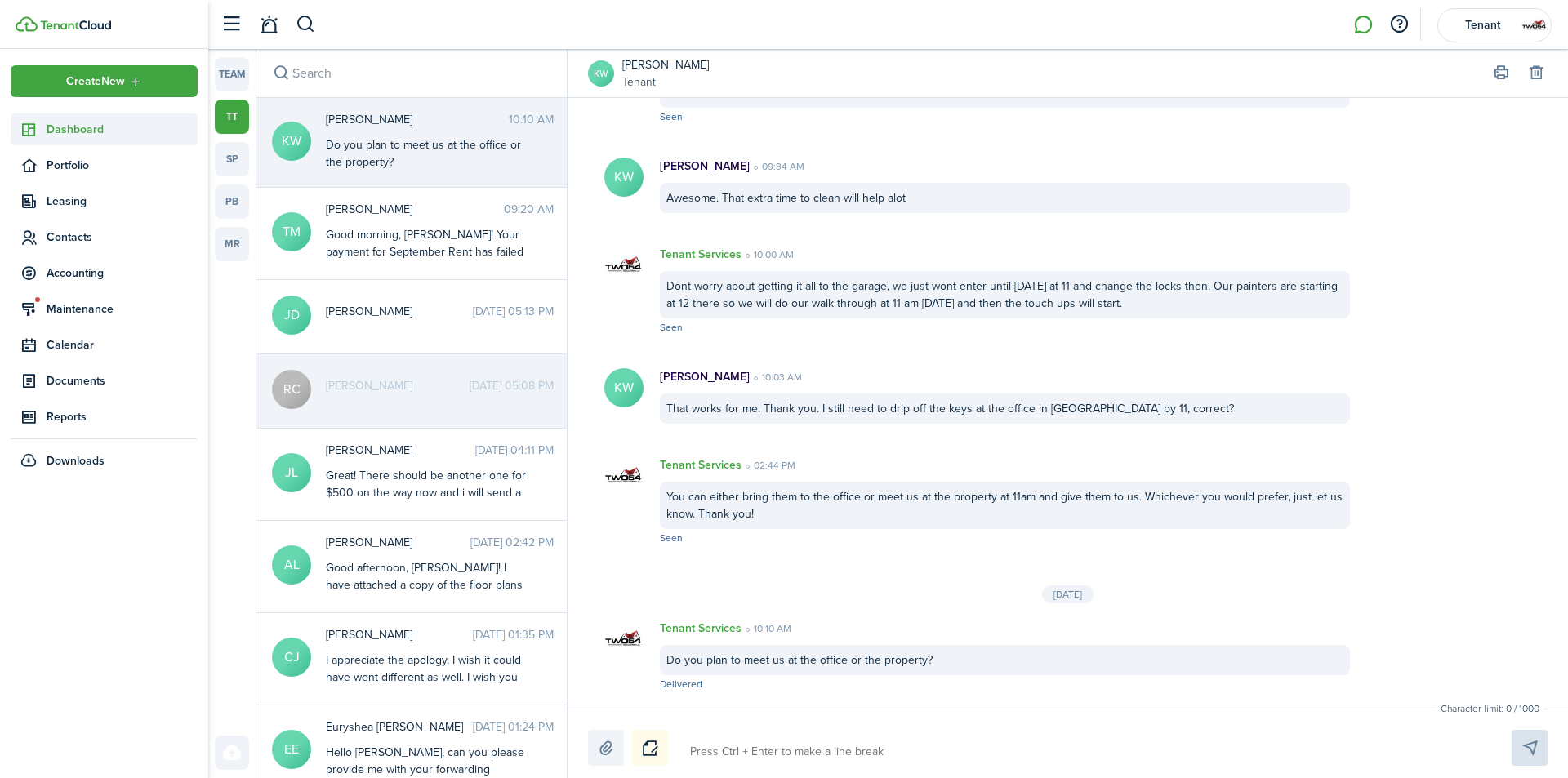
click at [119, 123] on span "Dashboard" at bounding box center [122, 129] width 151 height 17
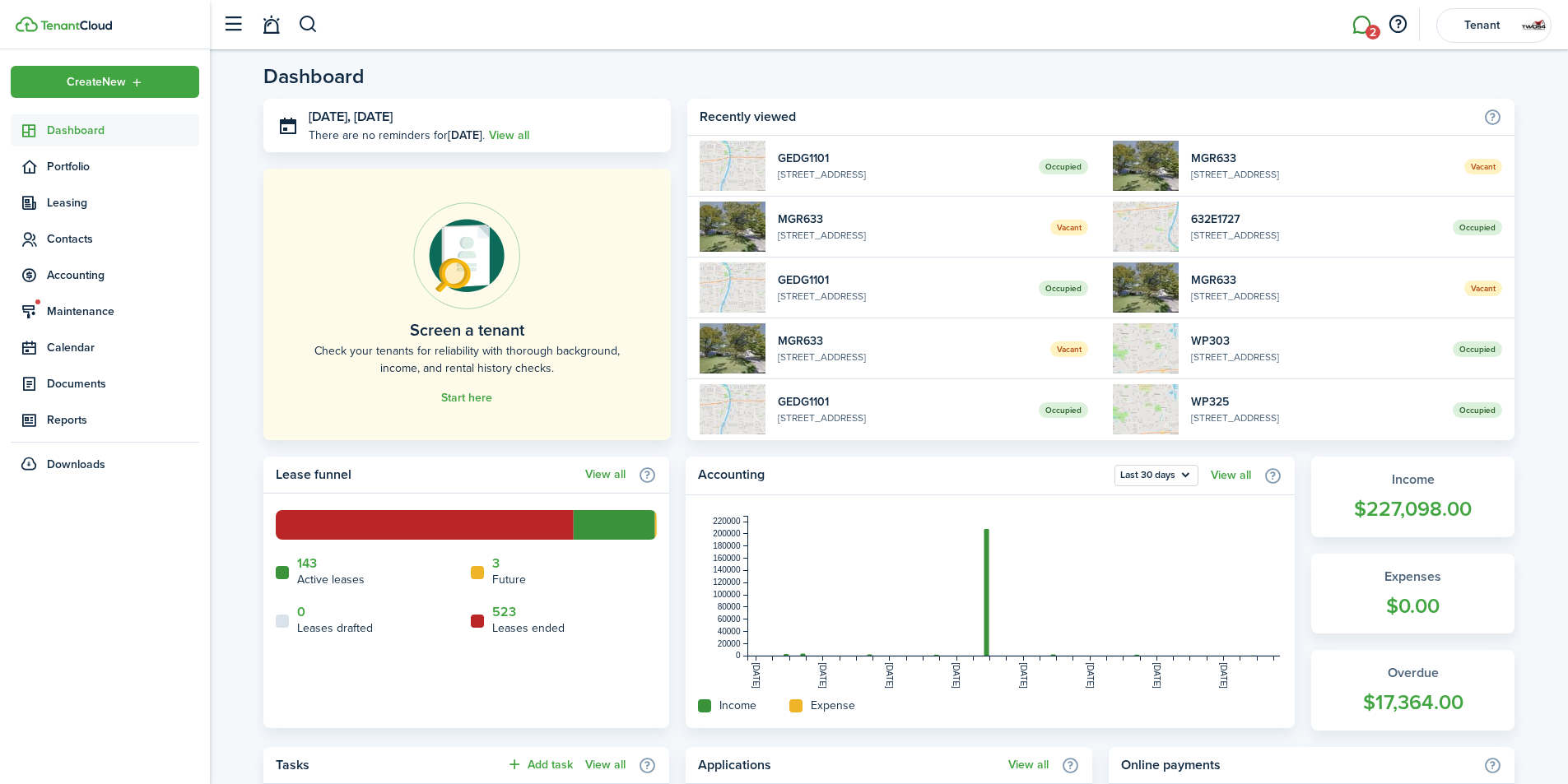
click at [1357, 11] on link "2" at bounding box center [1361, 25] width 31 height 42
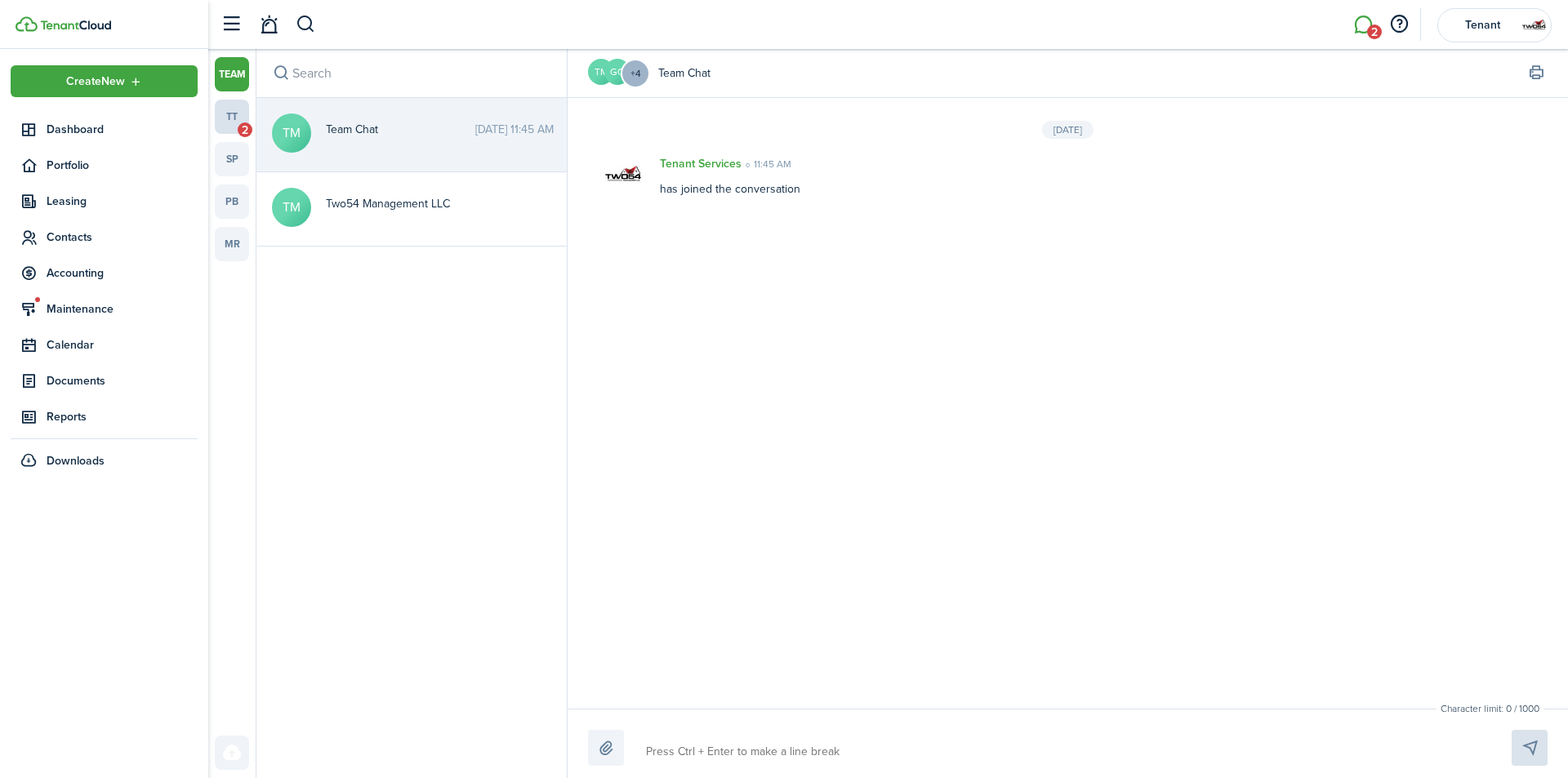
click at [225, 118] on link "tt 2" at bounding box center [232, 117] width 34 height 34
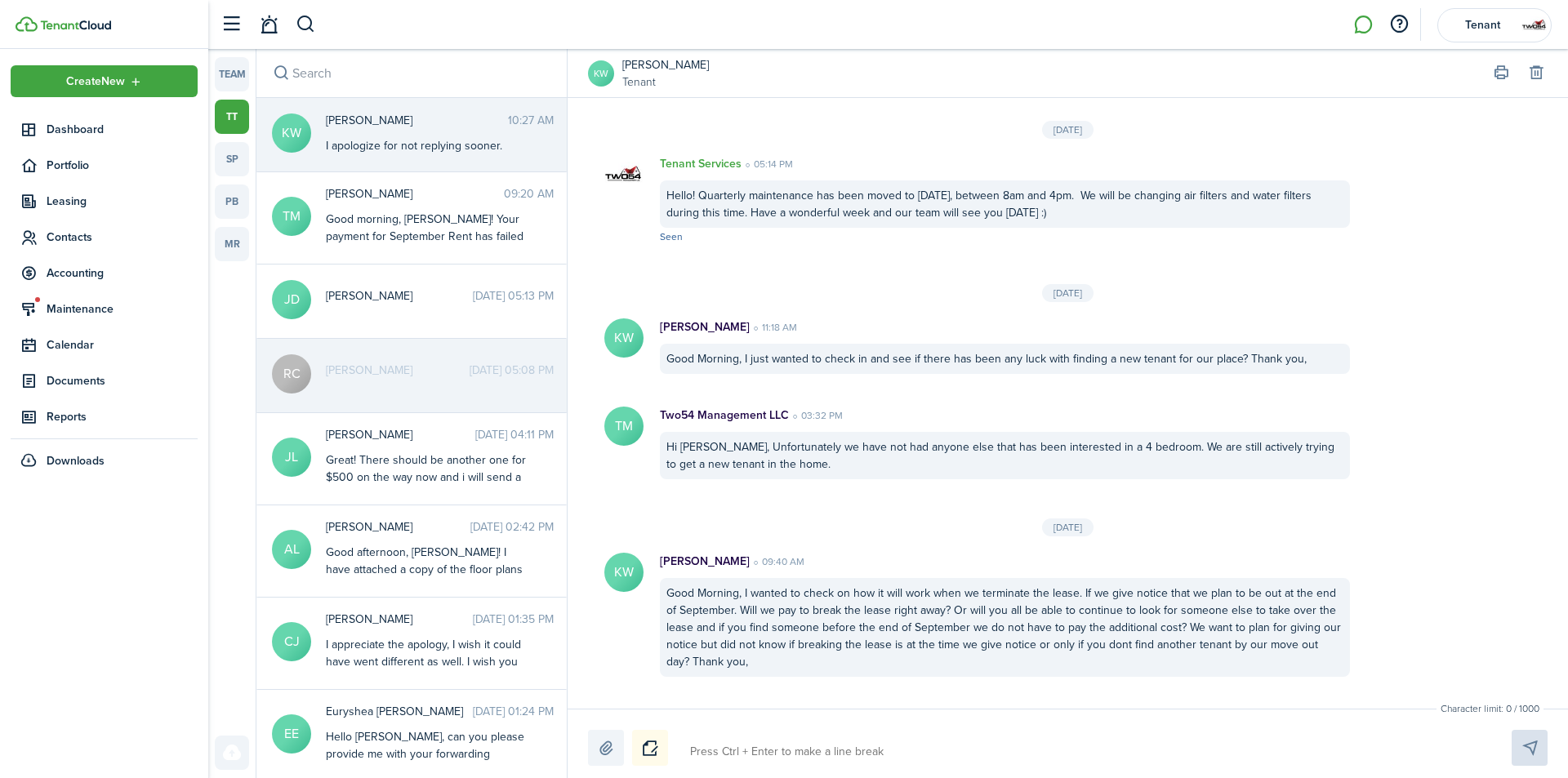
scroll to position [1833, 0]
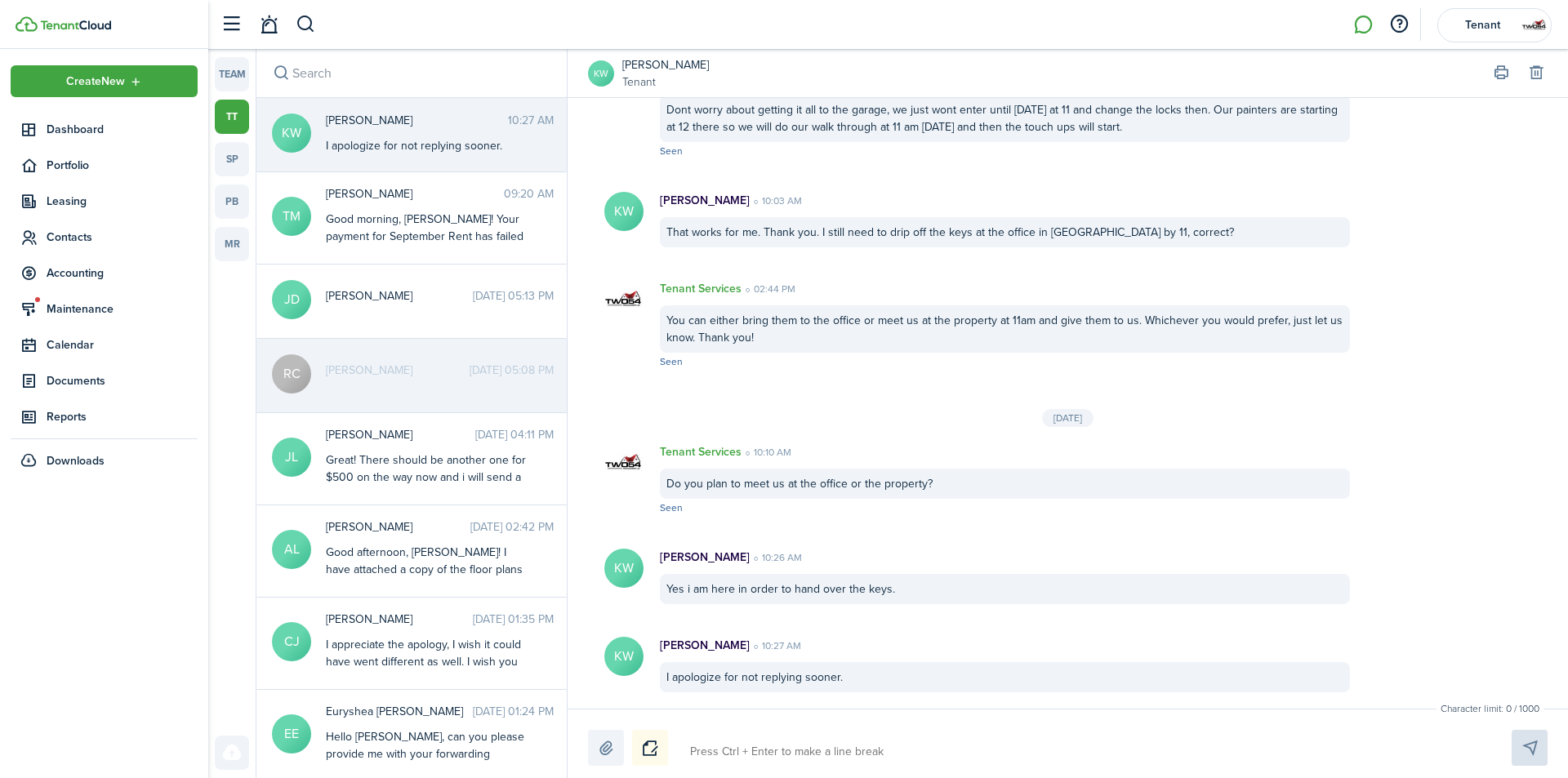
drag, startPoint x: 858, startPoint y: 755, endPoint x: 862, endPoint y: 743, distance: 12.6
click at [862, 743] on textarea at bounding box center [1082, 752] width 794 height 28
type textarea "h"
type textarea "he"
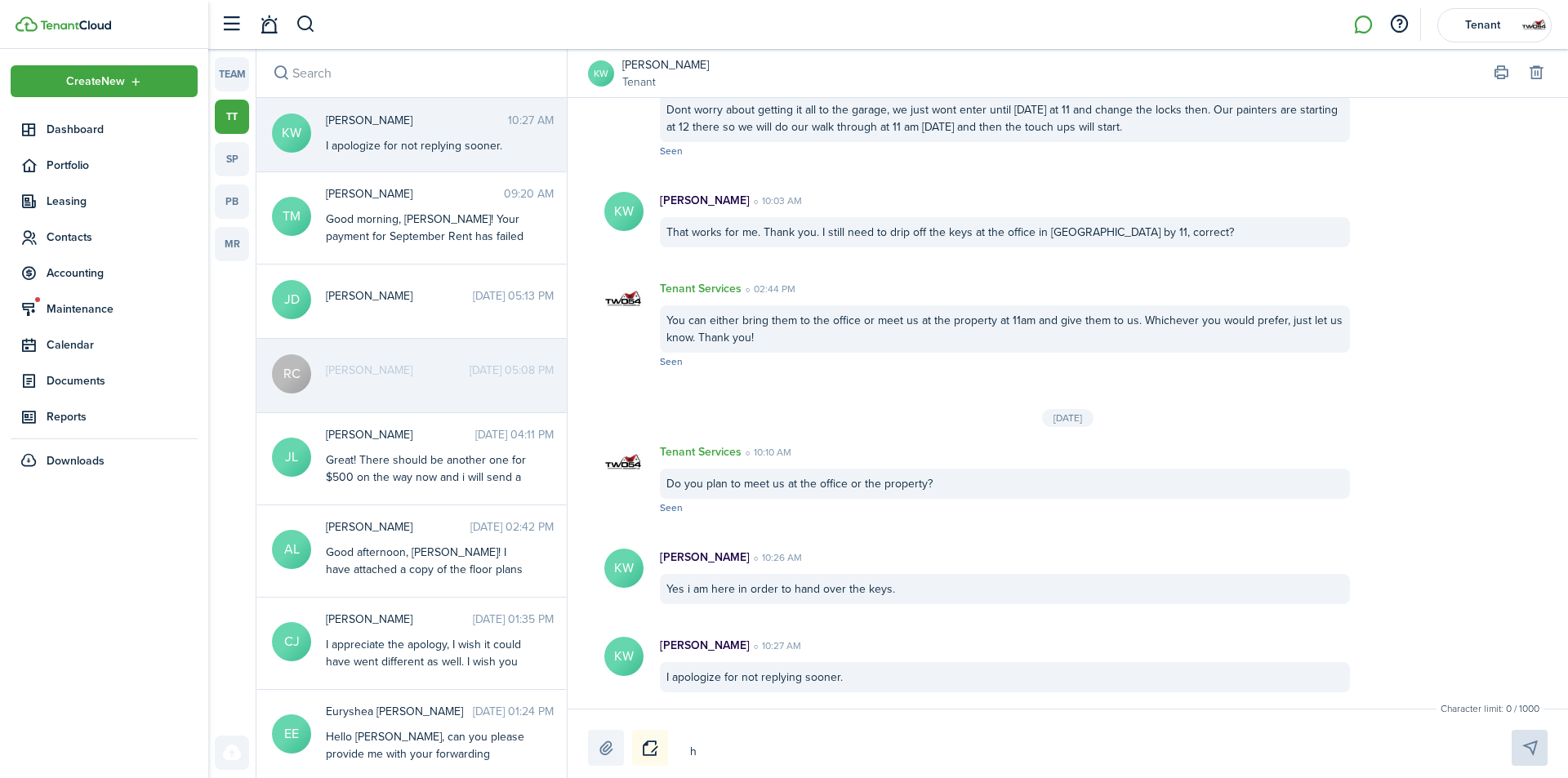
type textarea "he"
type textarea "her"
type textarea "here"
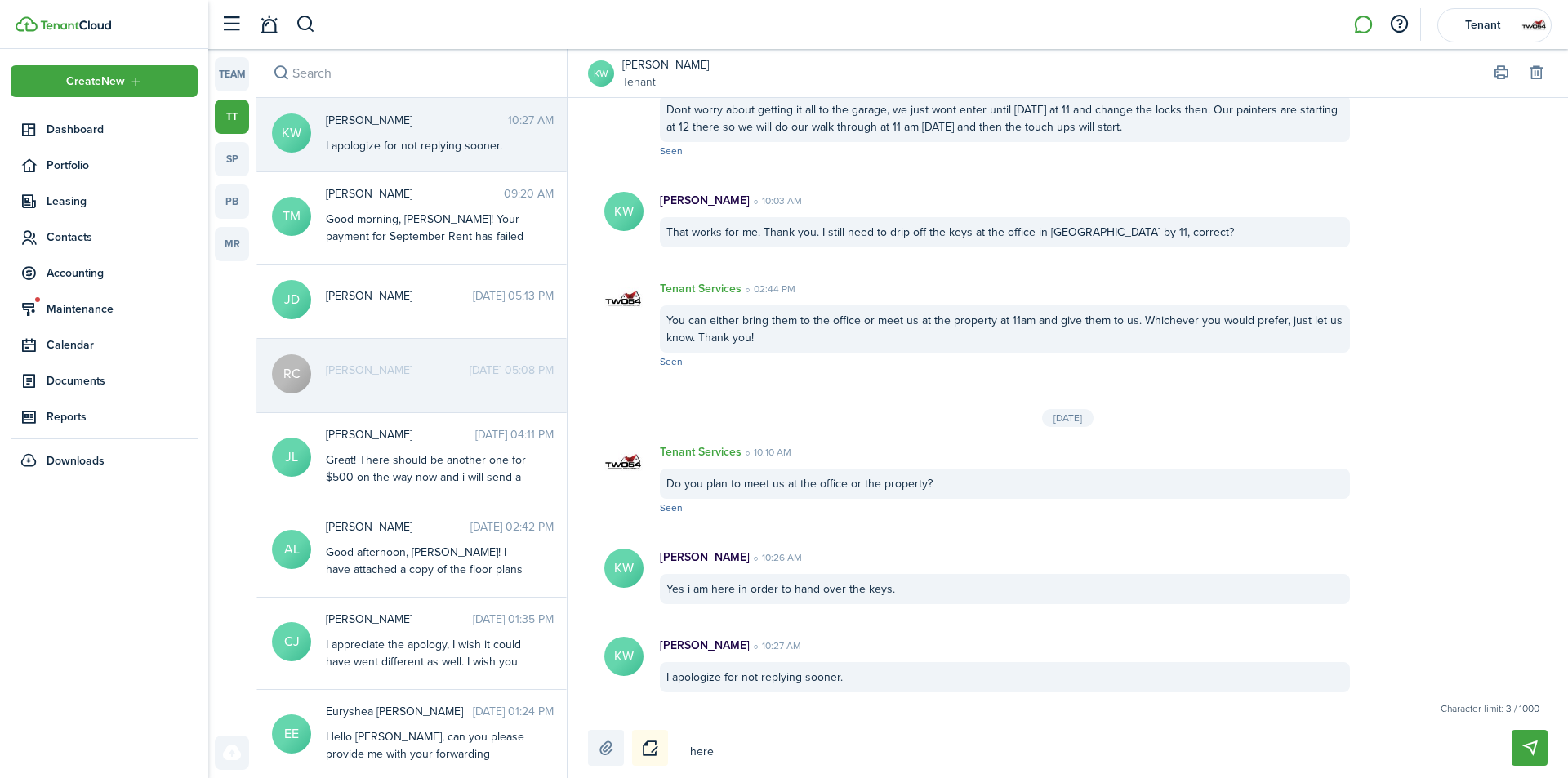
type textarea "here"
type textarea "here w"
type textarea "here wh"
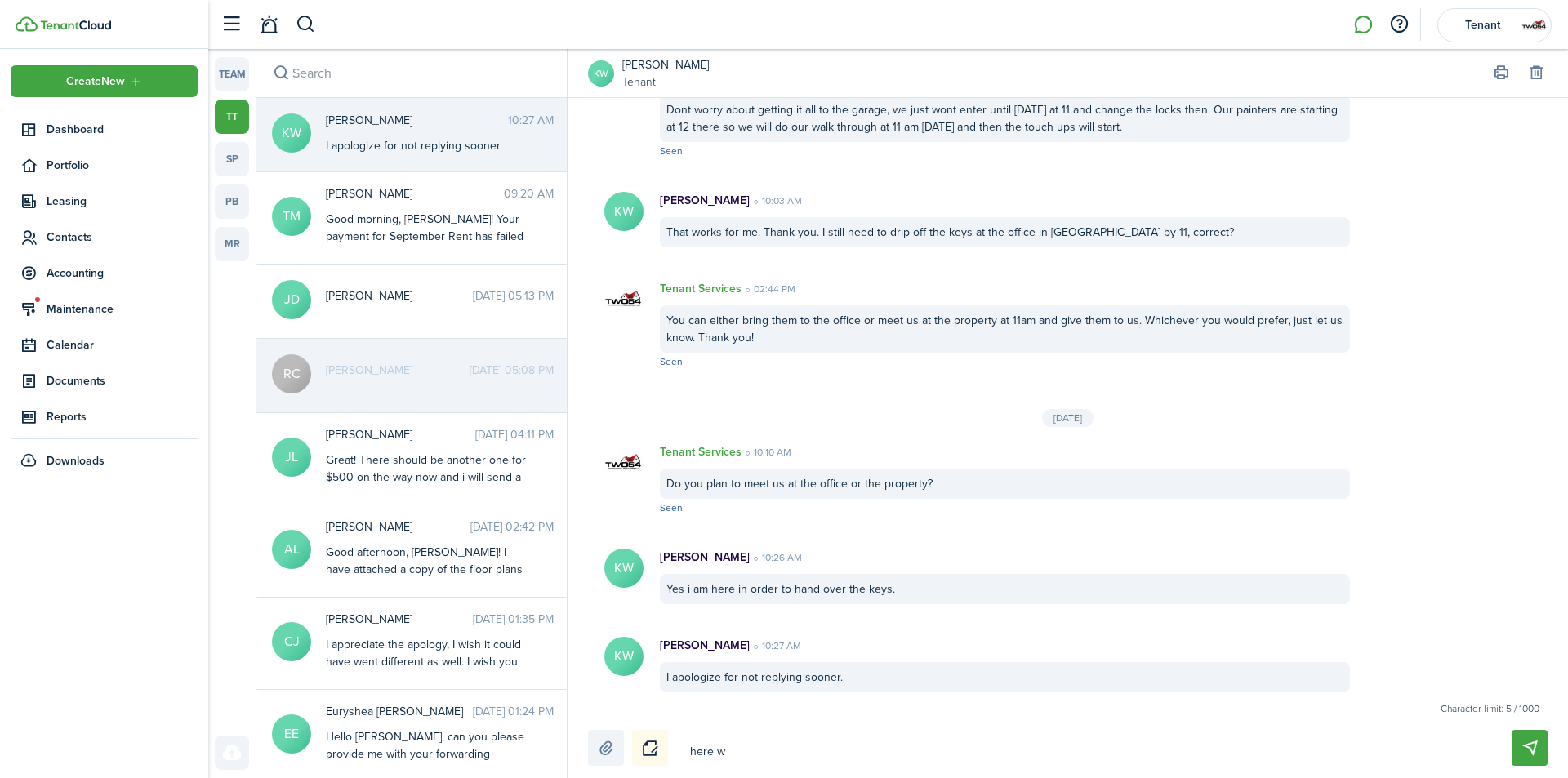
type textarea "here wh"
type textarea "here whe"
type textarea "here wher"
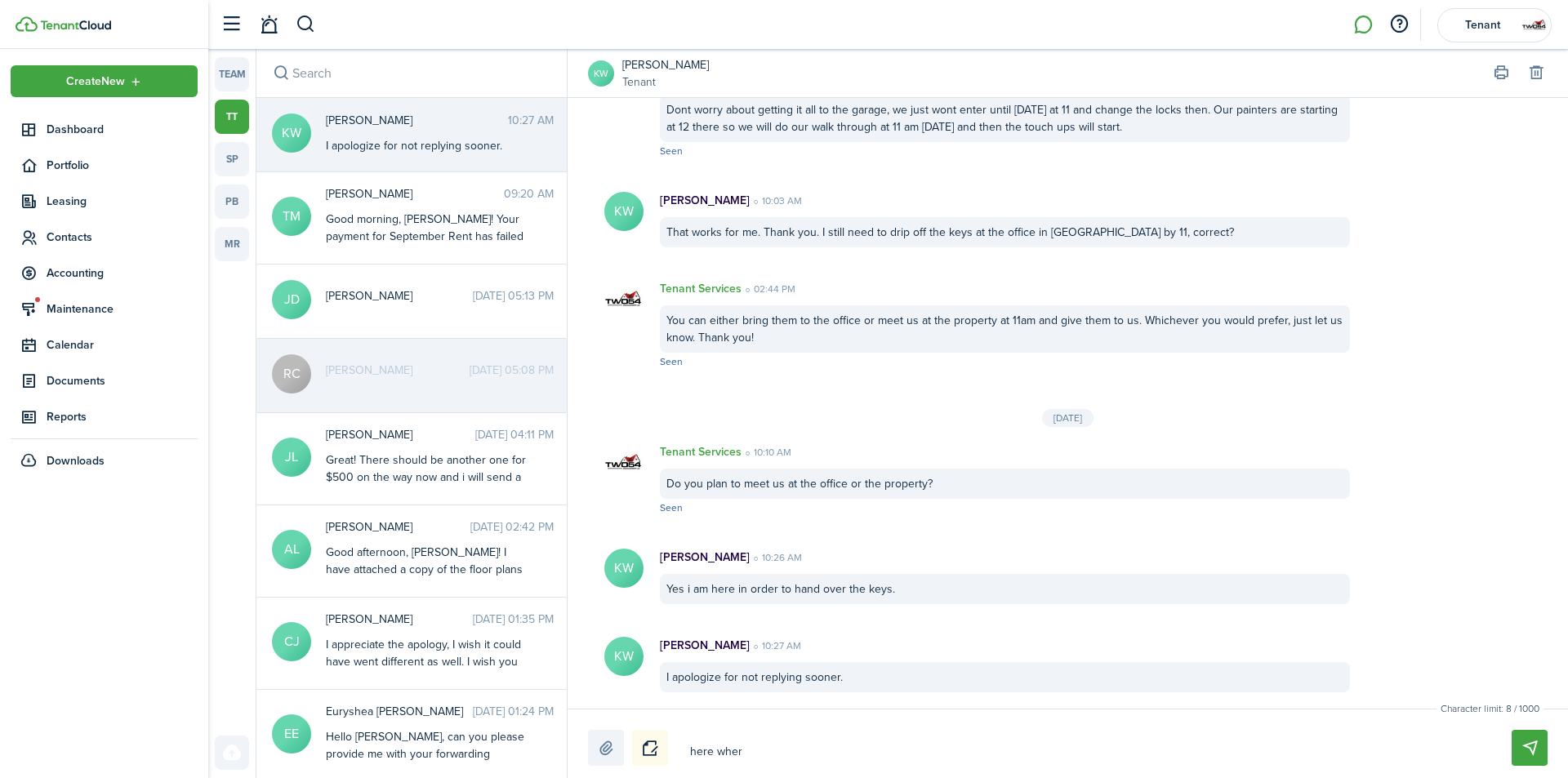
type textarea "here where"
type textarea "here where?"
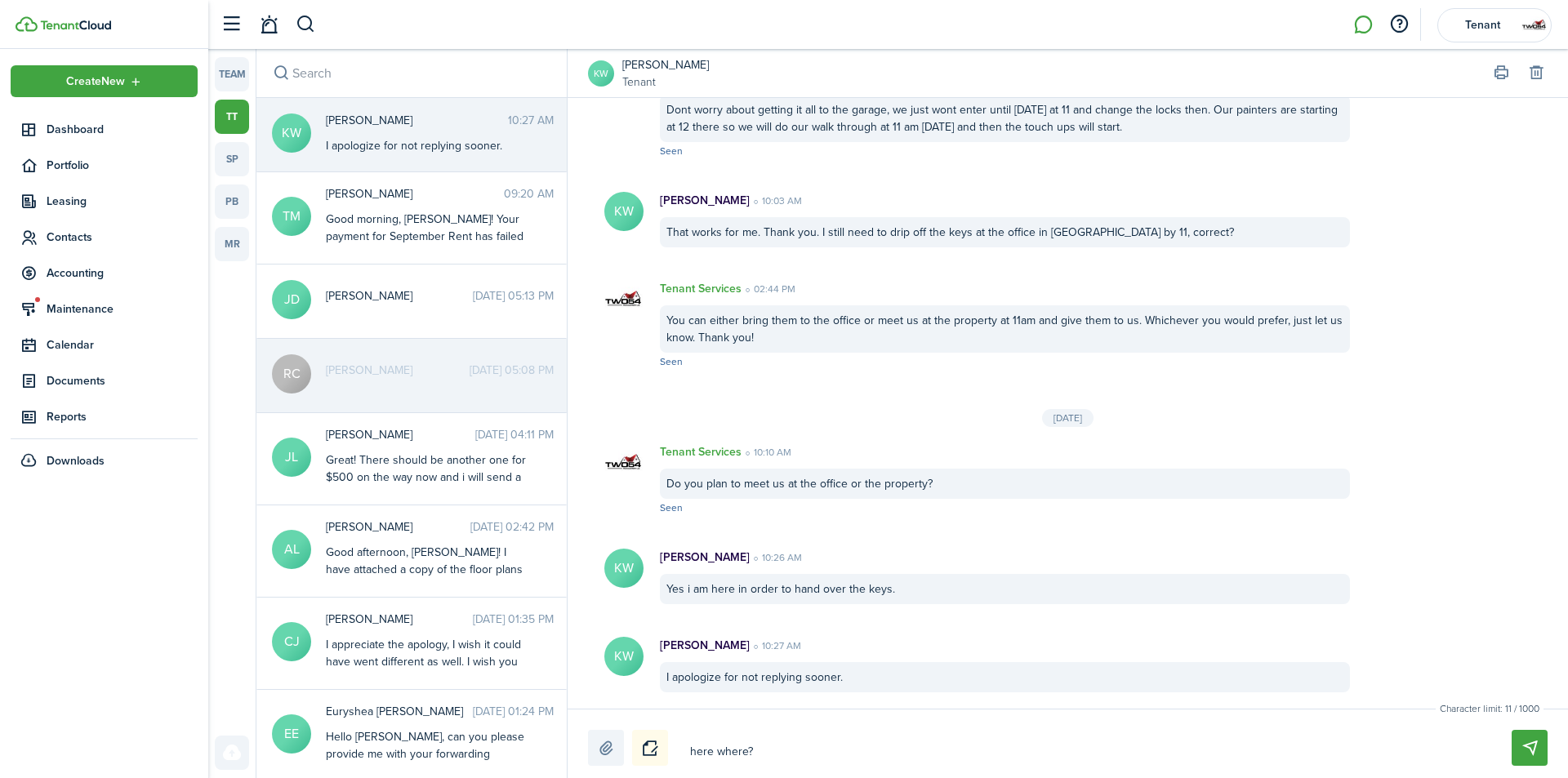
type textarea "here where?"
type textarea "here where? l"
type textarea "here where? lo"
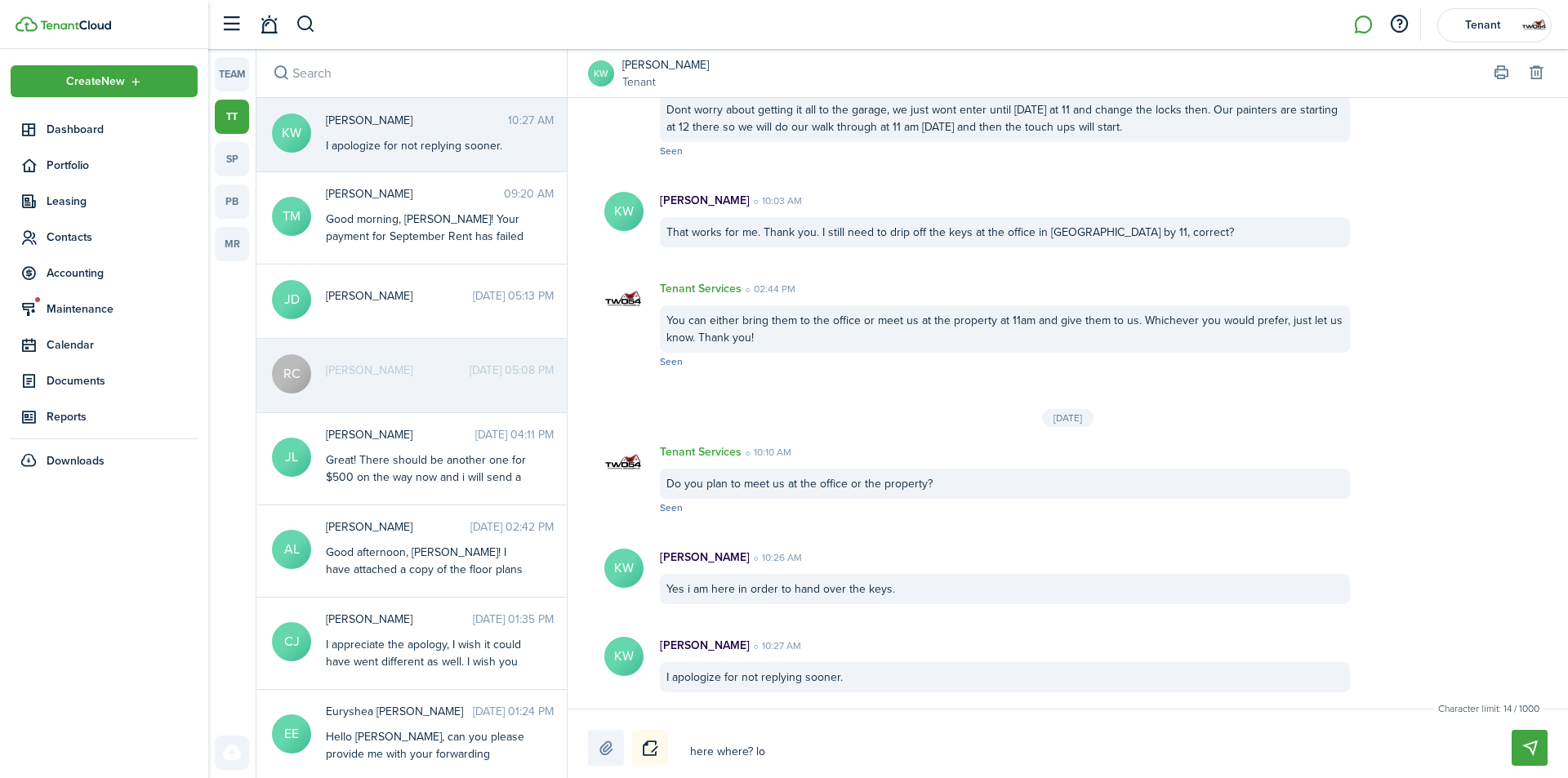
type textarea "here where? lol"
type textarea "here where? lol t"
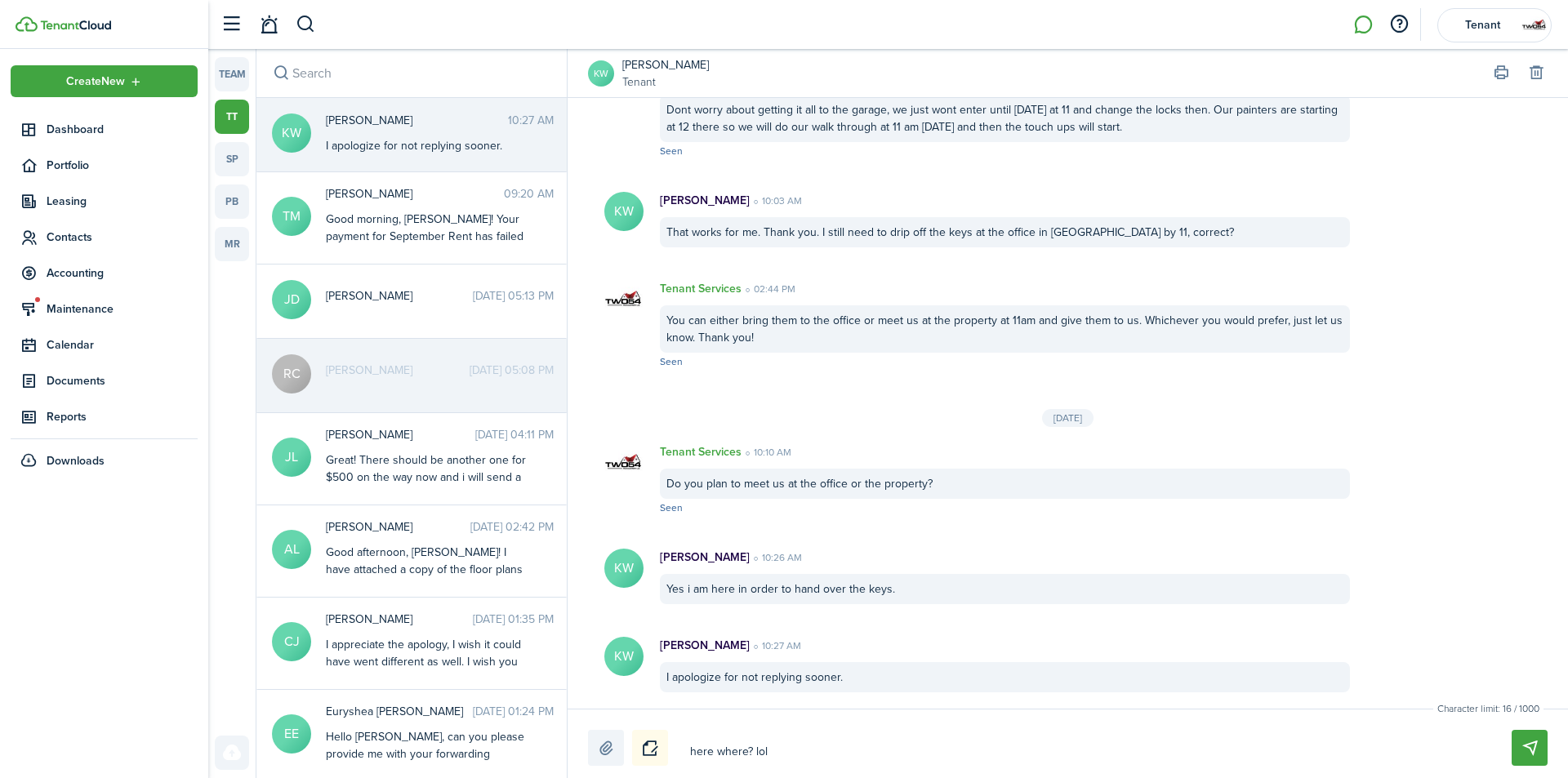
type textarea "here where? lol t"
type textarea "here where? lol th"
type textarea "here where? lol the"
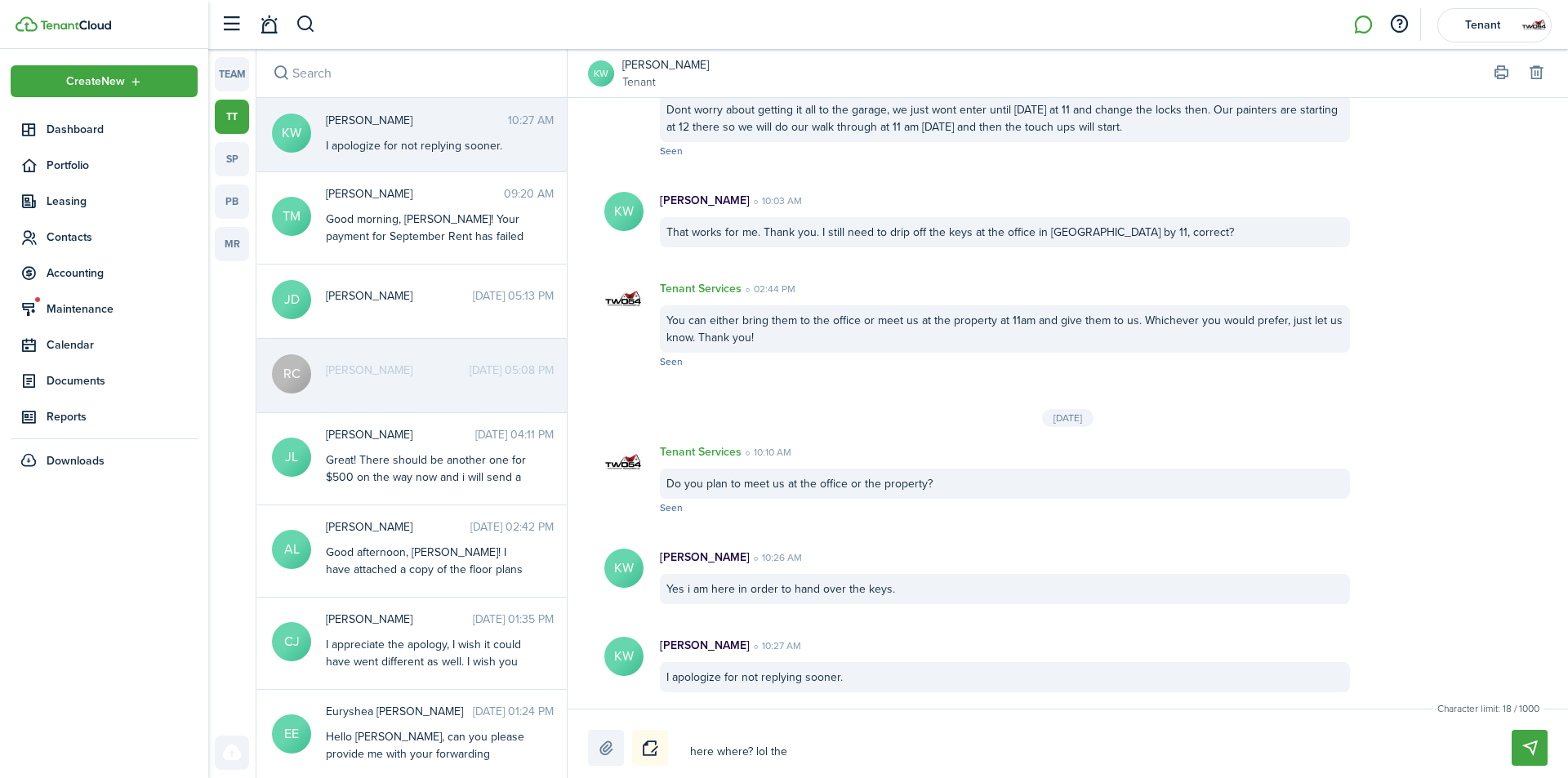
type textarea "here where? lol the"
type textarea "here where? lol the o"
type textarea "here where? lol the of"
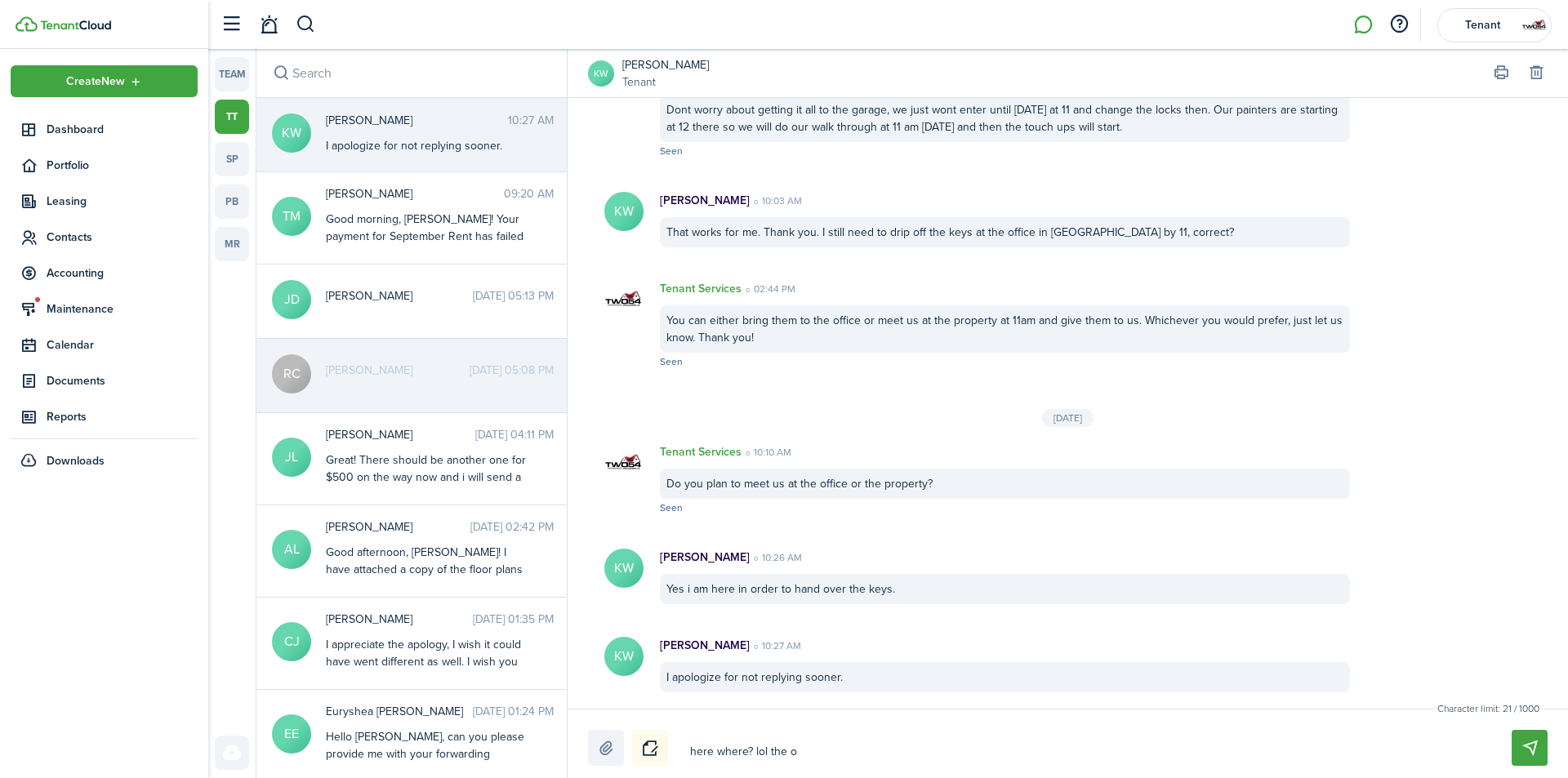
type textarea "here where? lol the of"
type textarea "here where? lol the off"
type textarea "here where? lol the offi"
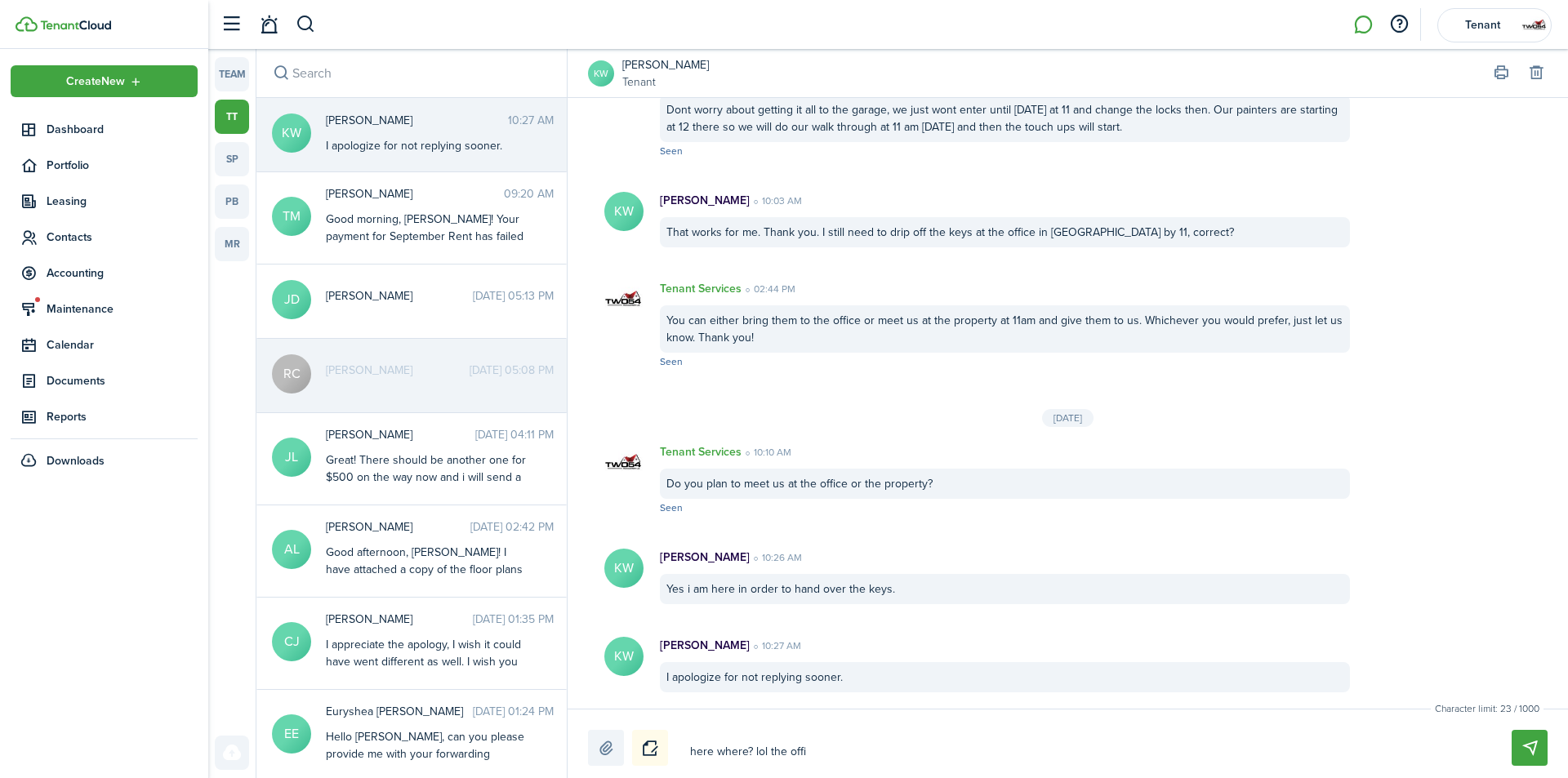
type textarea "here where? lol the offic"
type textarea "here where? lol the office"
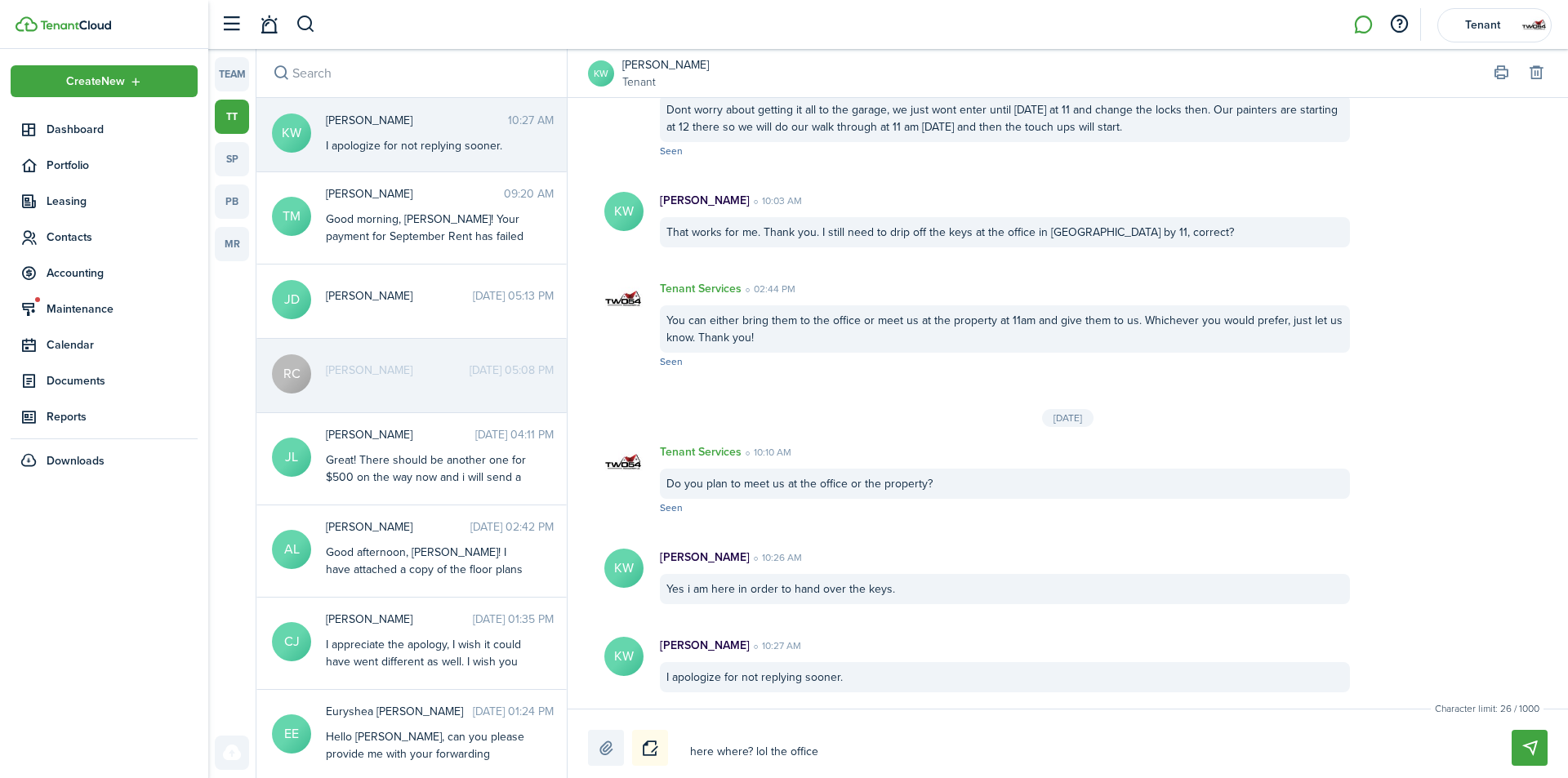
type textarea "here where? lol the office"
type textarea "here where? lol the office o"
type textarea "here where? lol the office or"
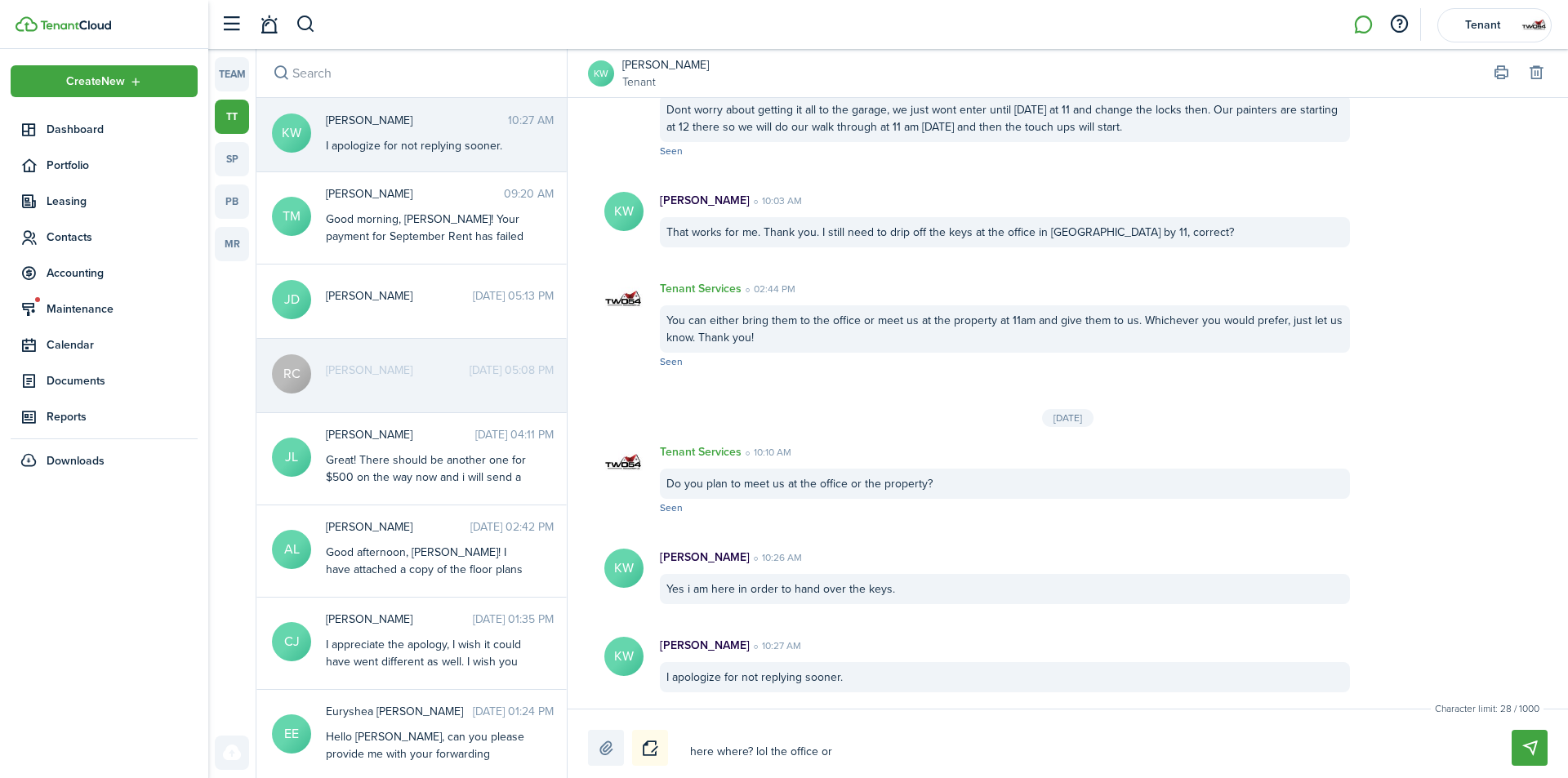
type textarea "here where? lol the office or"
type textarea "here where? lol the office or t"
type textarea "here where? lol the office or th"
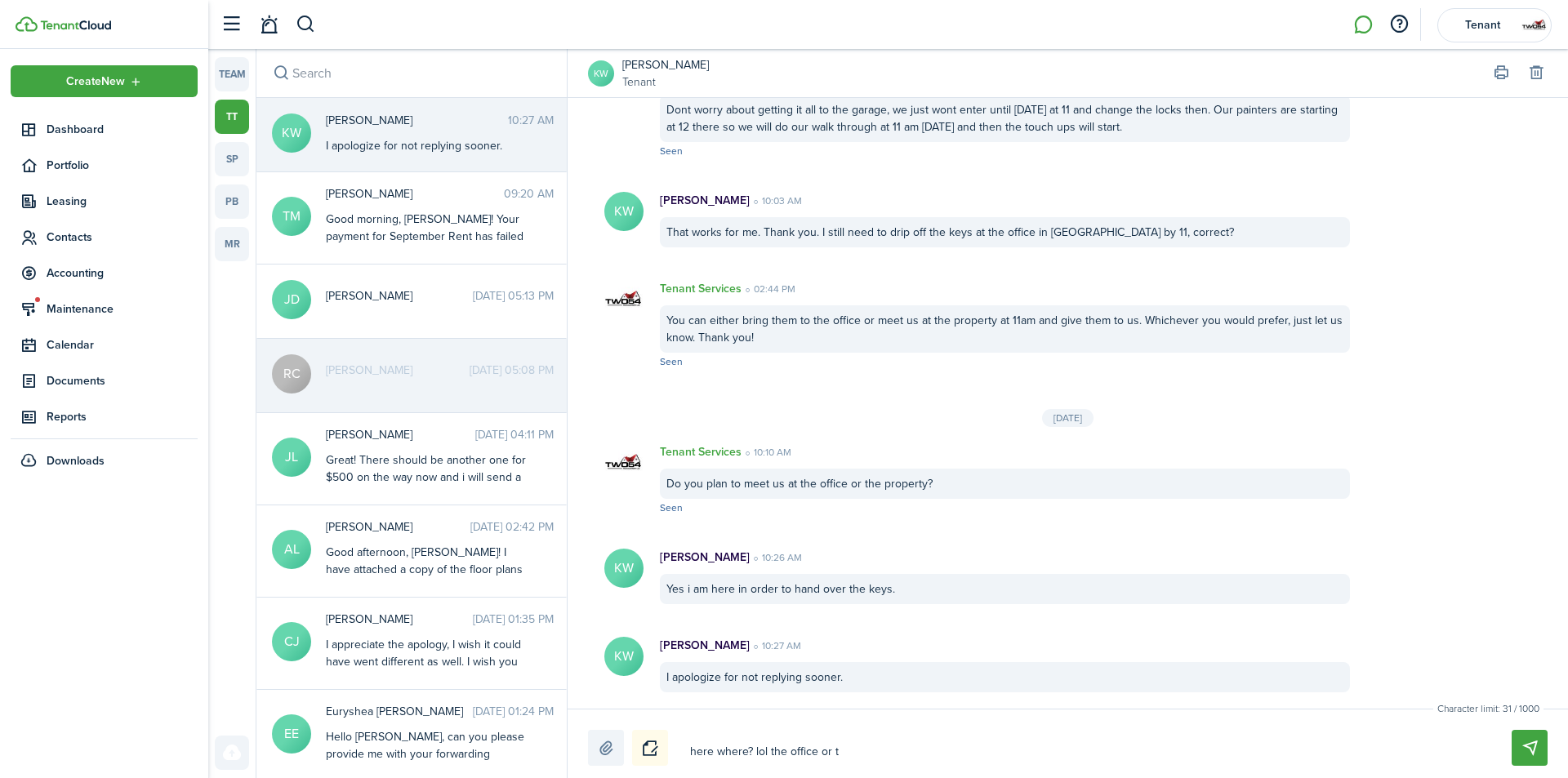
type textarea "here where? lol the office or th"
type textarea "here where? lol the office or the"
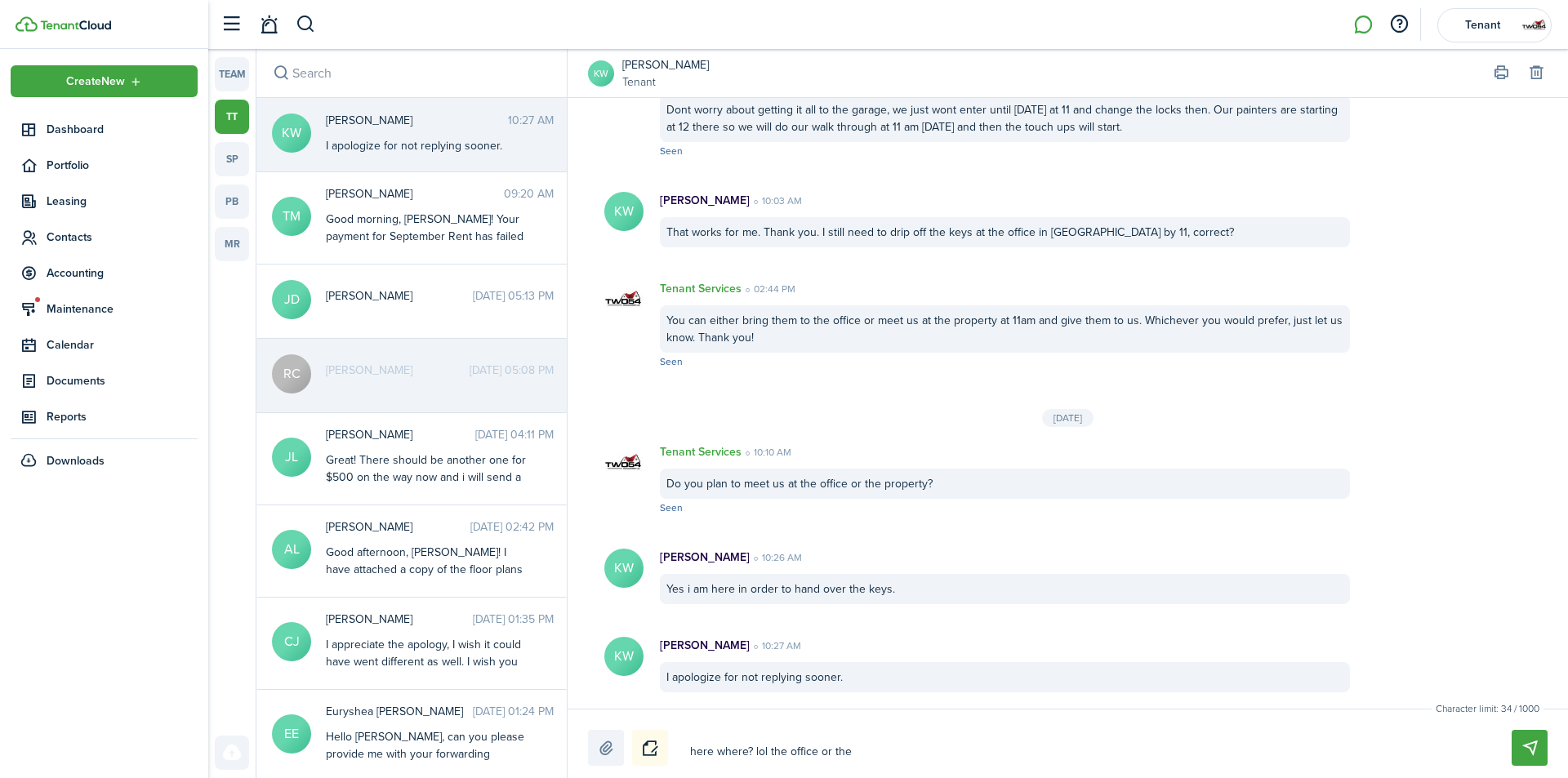
type textarea "here where? lol the office or the p"
type textarea "here where? lol the office or the pr"
type textarea "here where? lol the office or the pro"
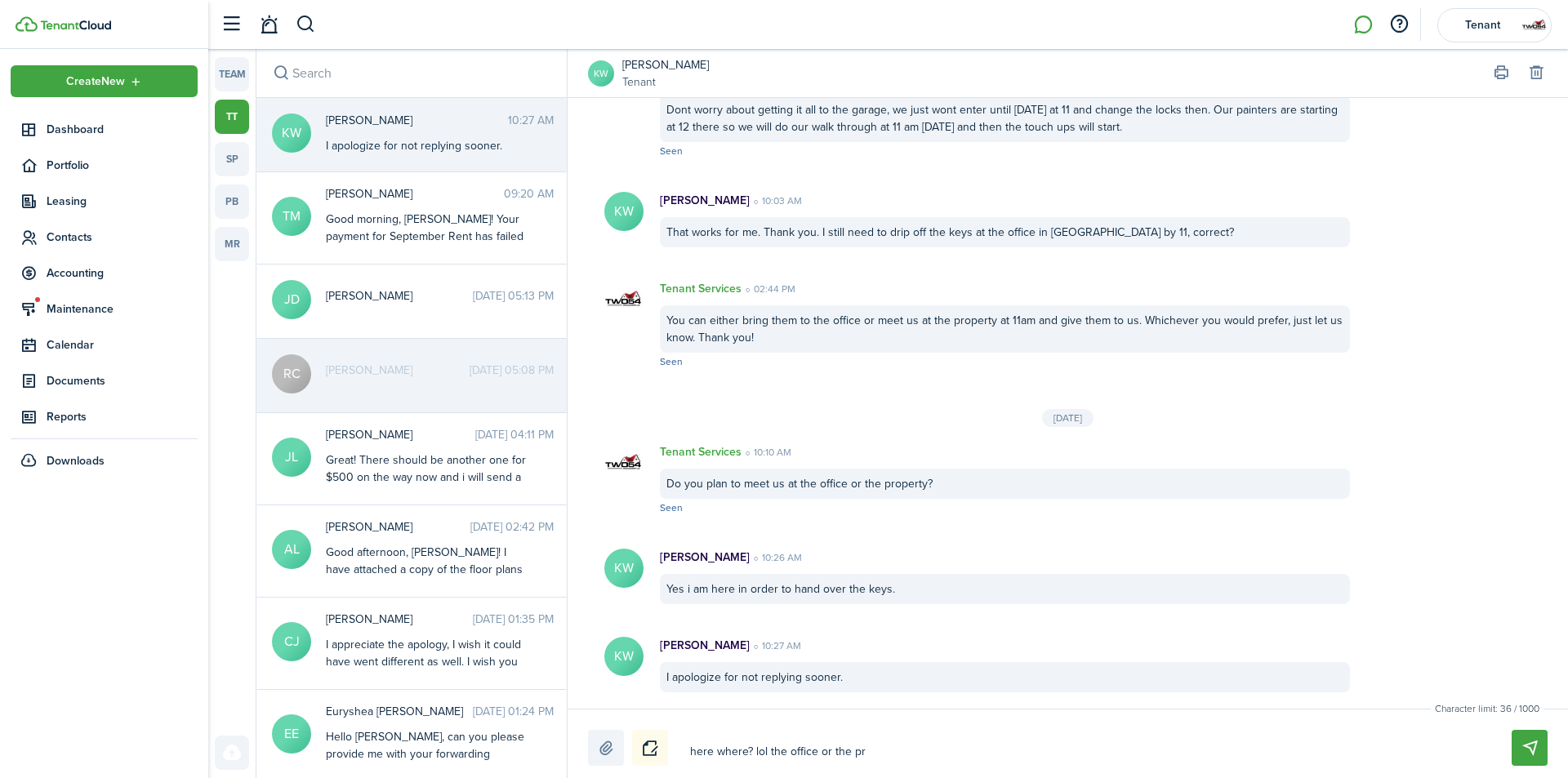
type textarea "here where? lol the office or the pro"
type textarea "here where? lol the office or the prop"
type textarea "here where? lol the office or the prope"
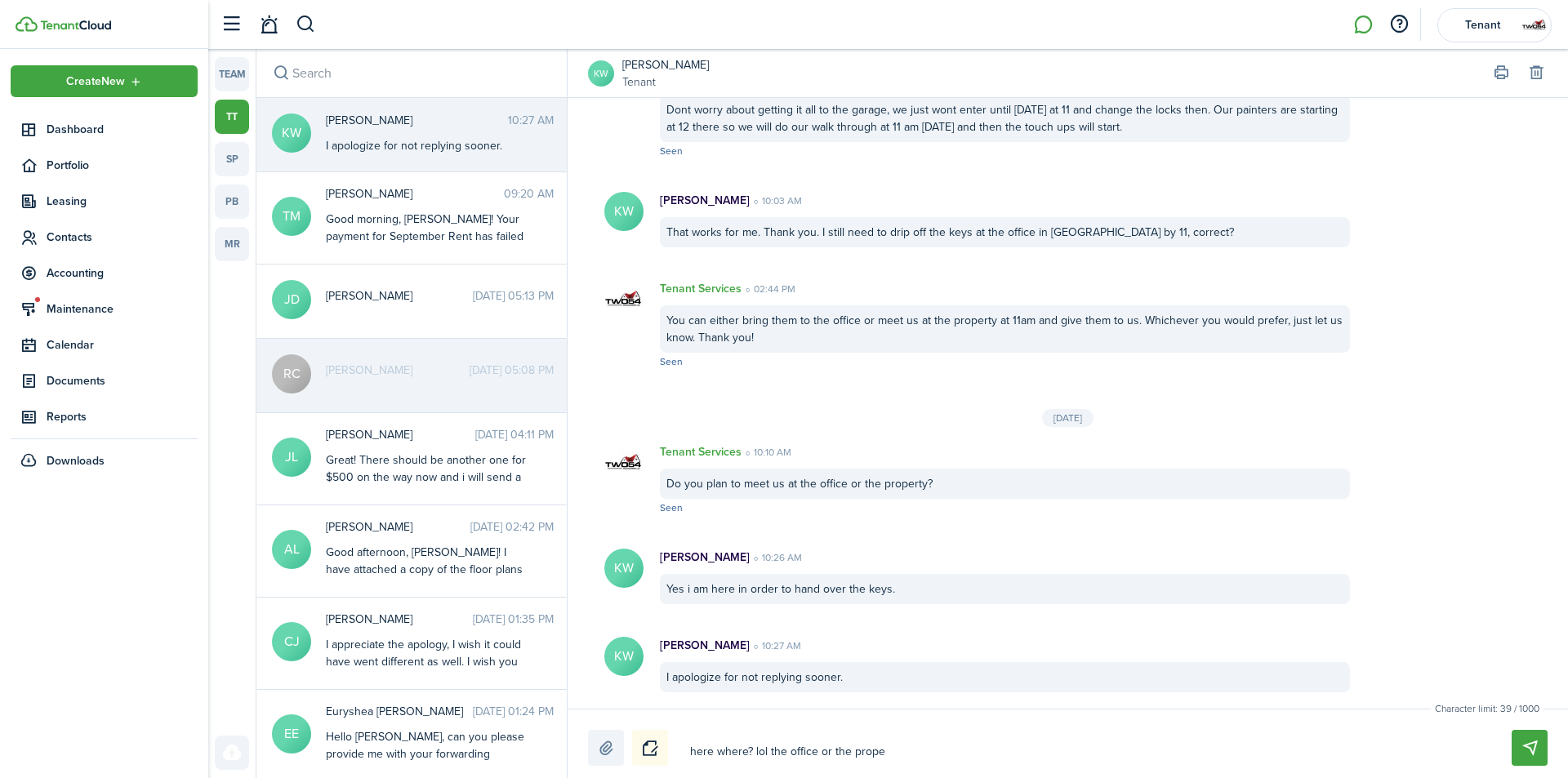
type textarea "here where? lol the office or the proper"
type textarea "here where? lol the office or the propert"
type textarea "here where? lol the office or the property"
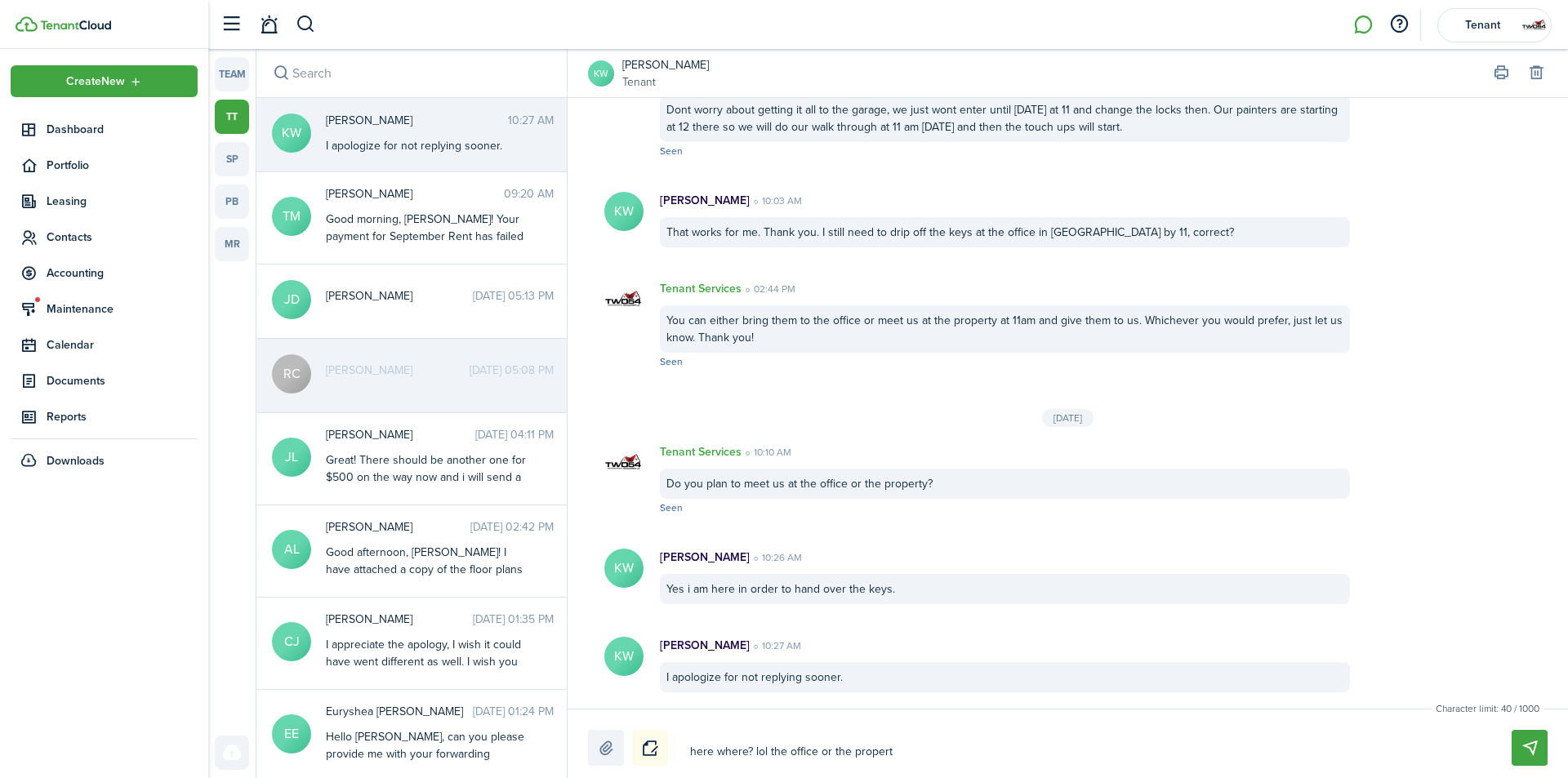
type textarea "here where? lol the office or the property"
type textarea "here where? lol the office or the property?"
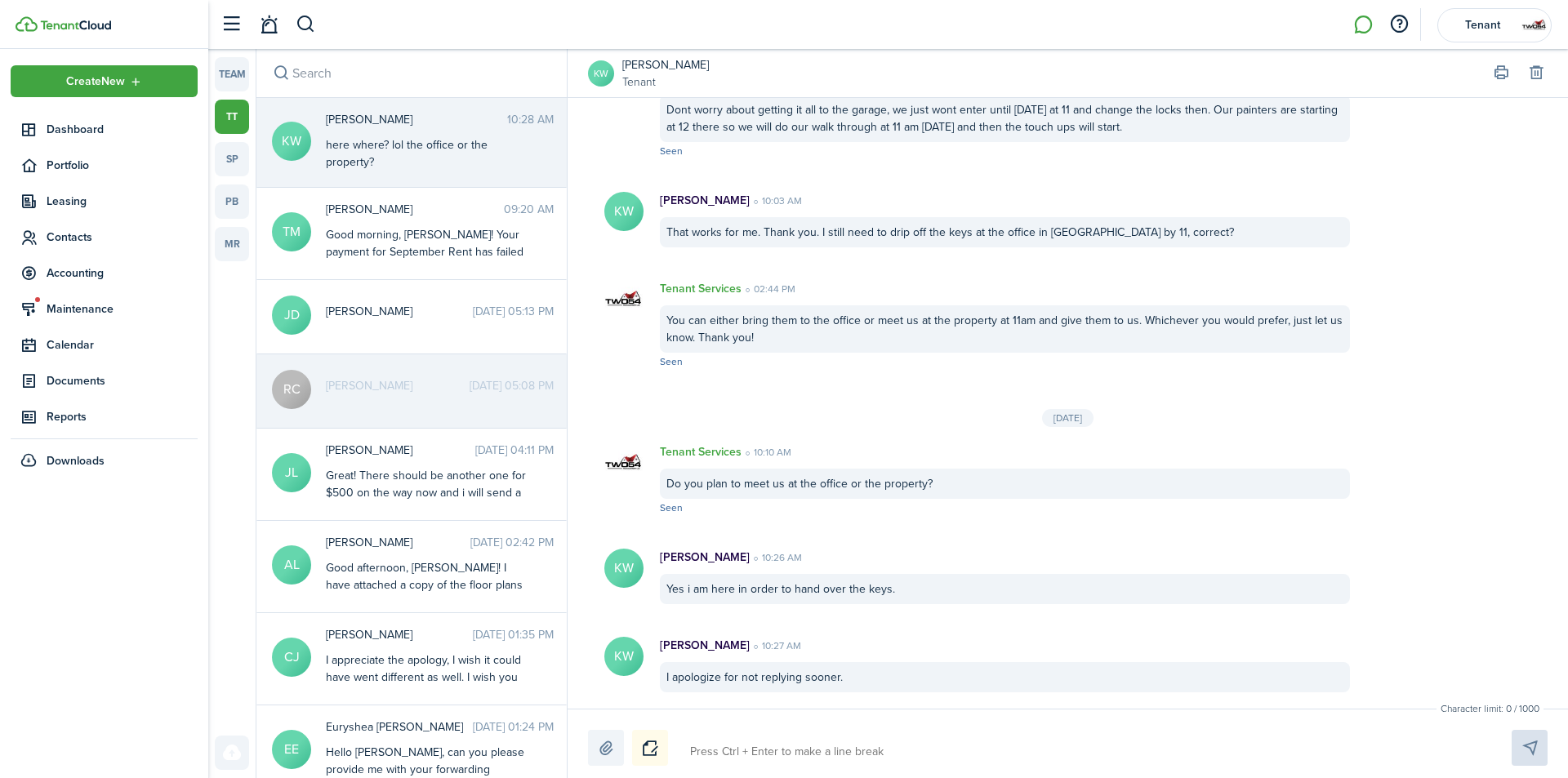
scroll to position [1939, 0]
